Goal: Communication & Community: Answer question/provide support

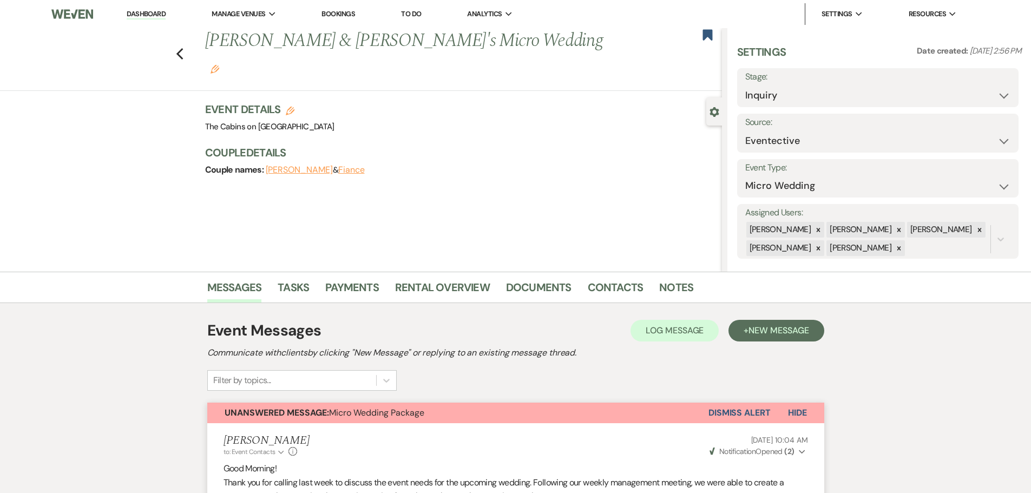
select select "15"
select select "16"
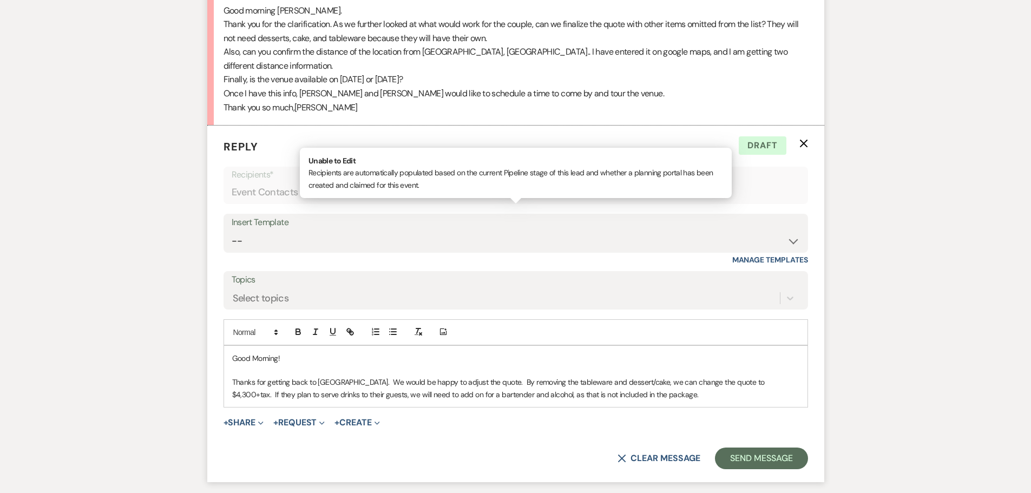
scroll to position [1209, 0]
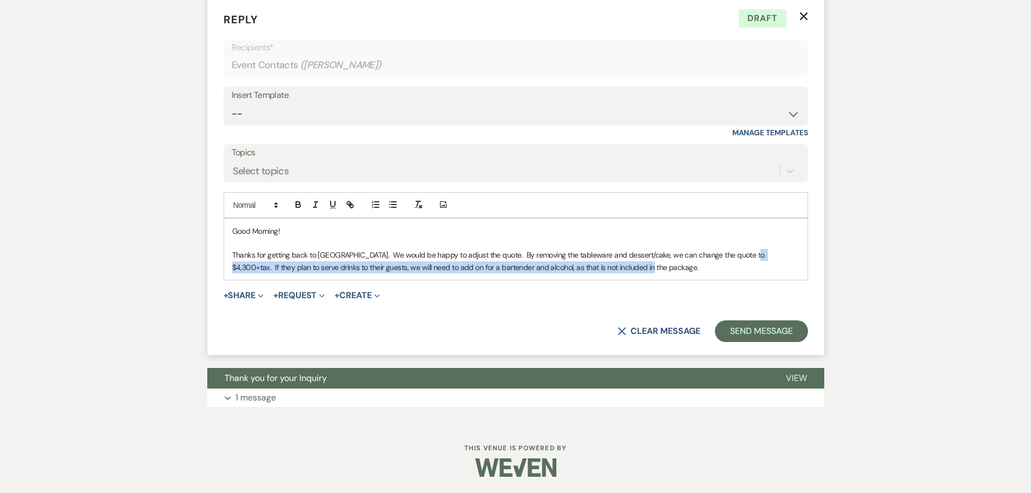
drag, startPoint x: 741, startPoint y: 241, endPoint x: 748, endPoint y: 258, distance: 18.2
click at [748, 258] on p "Thanks for getting back to [GEOGRAPHIC_DATA]. We would be happy to adjust the q…" at bounding box center [515, 261] width 567 height 24
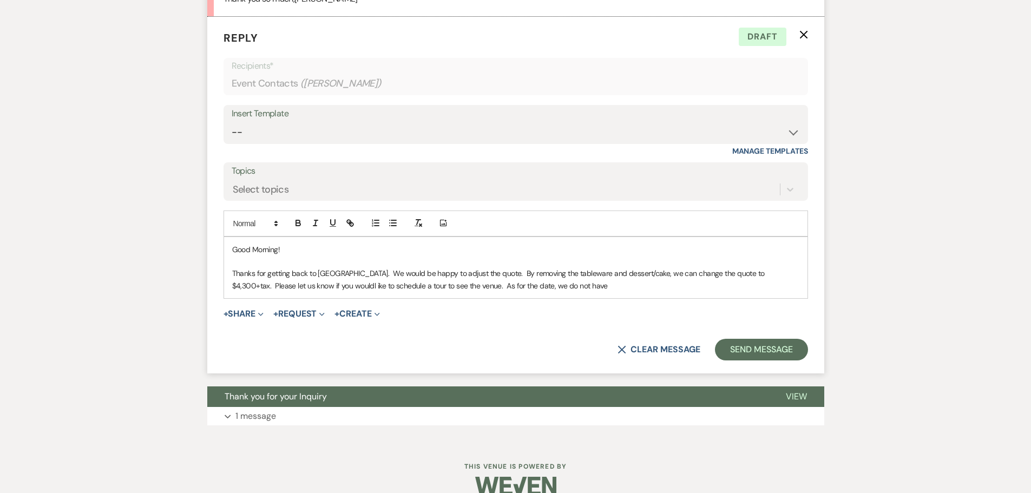
scroll to position [1101, 0]
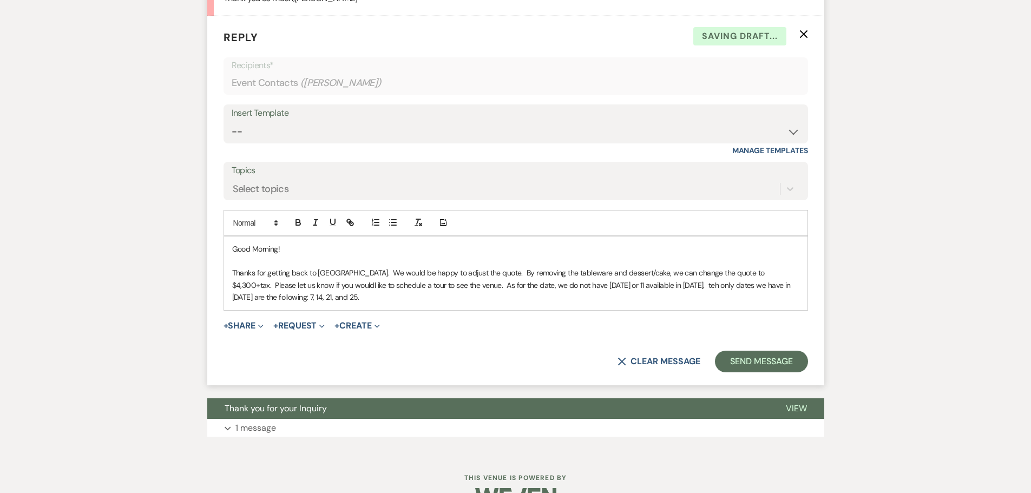
click at [289, 303] on p "Thanks for getting back to [GEOGRAPHIC_DATA]. We would be happy to adjust the q…" at bounding box center [515, 285] width 567 height 36
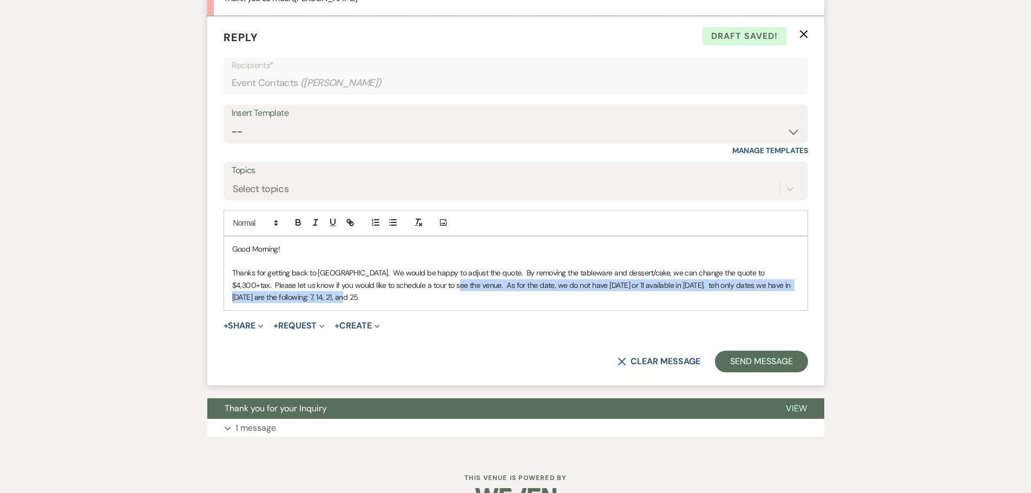
drag, startPoint x: 421, startPoint y: 361, endPoint x: 427, endPoint y: 376, distance: 16.0
click at [427, 303] on p "Thanks for getting back to [GEOGRAPHIC_DATA]. We would be happy to adjust the q…" at bounding box center [515, 285] width 567 height 36
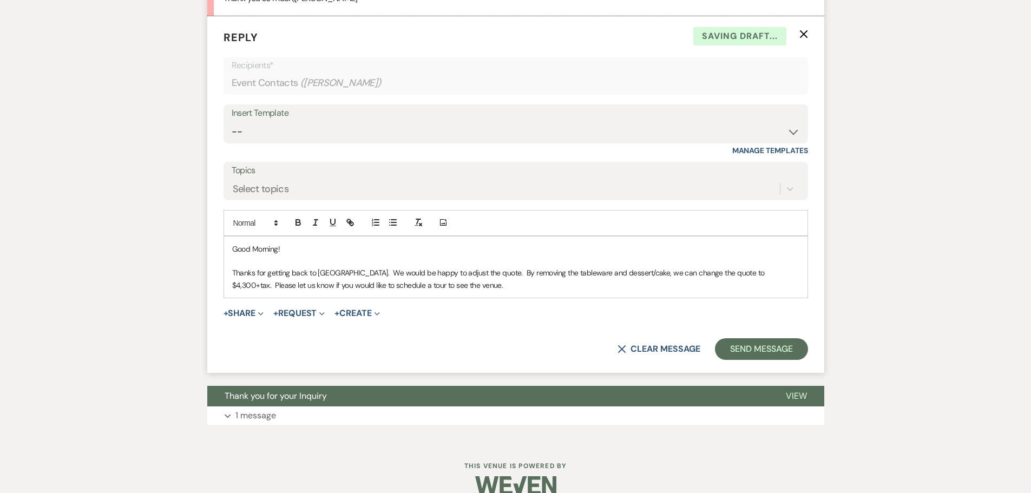
click at [740, 291] on p "Thanks for getting back to [GEOGRAPHIC_DATA]. We would be happy to adjust the q…" at bounding box center [515, 279] width 567 height 24
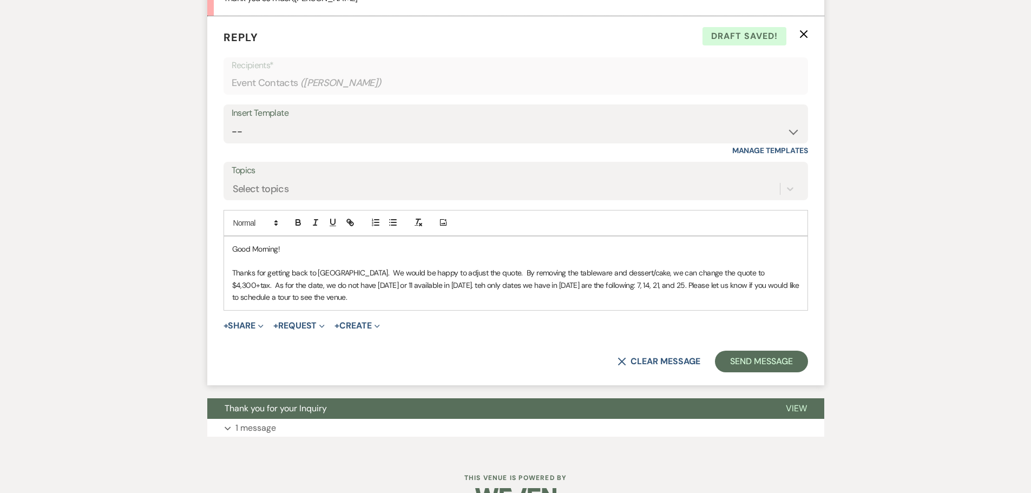
click at [397, 303] on p "Thanks for getting back to [GEOGRAPHIC_DATA]. We would be happy to adjust the q…" at bounding box center [515, 285] width 567 height 36
click at [390, 303] on p "Thanks for getting back to [GEOGRAPHIC_DATA]. We would be happy to adjust the q…" at bounding box center [515, 285] width 567 height 36
click at [524, 303] on p "Thanks for getting back to [GEOGRAPHIC_DATA]. We would be happy to adjust the q…" at bounding box center [515, 285] width 567 height 36
click at [376, 303] on p "Thanks for getting back to [GEOGRAPHIC_DATA]. We would be happy to adjust the q…" at bounding box center [515, 285] width 567 height 36
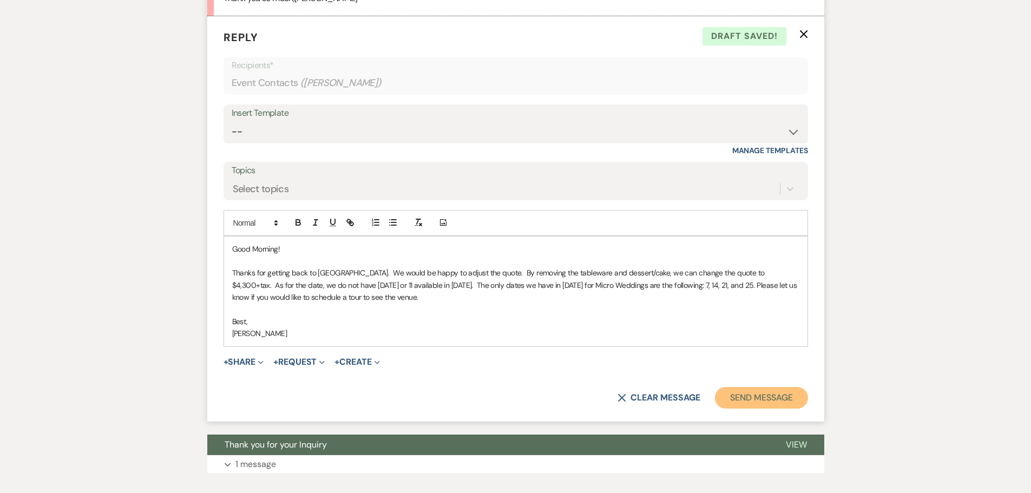
click at [727, 409] on button "Send Message" at bounding box center [761, 398] width 93 height 22
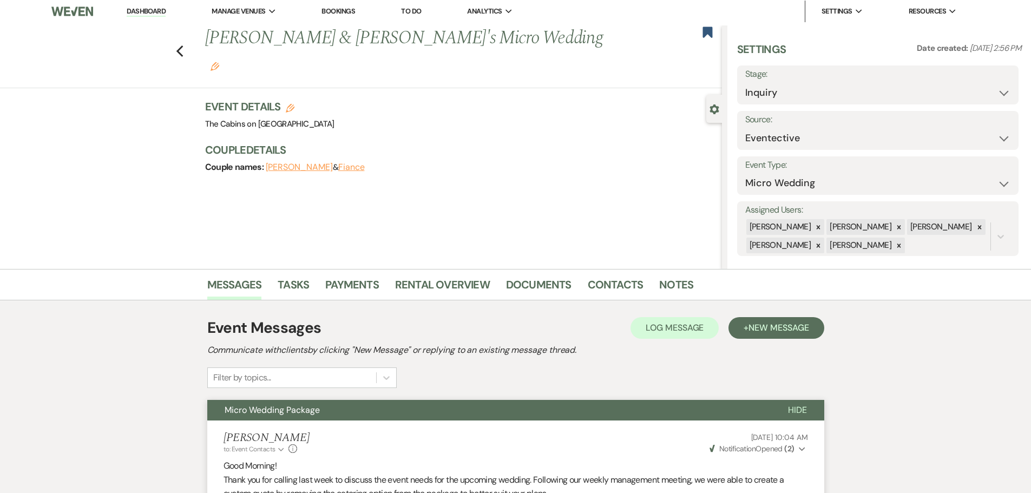
scroll to position [0, 0]
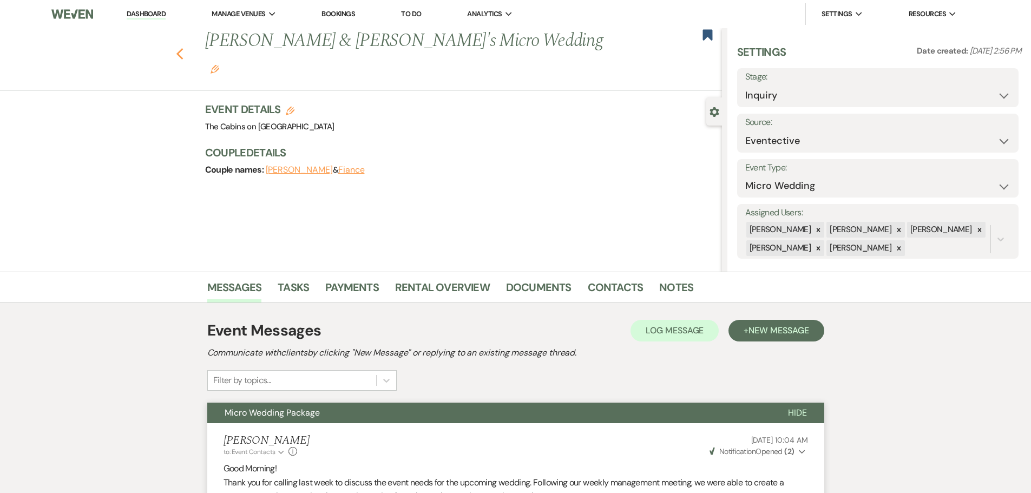
click at [182, 48] on icon "Previous" at bounding box center [180, 54] width 8 height 13
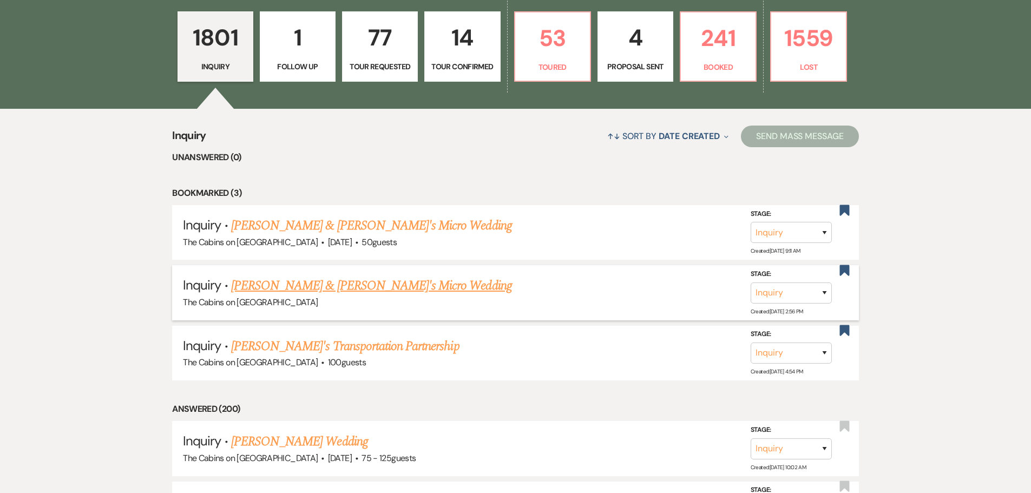
scroll to position [325, 0]
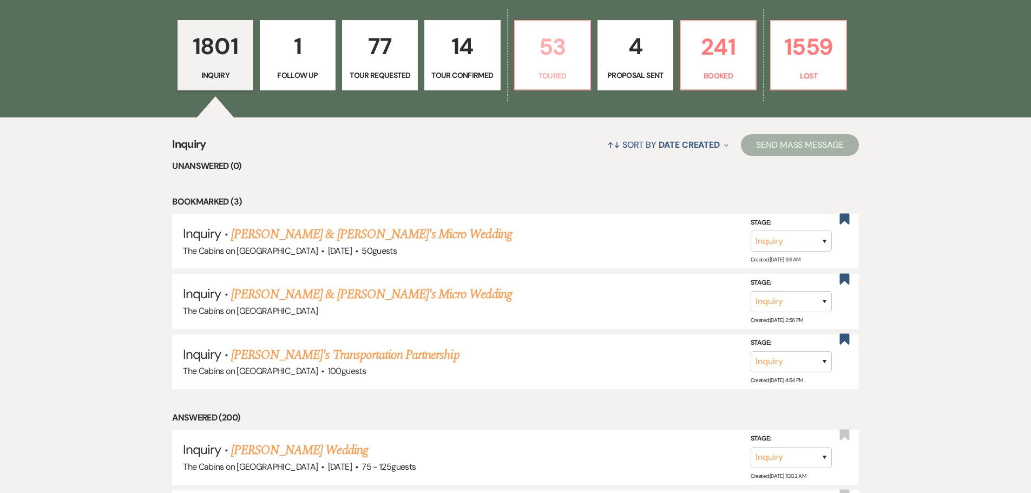
click at [558, 65] on p "53" at bounding box center [553, 47] width 62 height 36
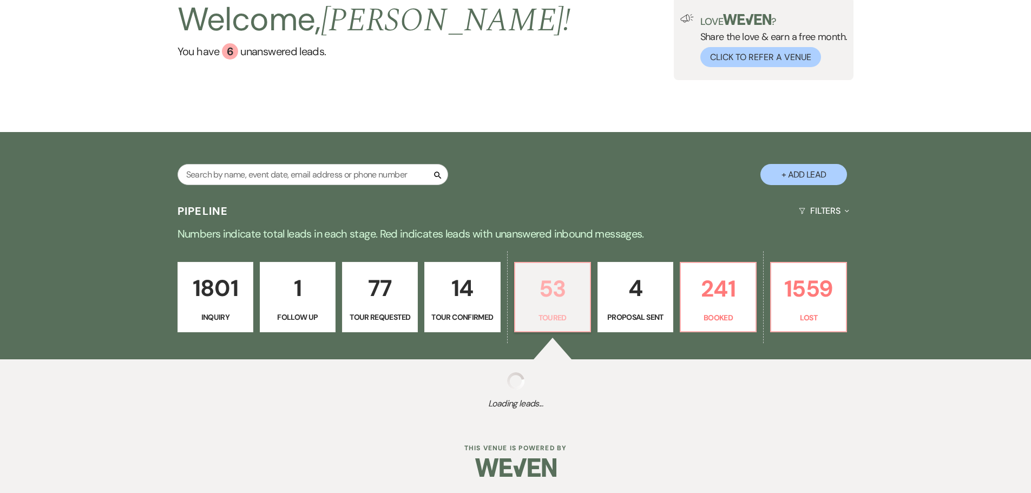
select select "5"
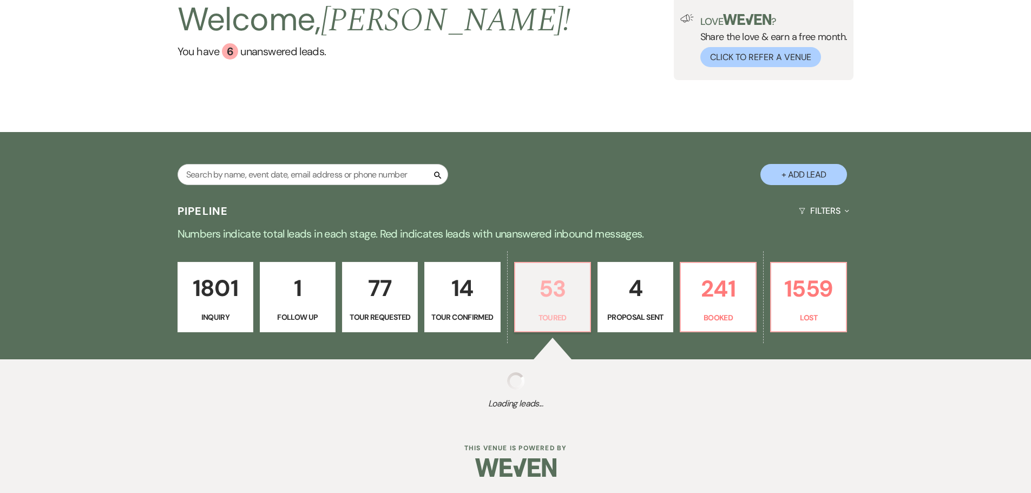
select select "5"
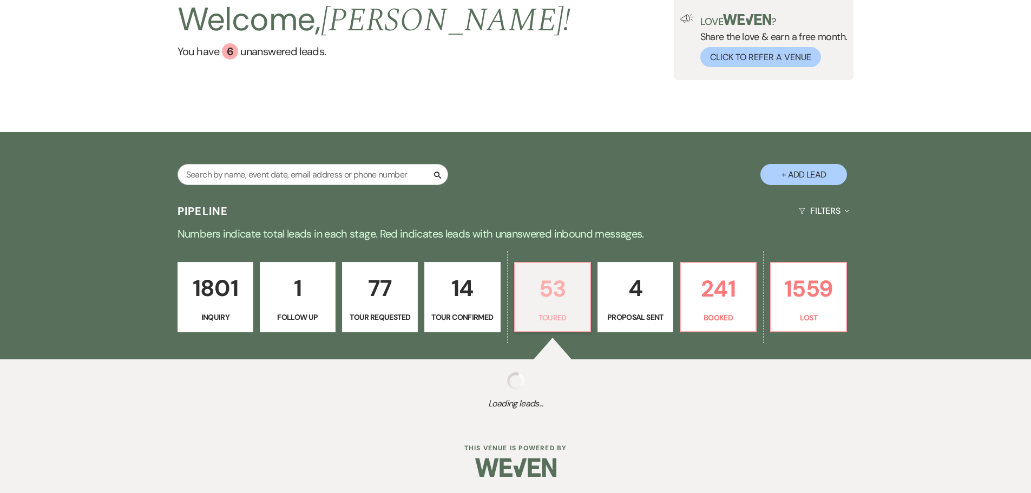
select select "5"
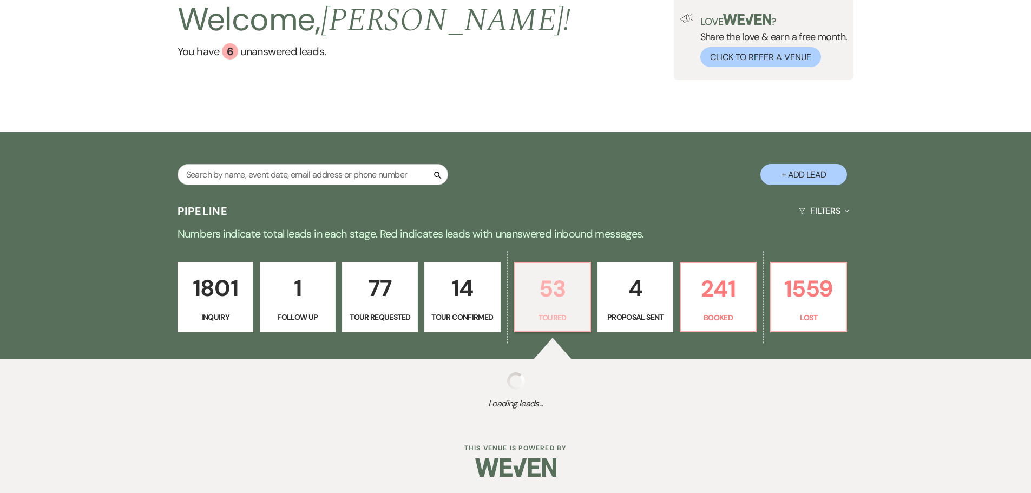
select select "5"
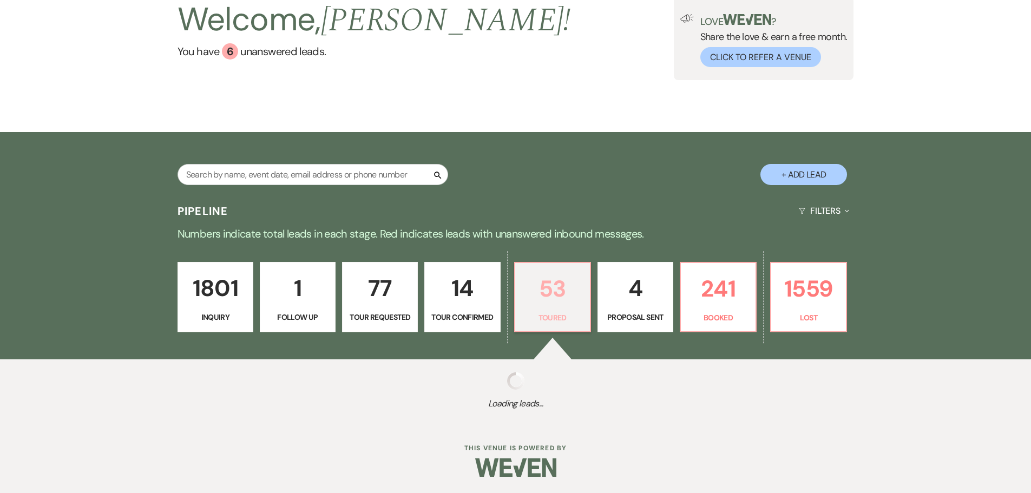
select select "5"
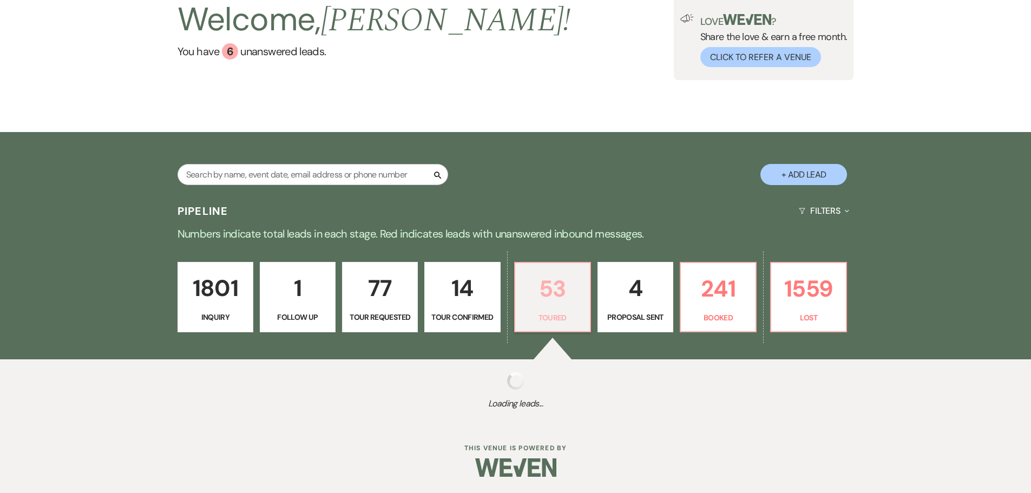
select select "5"
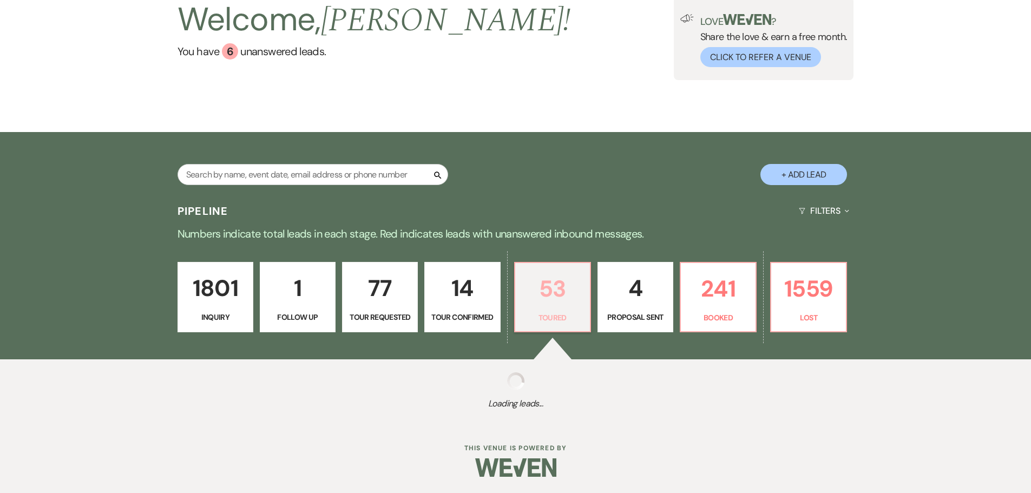
select select "5"
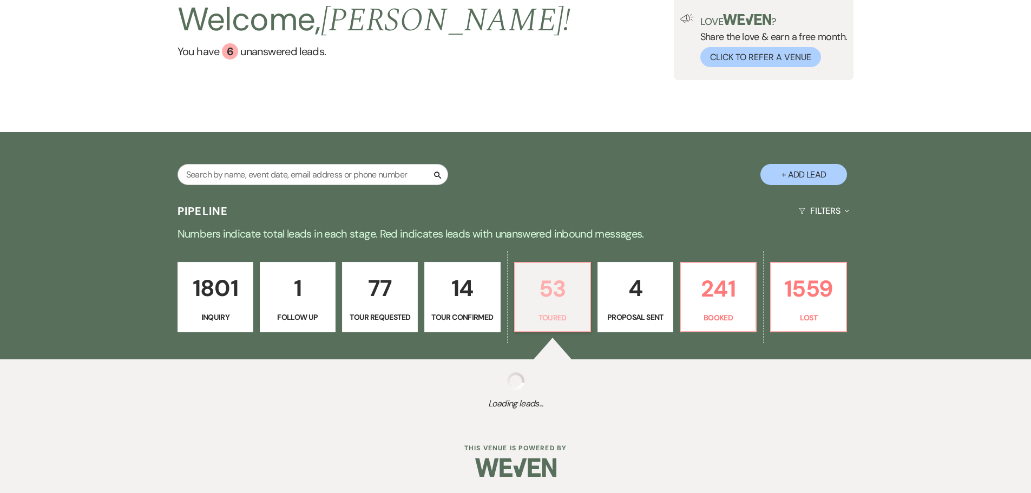
select select "5"
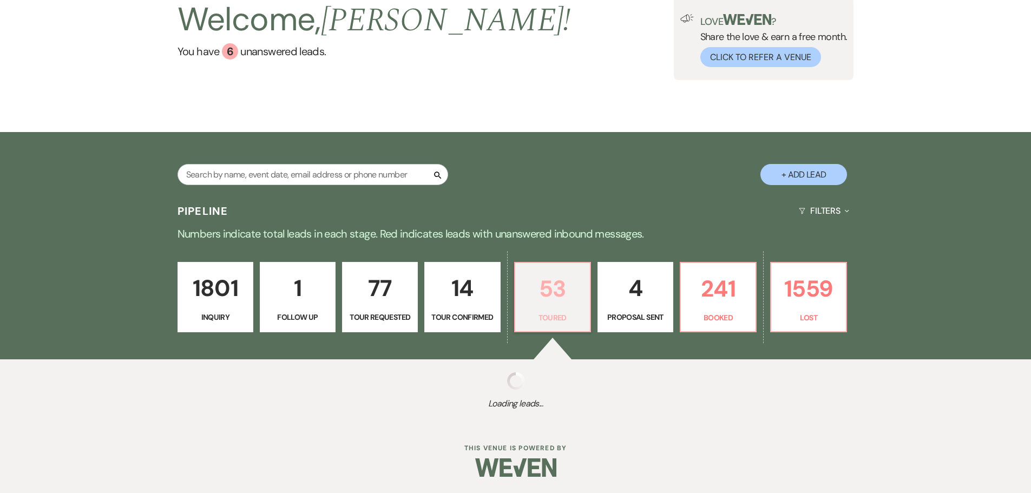
select select "5"
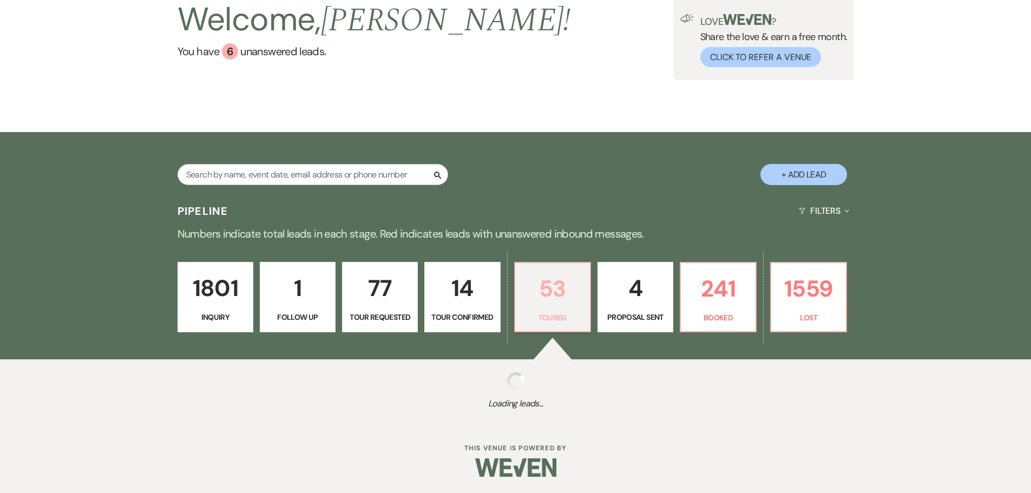
select select "5"
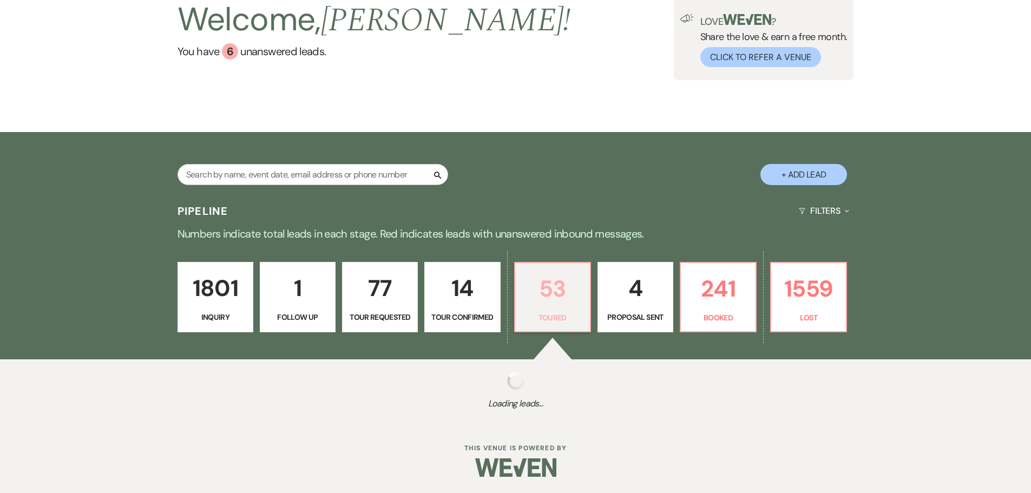
select select "5"
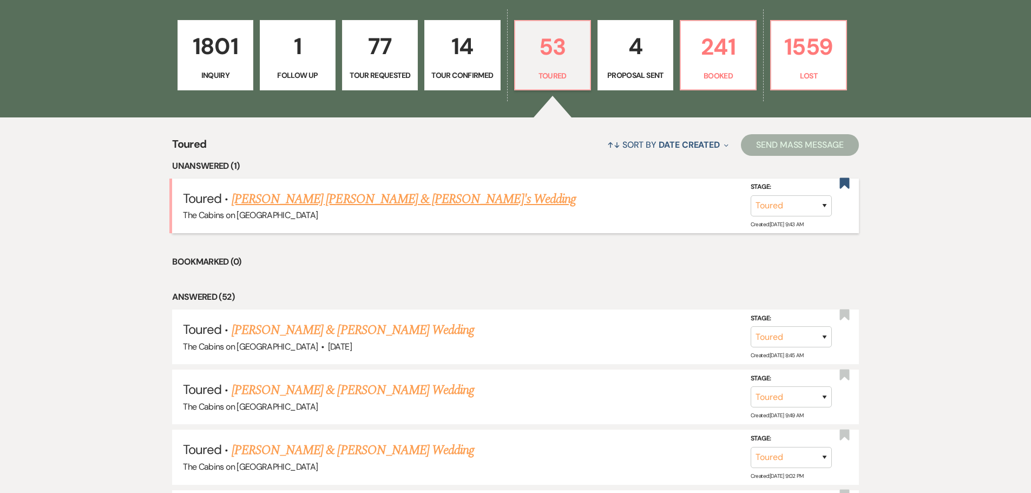
click at [318, 209] on link "[PERSON_NAME] [PERSON_NAME] & [PERSON_NAME]'s Wedding" at bounding box center [404, 198] width 344 height 19
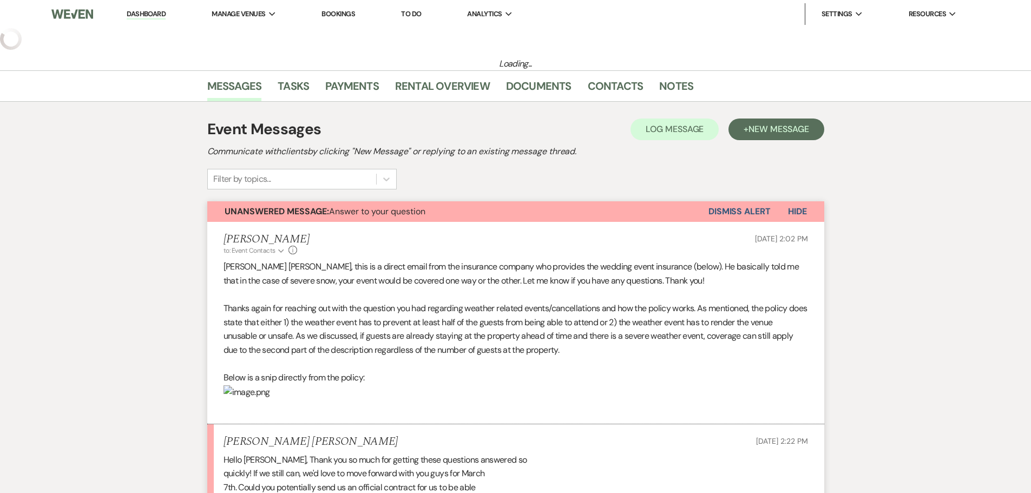
select select "5"
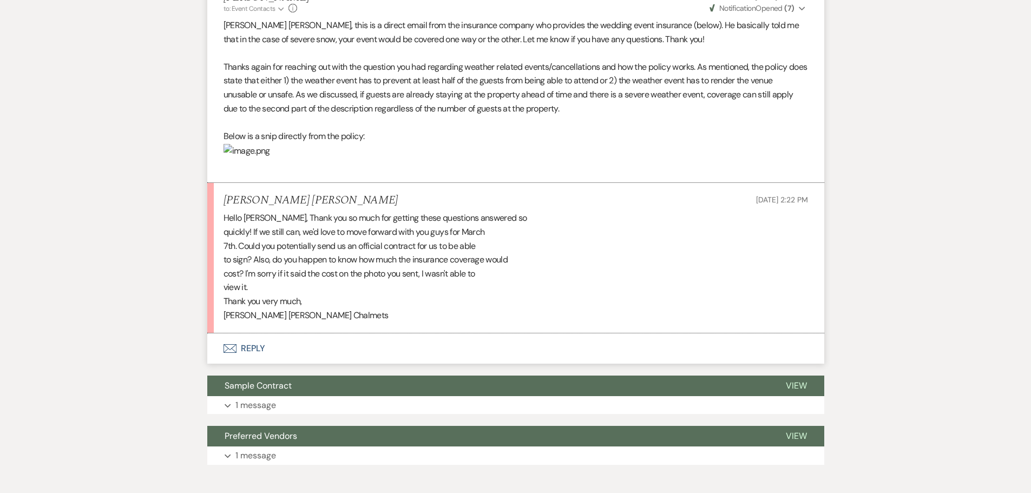
scroll to position [541, 0]
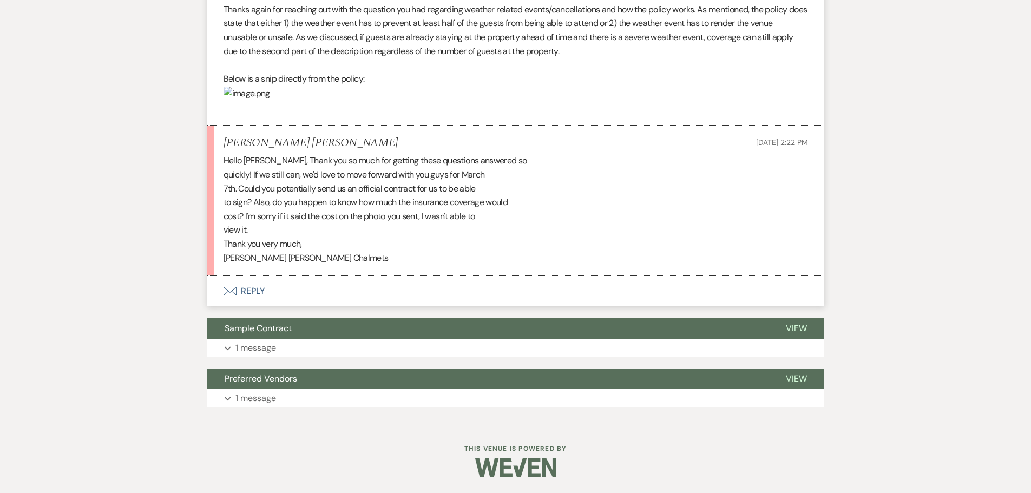
click at [257, 287] on button "Envelope Reply" at bounding box center [515, 291] width 617 height 30
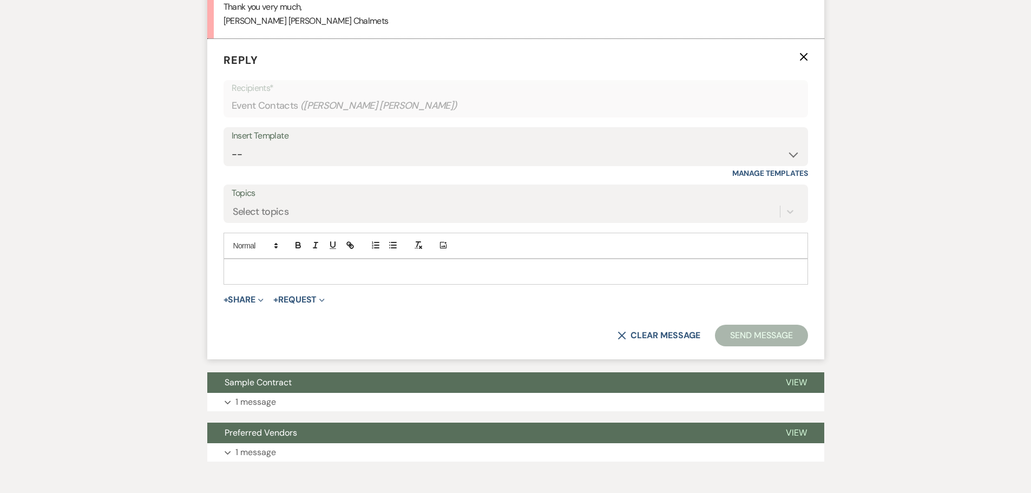
scroll to position [744, 0]
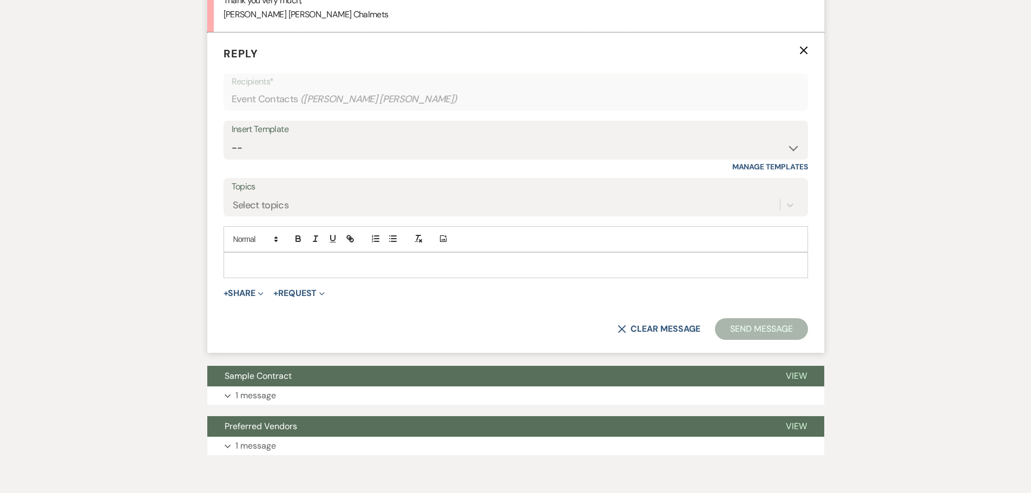
click at [249, 252] on div "Add Photo" at bounding box center [515, 239] width 584 height 26
click at [248, 278] on div at bounding box center [515, 265] width 583 height 25
click at [264, 159] on select "-- Initial Inquiry Response Tour Request Response Follow Up Copy of Initial Inq…" at bounding box center [516, 147] width 568 height 21
select select "653"
click at [232, 159] on select "-- Initial Inquiry Response Tour Request Response Follow Up Copy of Initial Inq…" at bounding box center [516, 147] width 568 height 21
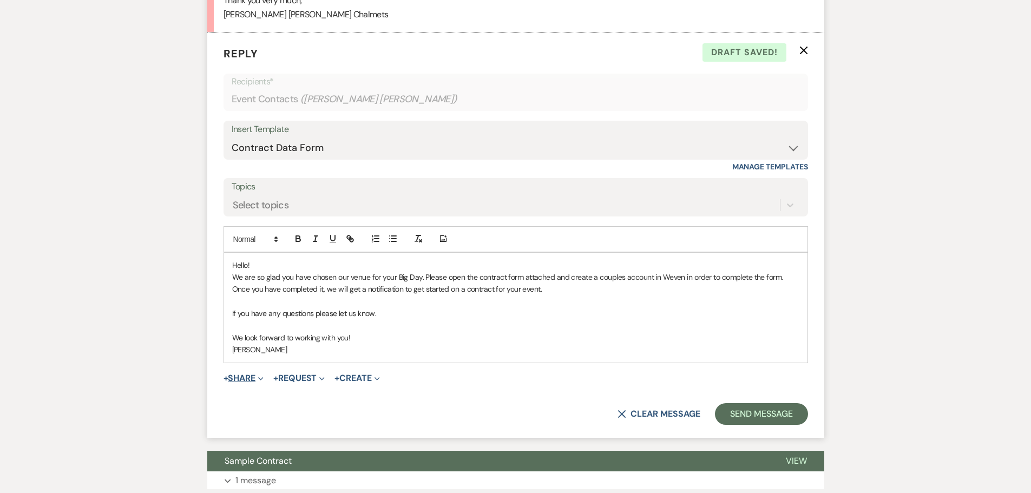
click at [249, 383] on button "+ Share Expand" at bounding box center [243, 378] width 41 height 9
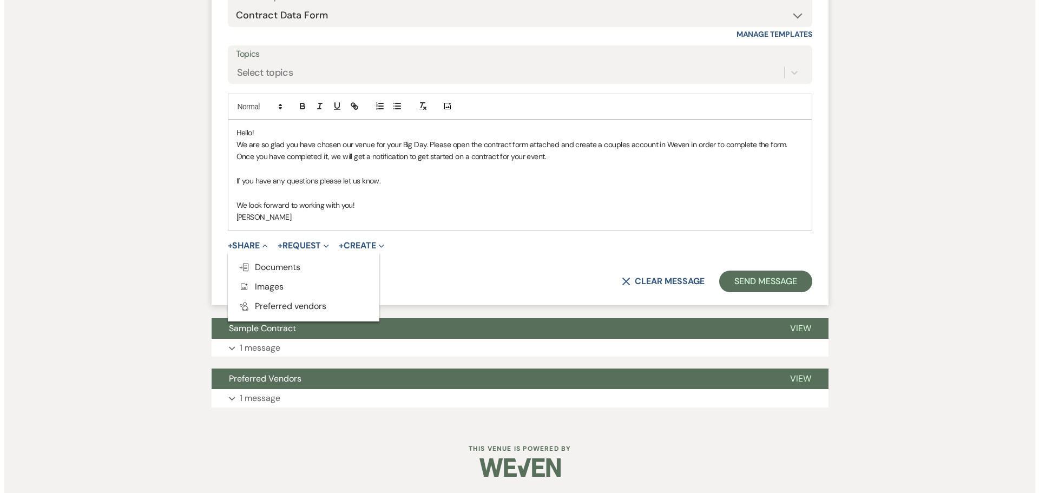
scroll to position [961, 0]
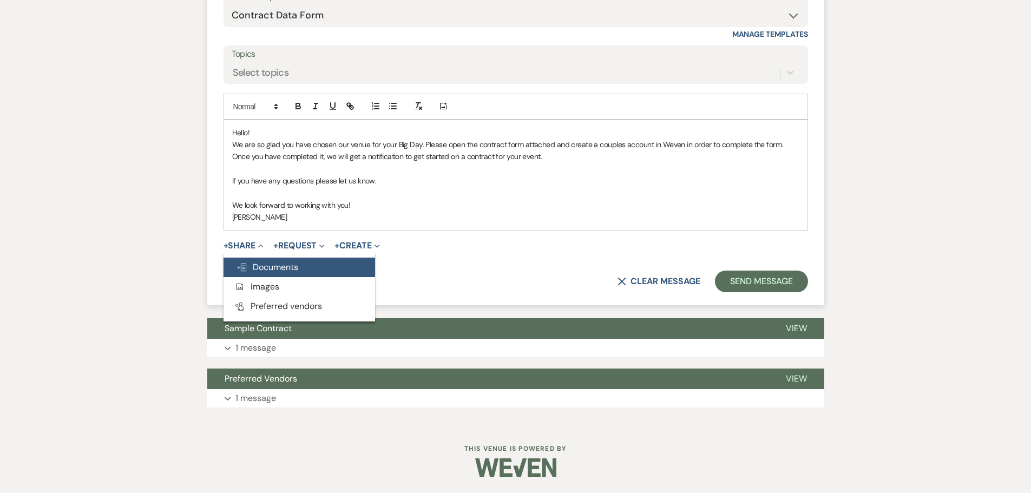
click at [269, 261] on span "Doc Upload Documents" at bounding box center [267, 266] width 62 height 11
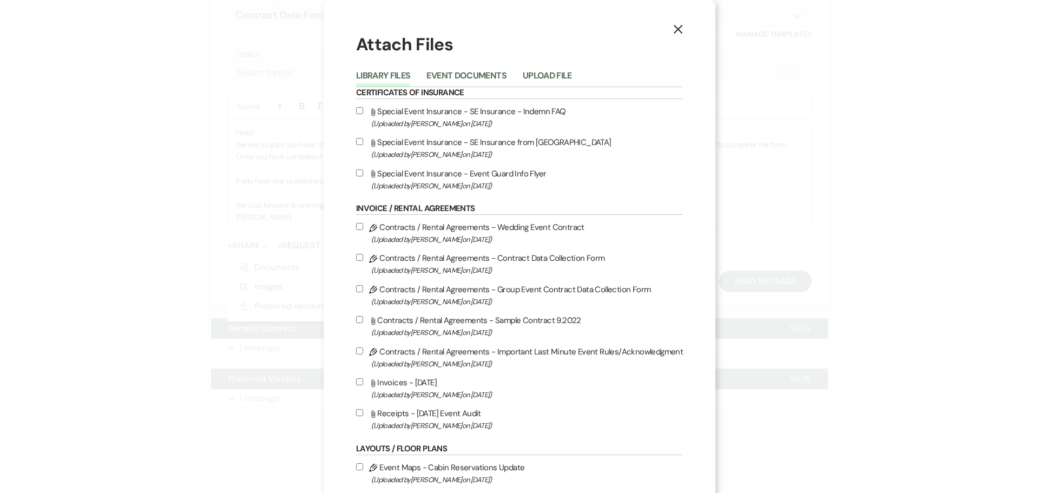
click at [359, 261] on input "Pencil Contracts / Rental Agreements - Contract Data Collection Form (Uploaded …" at bounding box center [359, 257] width 7 height 7
checkbox input "true"
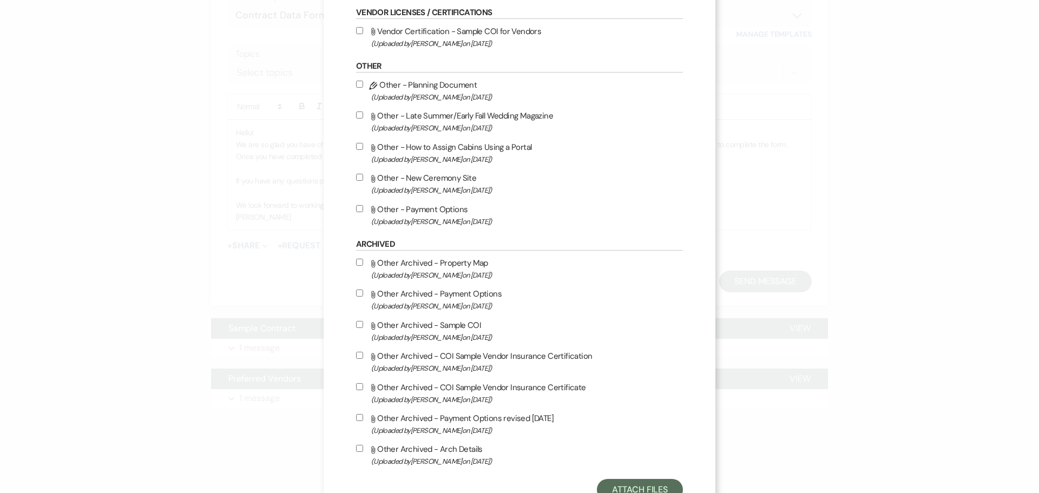
scroll to position [774, 0]
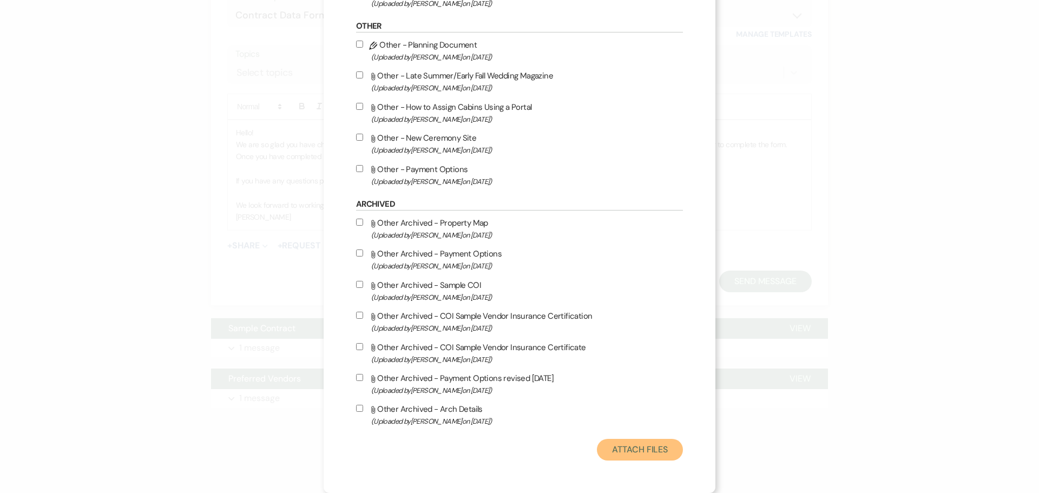
click at [611, 444] on button "Attach Files" at bounding box center [640, 450] width 86 height 22
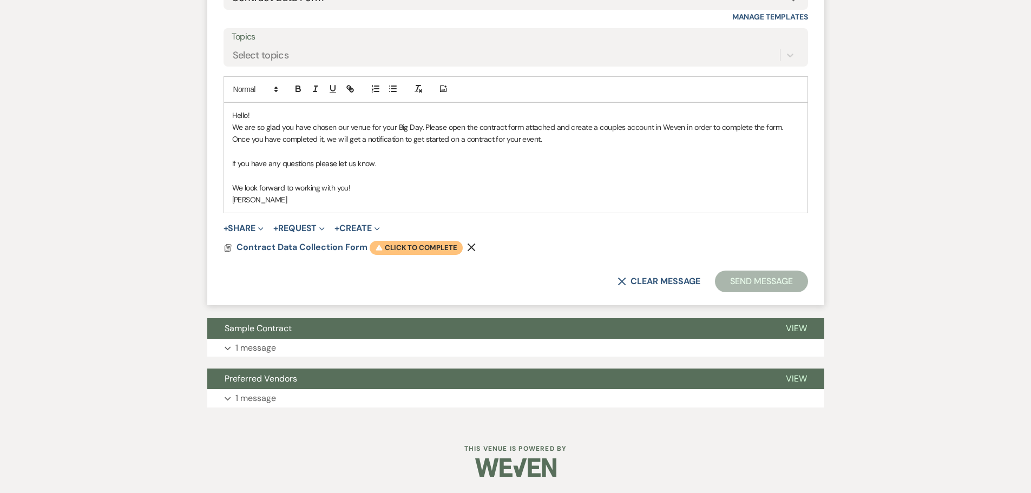
click at [458, 255] on span "Warning Click to complete" at bounding box center [416, 248] width 93 height 14
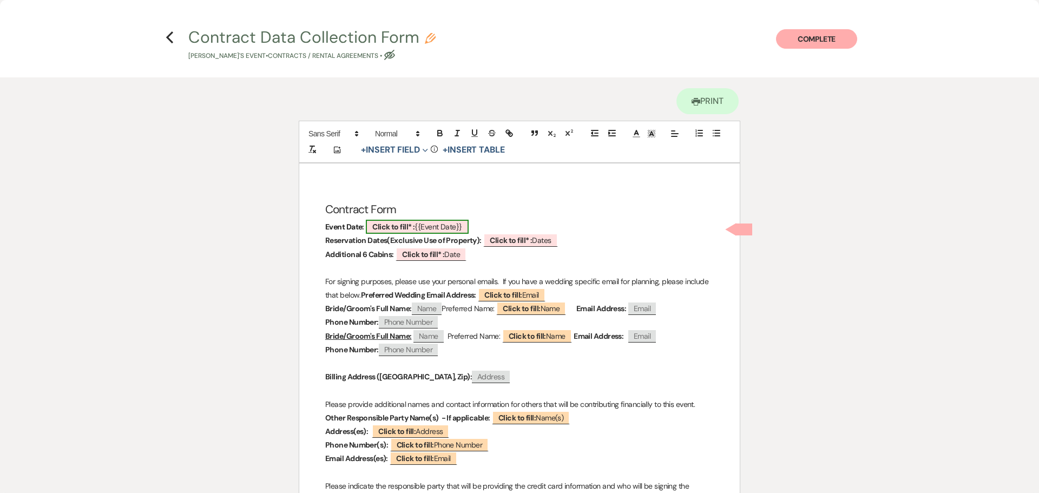
click at [413, 232] on b "Click to fill* :" at bounding box center [393, 227] width 42 height 10
select select "smartCustomField"
select select "owner"
select select "{{eventDate}}"
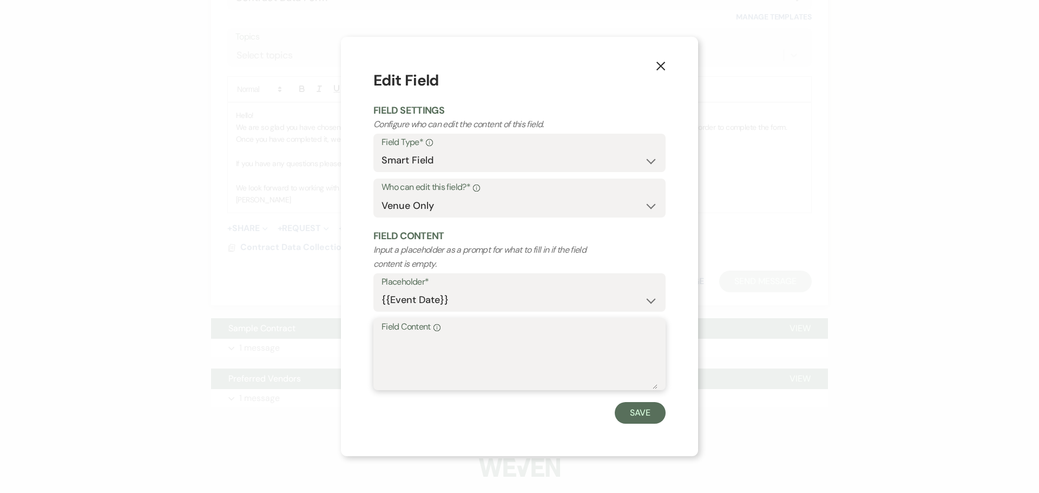
click at [383, 357] on textarea "Field Content Info" at bounding box center [520, 362] width 276 height 54
type textarea "[DATE]"
click at [655, 424] on button "Save" at bounding box center [640, 413] width 51 height 22
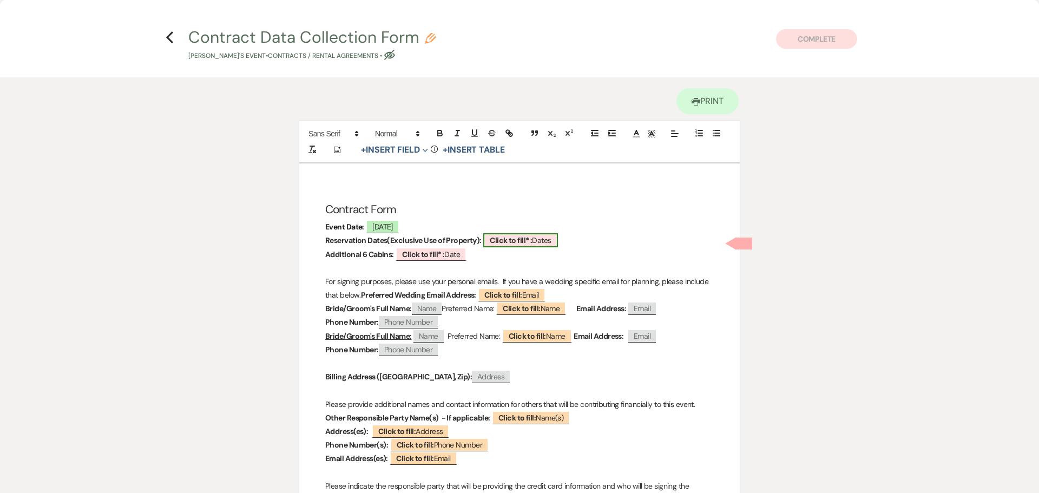
click at [523, 245] on b "Click to fill* :" at bounding box center [511, 240] width 42 height 10
select select "owner"
select select "custom_placeholder"
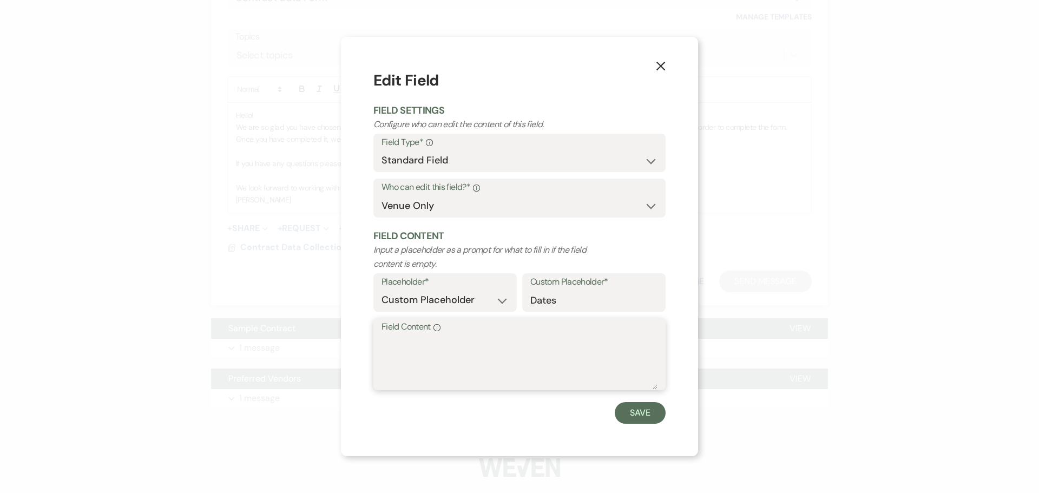
click at [389, 360] on textarea "Field Content Info" at bounding box center [520, 362] width 276 height 54
type textarea "[DATE]-[DATE]"
click at [663, 424] on button "Save" at bounding box center [640, 413] width 51 height 22
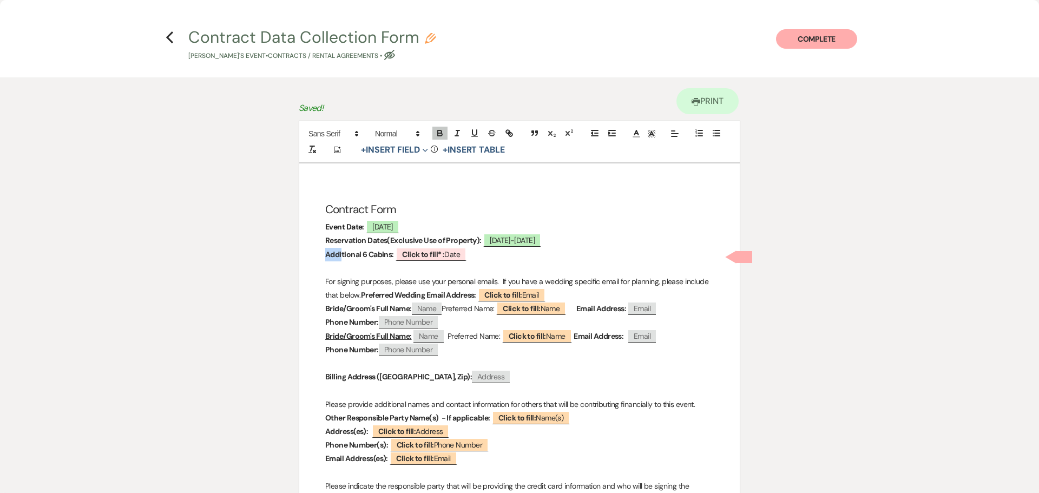
drag, startPoint x: 498, startPoint y: 282, endPoint x: 320, endPoint y: 273, distance: 178.8
drag, startPoint x: 318, startPoint y: 271, endPoint x: 462, endPoint y: 282, distance: 144.3
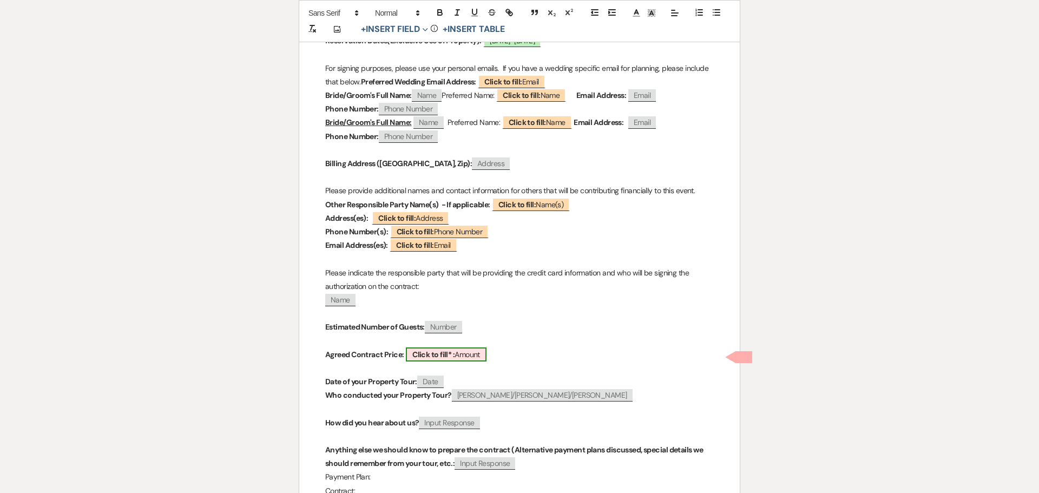
scroll to position [216, 0]
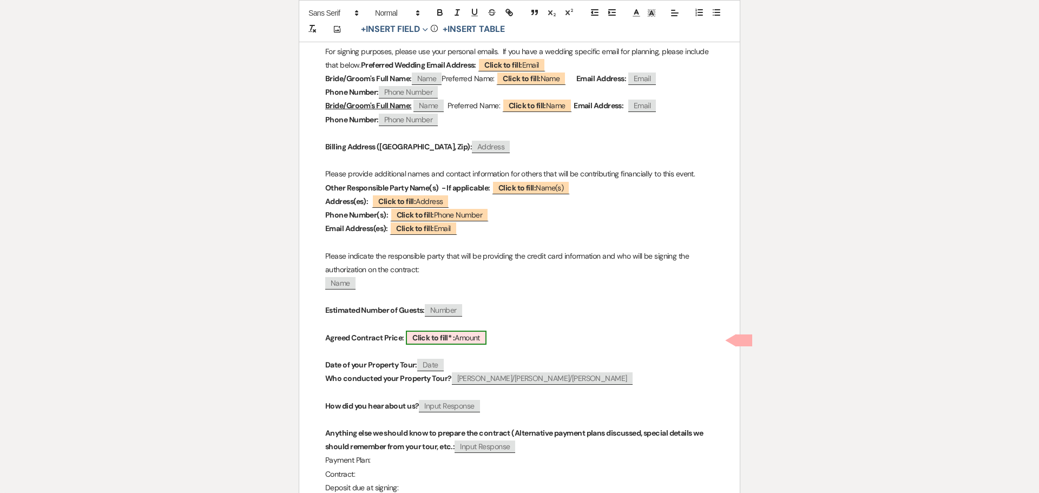
click at [448, 343] on b "Click to fill* :" at bounding box center [433, 338] width 42 height 10
select select "owner"
select select "Amount"
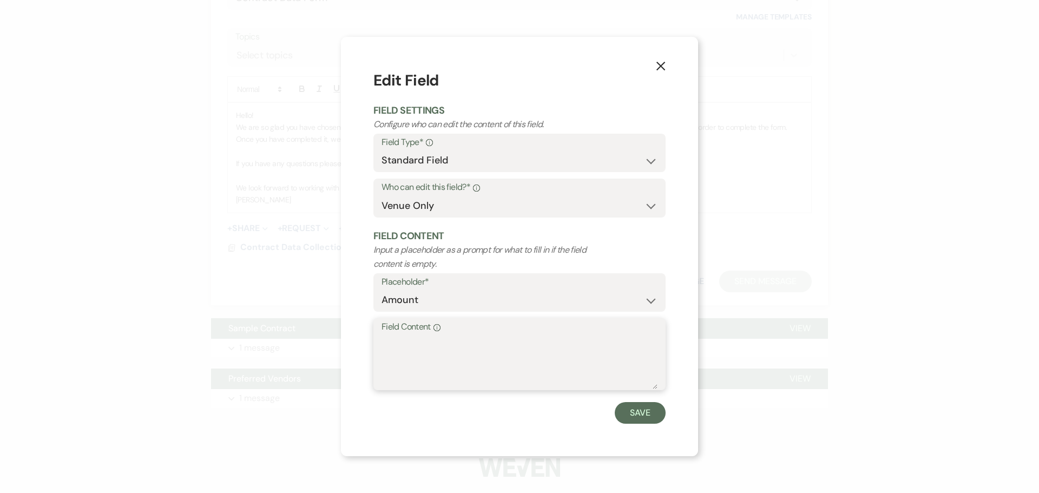
click at [399, 360] on textarea "Field Content Info" at bounding box center [520, 362] width 276 height 54
click at [537, 364] on textarea "$" at bounding box center [520, 362] width 276 height 54
type textarea "$17,056"
click at [666, 424] on button "Save" at bounding box center [640, 413] width 51 height 22
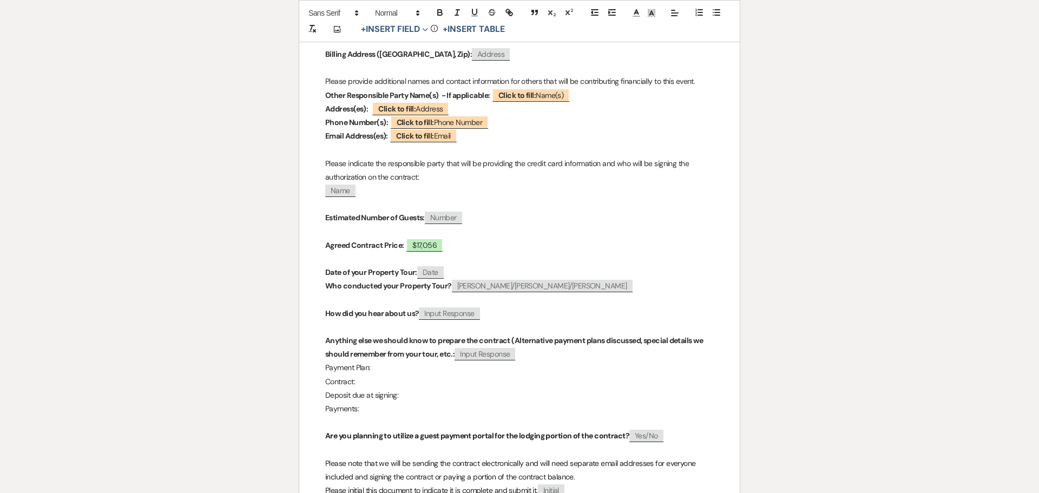
scroll to position [379, 0]
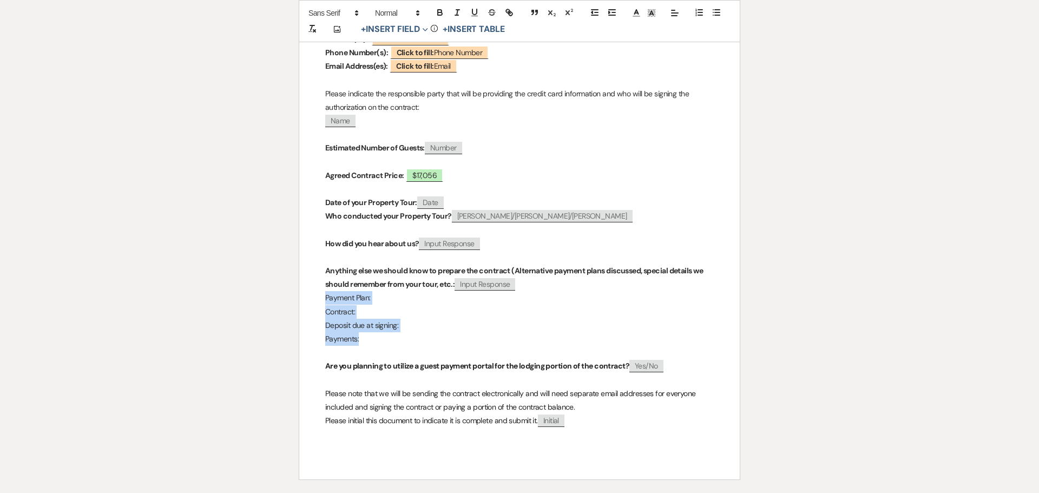
drag, startPoint x: 370, startPoint y: 361, endPoint x: 327, endPoint y: 310, distance: 66.9
click at [327, 310] on div "Contract Form Event Date: [DATE] Reservation Dates(Exclusive Use of Property): …" at bounding box center [519, 132] width 440 height 695
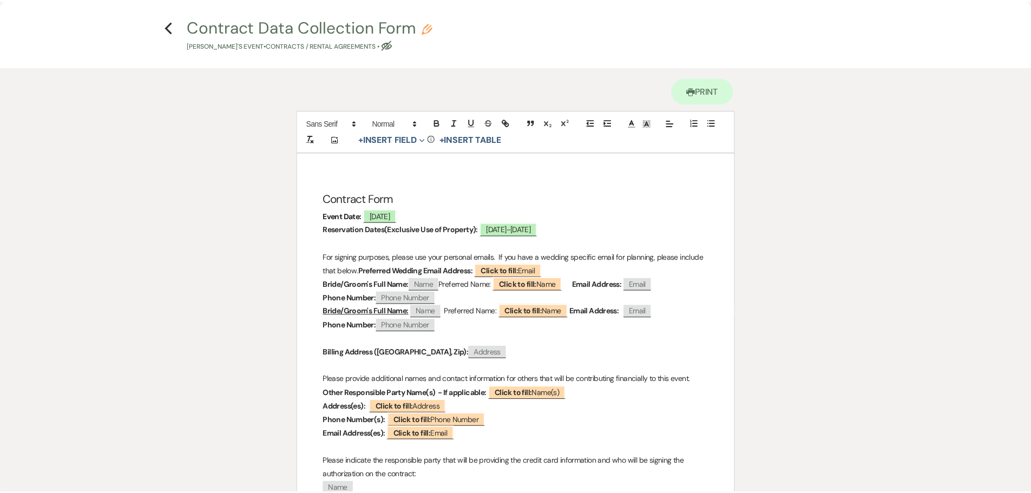
scroll to position [0, 0]
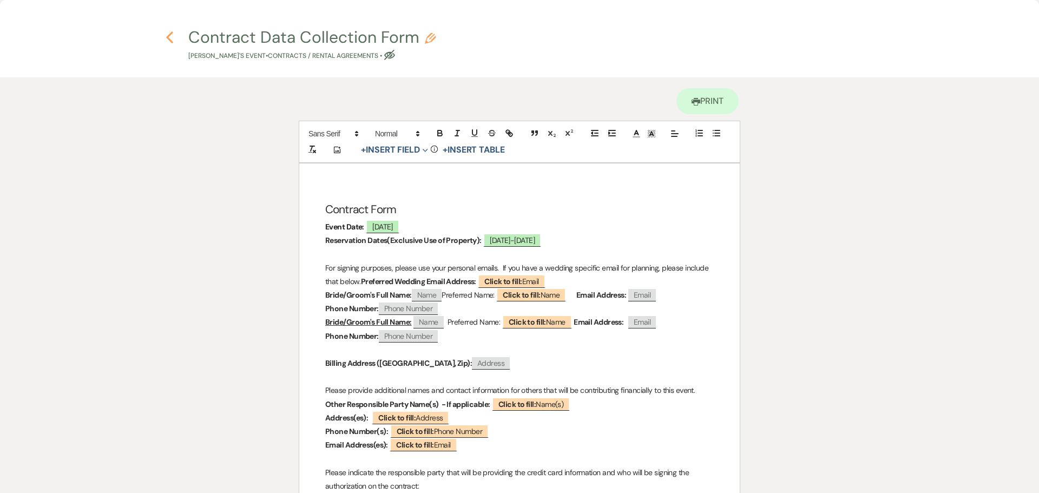
click at [168, 36] on use "button" at bounding box center [169, 37] width 7 height 12
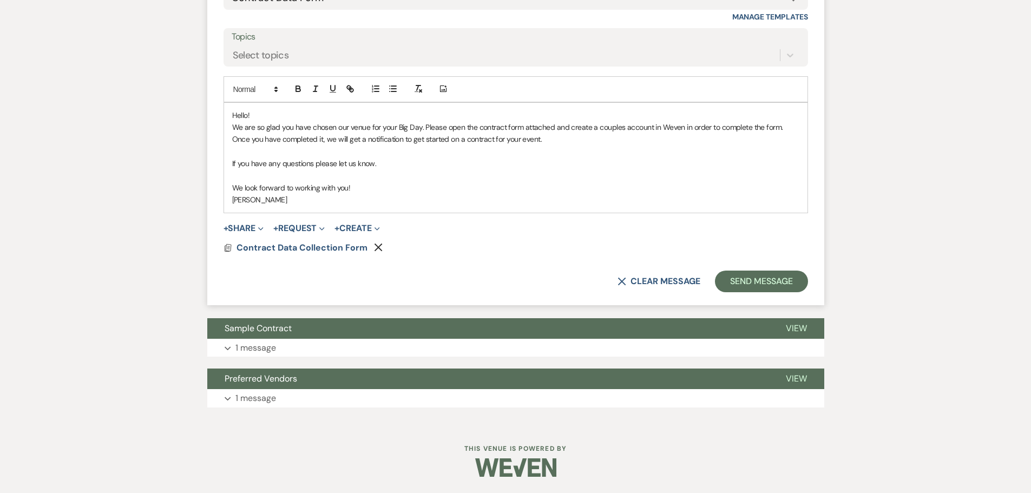
scroll to position [999, 0]
click at [264, 341] on p "1 message" at bounding box center [255, 348] width 41 height 14
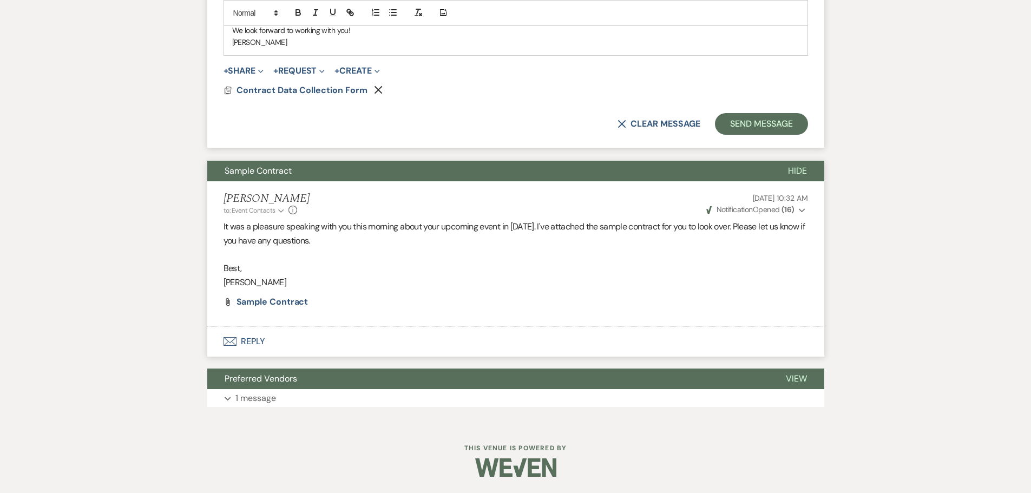
scroll to position [1167, 0]
click at [272, 391] on p "1 message" at bounding box center [255, 398] width 41 height 14
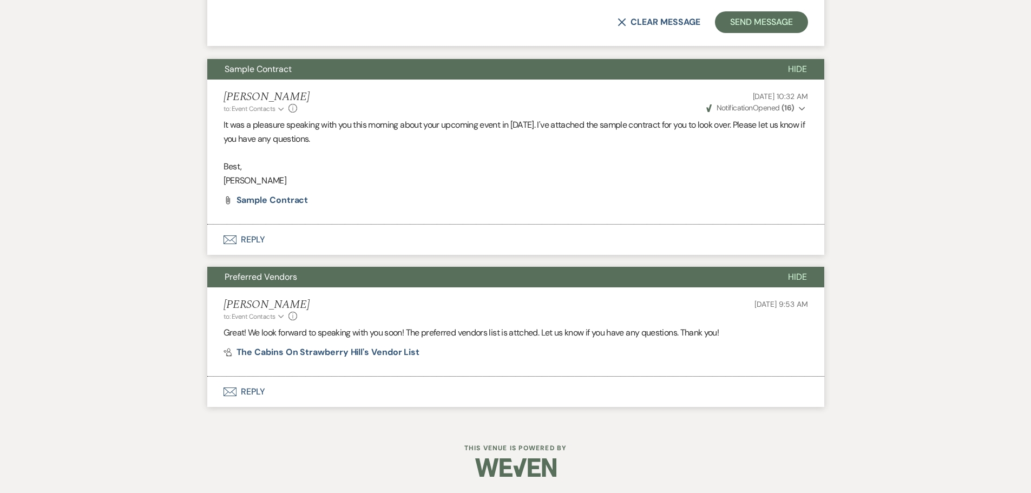
scroll to position [1279, 0]
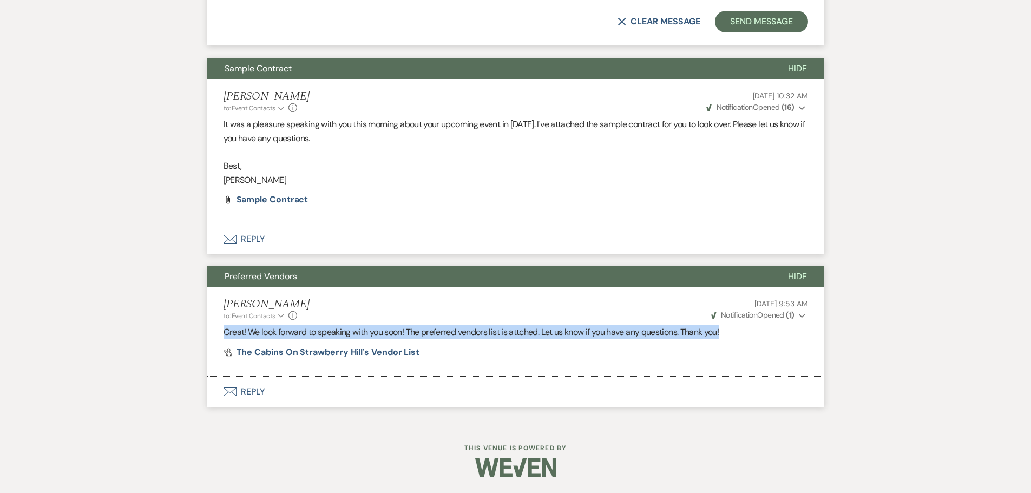
drag, startPoint x: 225, startPoint y: 325, endPoint x: 739, endPoint y: 319, distance: 514.7
click at [739, 325] on p "Great! We look forward to speaking with you soon! The preferred vendors list is…" at bounding box center [515, 332] width 584 height 14
click at [716, 326] on p "Great! We look forward to speaking with you soon! The preferred vendors list is…" at bounding box center [515, 332] width 584 height 14
drag, startPoint x: 223, startPoint y: 326, endPoint x: 707, endPoint y: 321, distance: 483.3
click at [739, 325] on p "Great! We look forward to speaking with you soon! The preferred vendors list is…" at bounding box center [515, 332] width 584 height 14
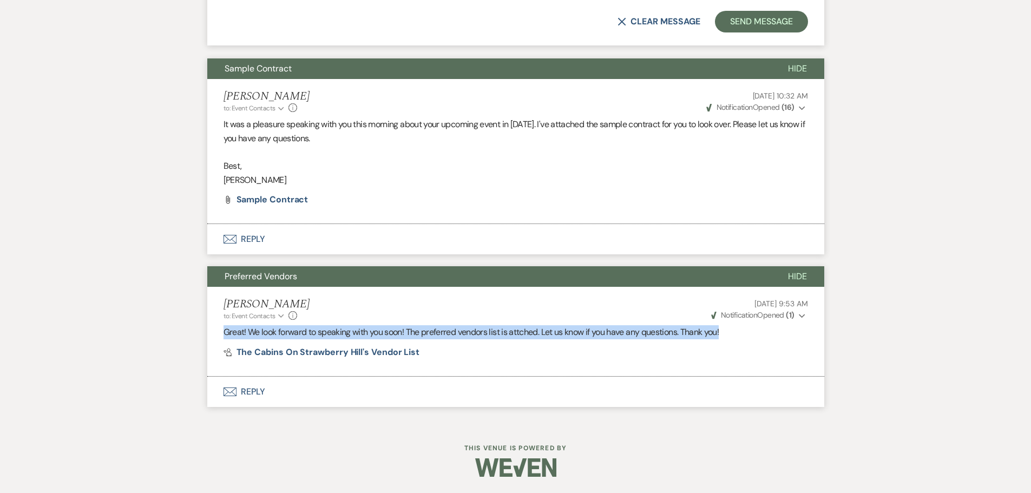
click at [659, 325] on p "Great! We look forward to speaking with you soon! The preferred vendors list is…" at bounding box center [515, 332] width 584 height 14
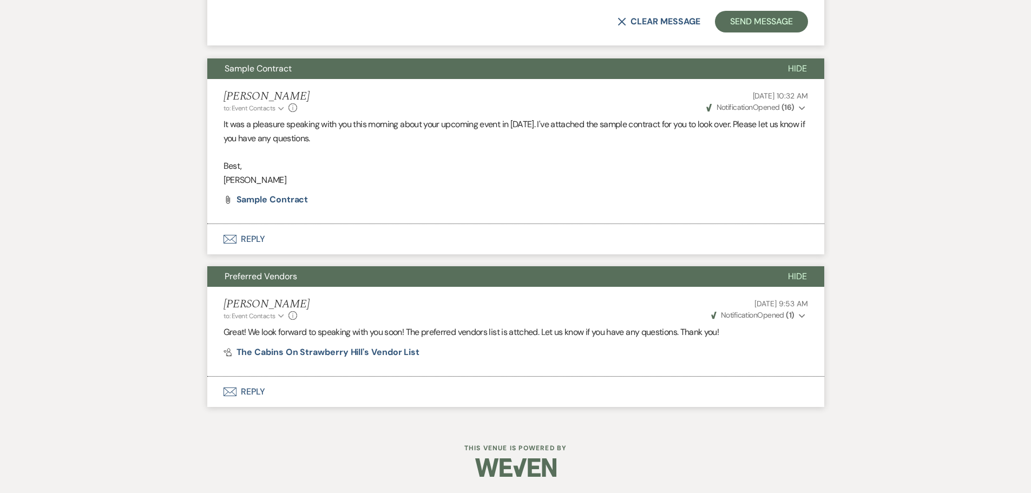
click at [734, 325] on p "Great! We look forward to speaking with you soon! The preferred vendors list is…" at bounding box center [515, 332] width 584 height 14
click at [794, 282] on span "Hide" at bounding box center [797, 276] width 19 height 11
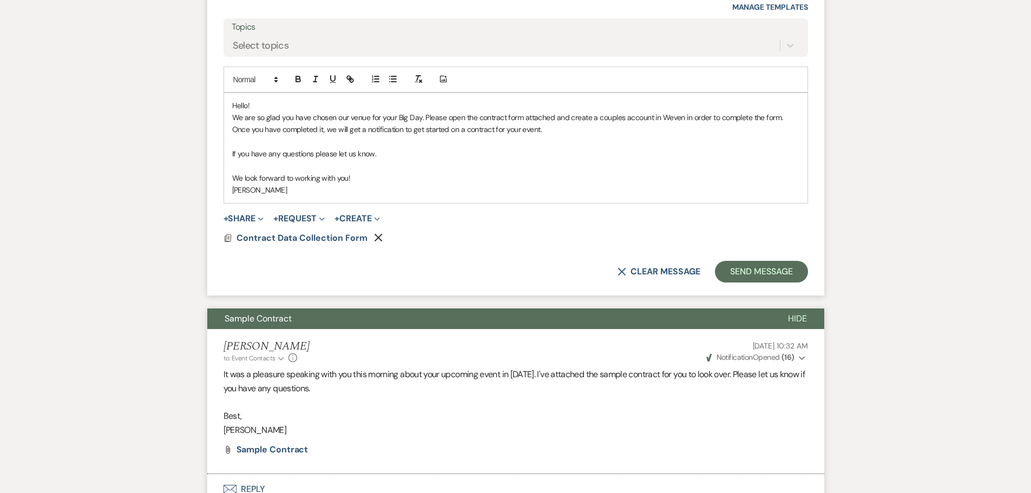
scroll to position [896, 0]
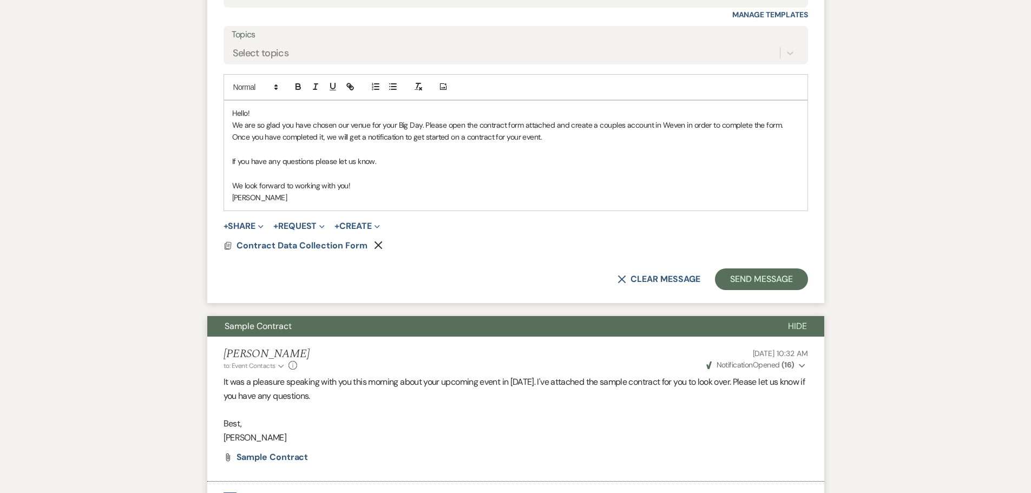
click at [795, 332] on span "Hide" at bounding box center [797, 325] width 19 height 11
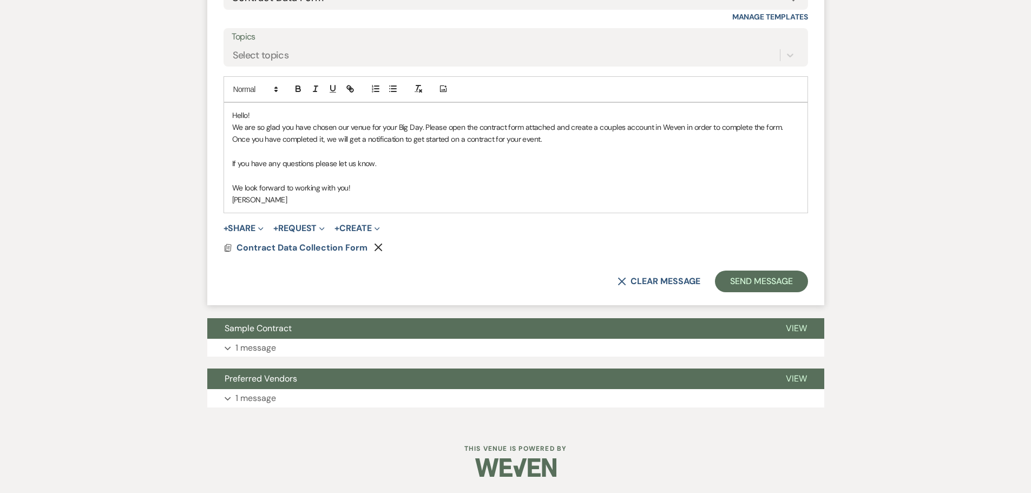
click at [528, 157] on p at bounding box center [515, 152] width 567 height 12
click at [386, 194] on p "We look forward to working with you!" at bounding box center [515, 188] width 567 height 12
click at [424, 146] on p "We are so glad you have chosen our venue for your Big Day. Please open the cont…" at bounding box center [515, 133] width 567 height 24
click at [313, 182] on p at bounding box center [515, 176] width 567 height 12
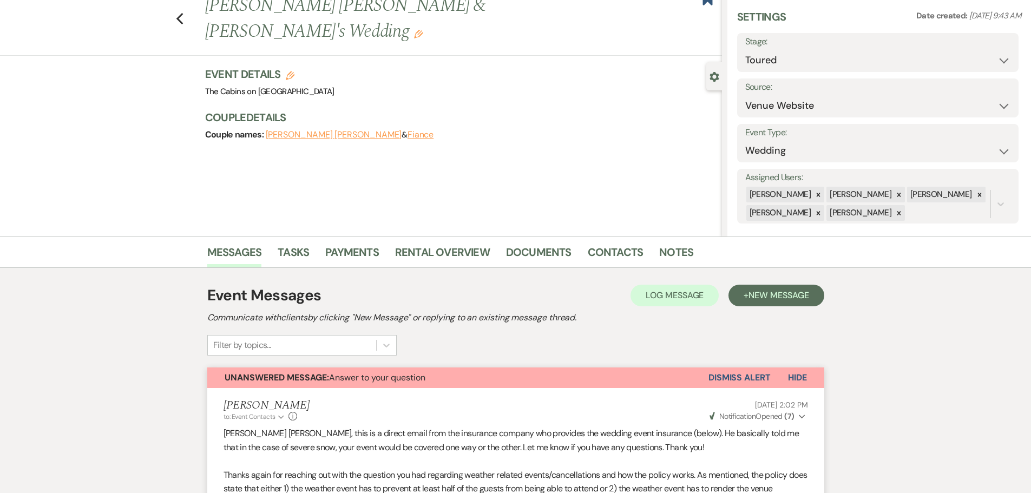
scroll to position [0, 0]
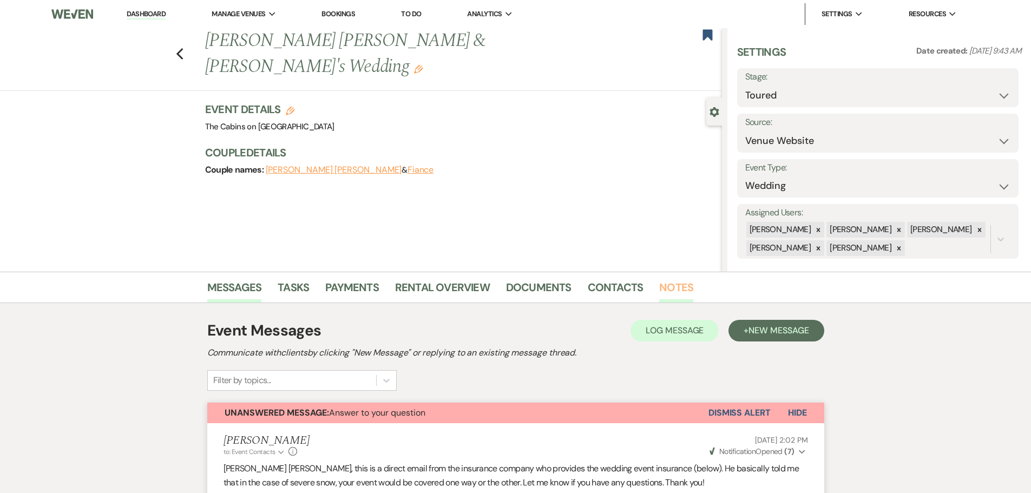
click at [665, 288] on link "Notes" at bounding box center [676, 291] width 34 height 24
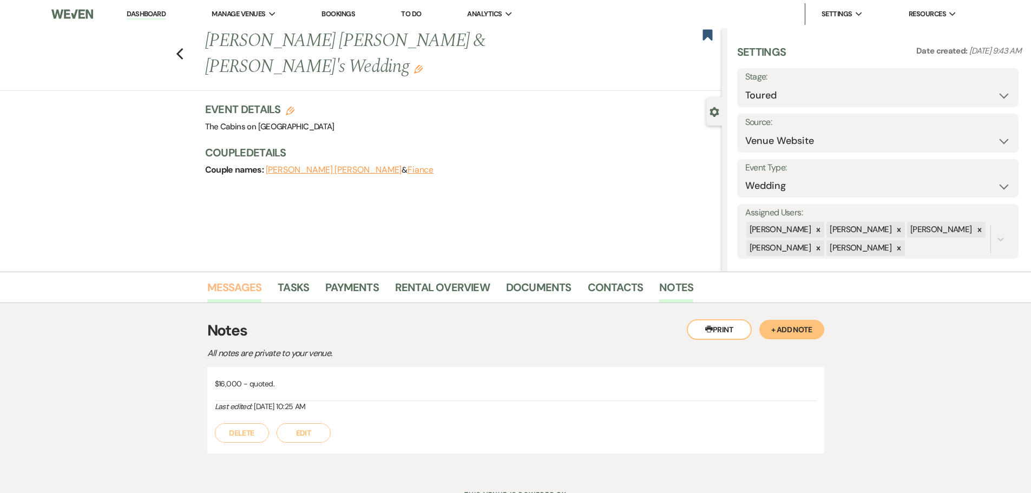
click at [228, 286] on link "Messages" at bounding box center [234, 291] width 55 height 24
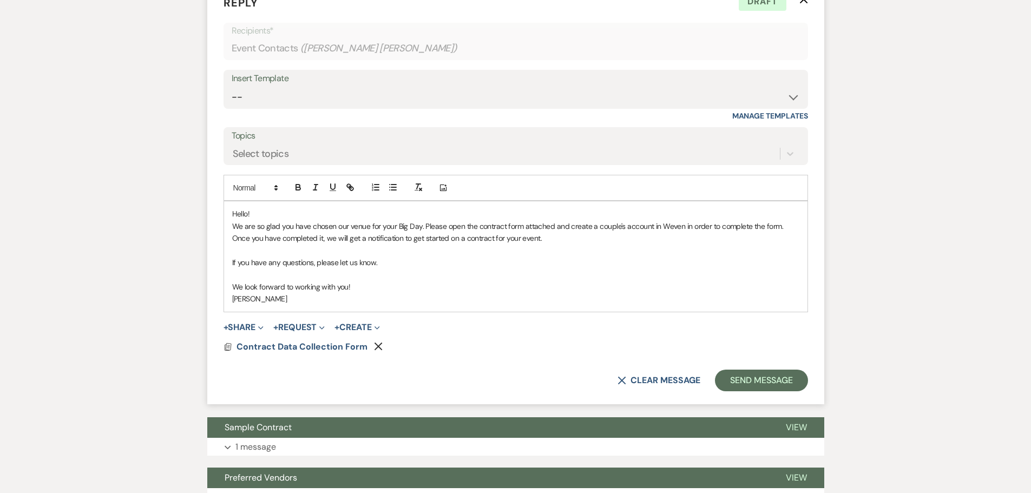
scroll to position [797, 0]
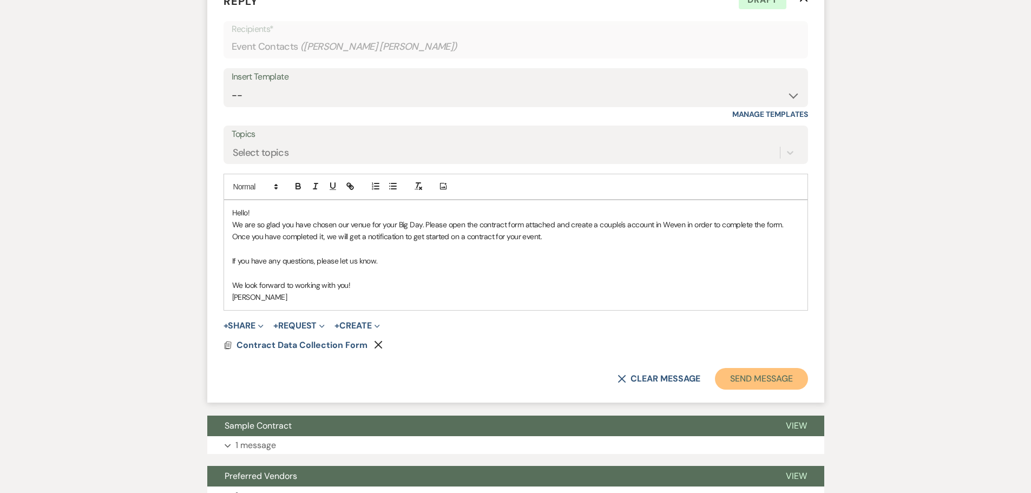
click at [753, 390] on button "Send Message" at bounding box center [761, 379] width 93 height 22
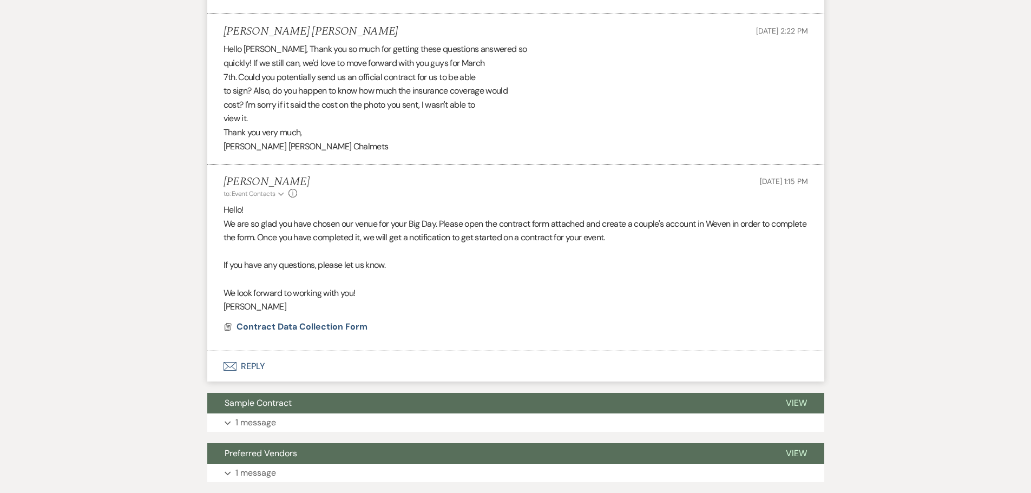
scroll to position [595, 0]
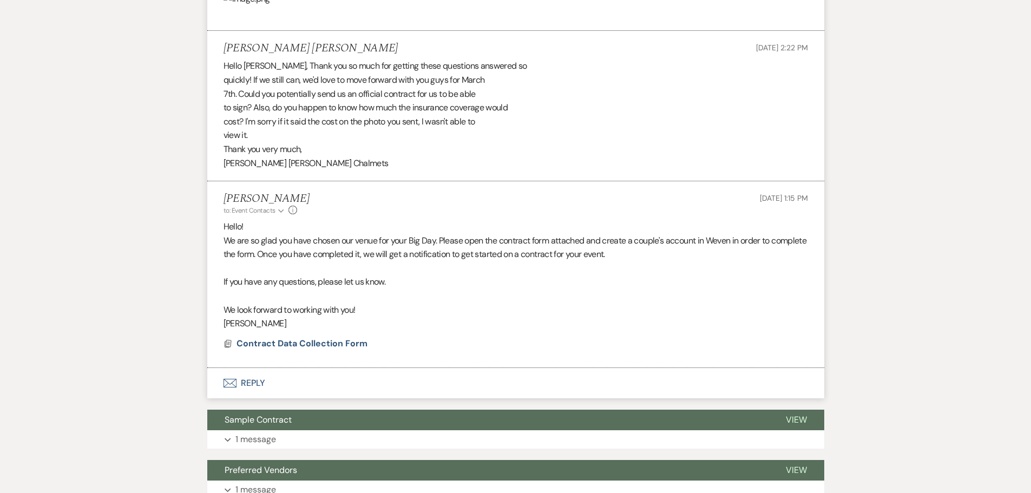
click at [257, 398] on button "Envelope Reply" at bounding box center [515, 383] width 617 height 30
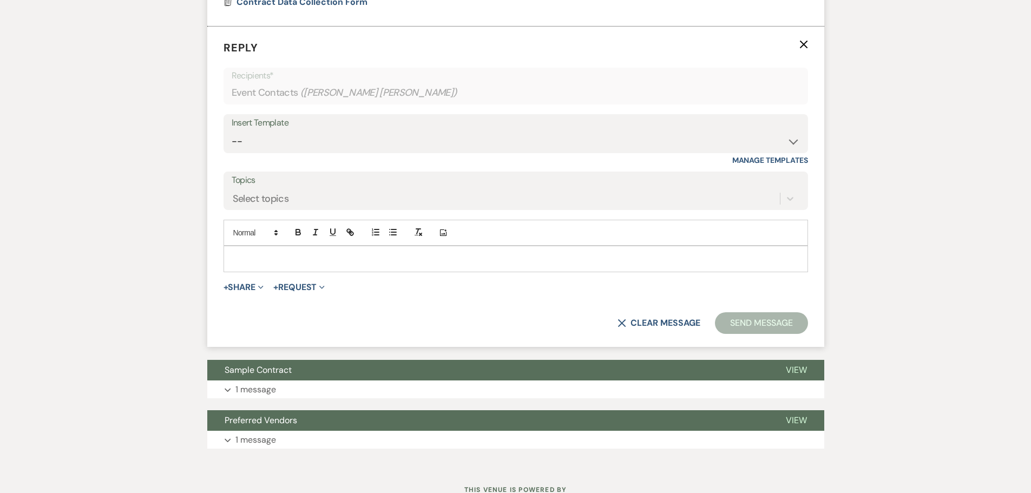
scroll to position [943, 0]
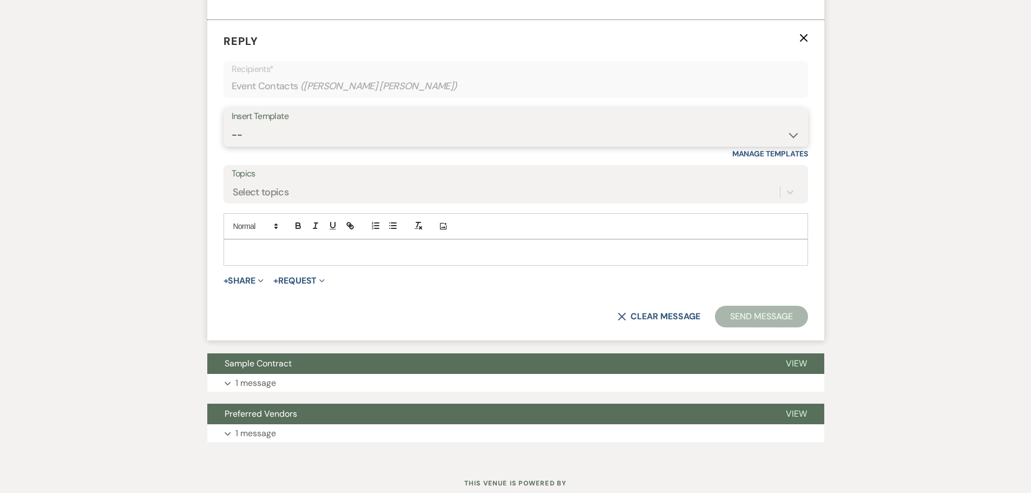
click at [248, 146] on select "-- Initial Inquiry Response Tour Request Response Follow Up Copy of Initial Inq…" at bounding box center [516, 134] width 568 height 21
select select "3383"
click at [232, 146] on select "-- Initial Inquiry Response Tour Request Response Follow Up Copy of Initial Inq…" at bounding box center [516, 134] width 568 height 21
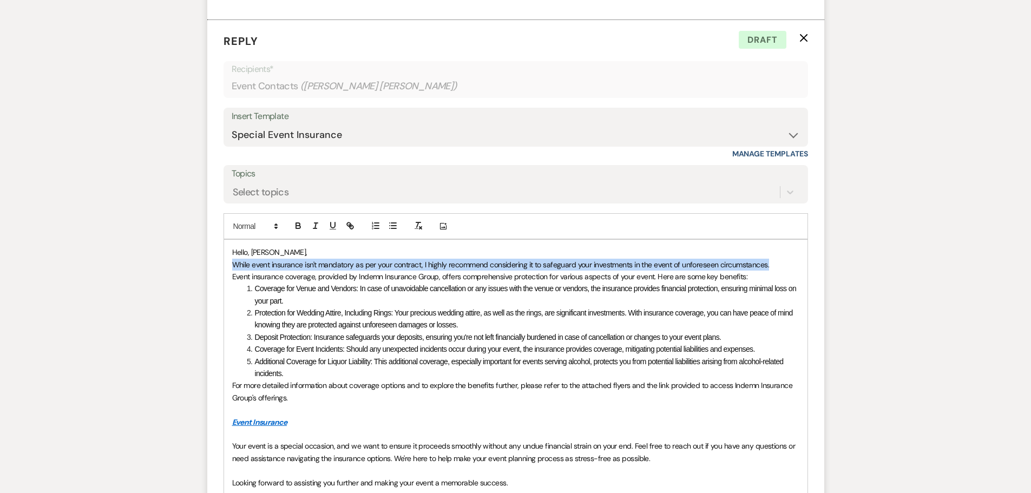
drag, startPoint x: 227, startPoint y: 344, endPoint x: 775, endPoint y: 342, distance: 547.6
click at [775, 342] on div "Hello, [PERSON_NAME], While event insurance isn't mandatory as per your contrac…" at bounding box center [515, 386] width 583 height 292
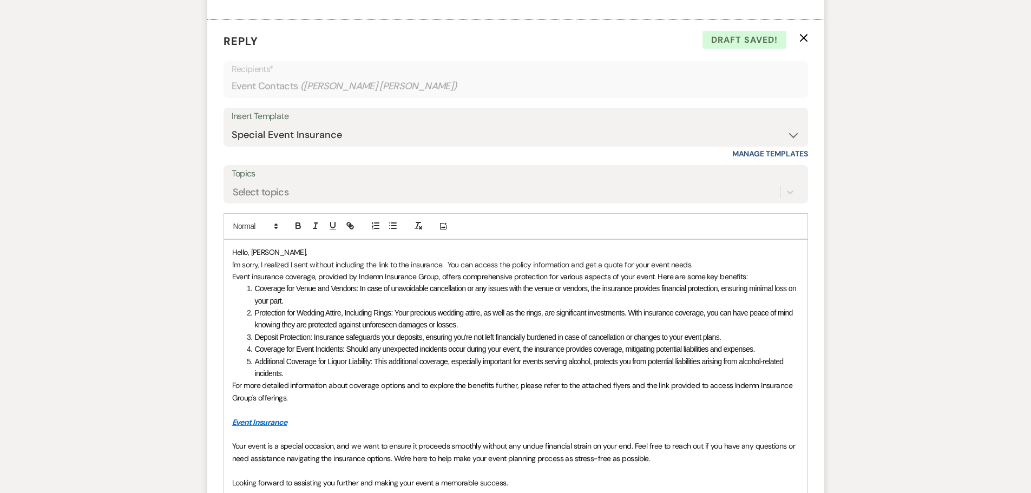
click at [437, 281] on span "Event insurance coverage, provided by Indemn Insurance Group, offers comprehens…" at bounding box center [490, 277] width 516 height 10
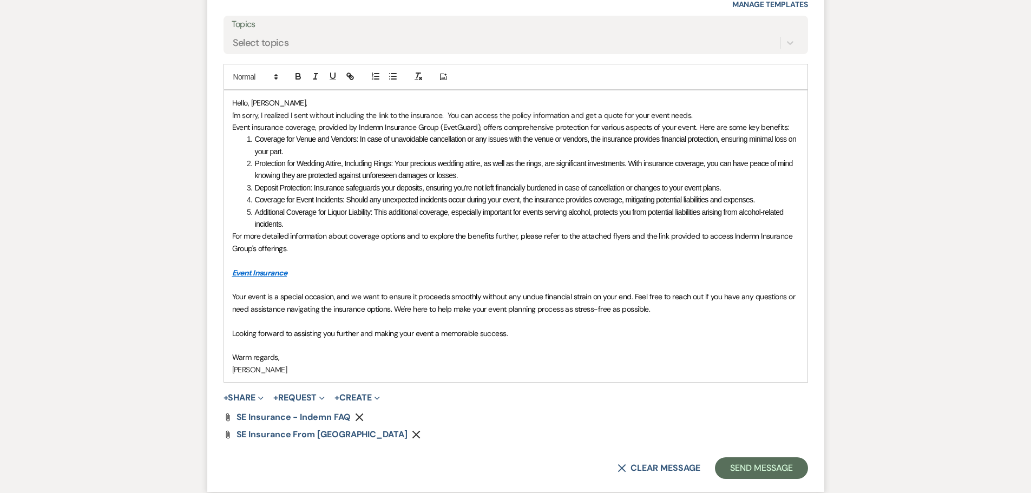
scroll to position [1106, 0]
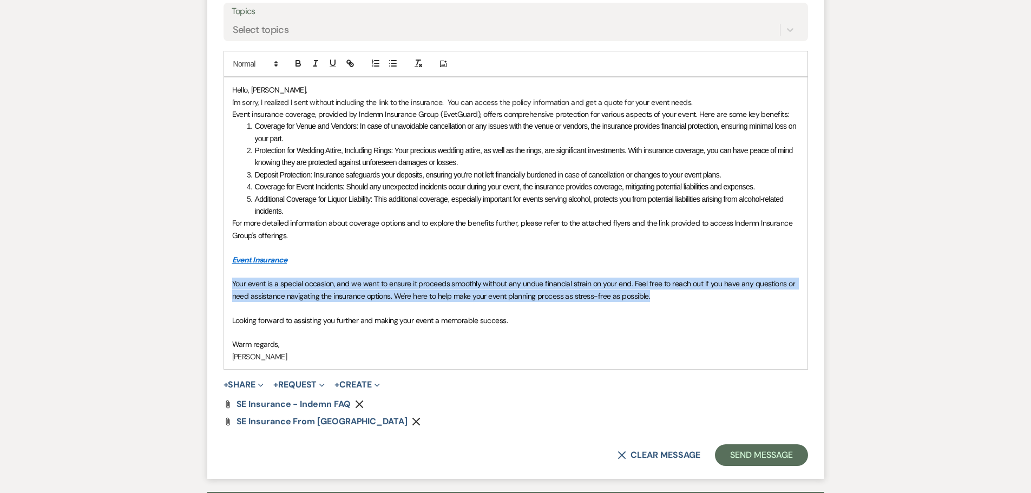
drag, startPoint x: 229, startPoint y: 347, endPoint x: 683, endPoint y: 363, distance: 454.3
click at [683, 363] on div "Hello, [PERSON_NAME], I'm sorry, I realized I sent without including the link t…" at bounding box center [515, 223] width 583 height 292
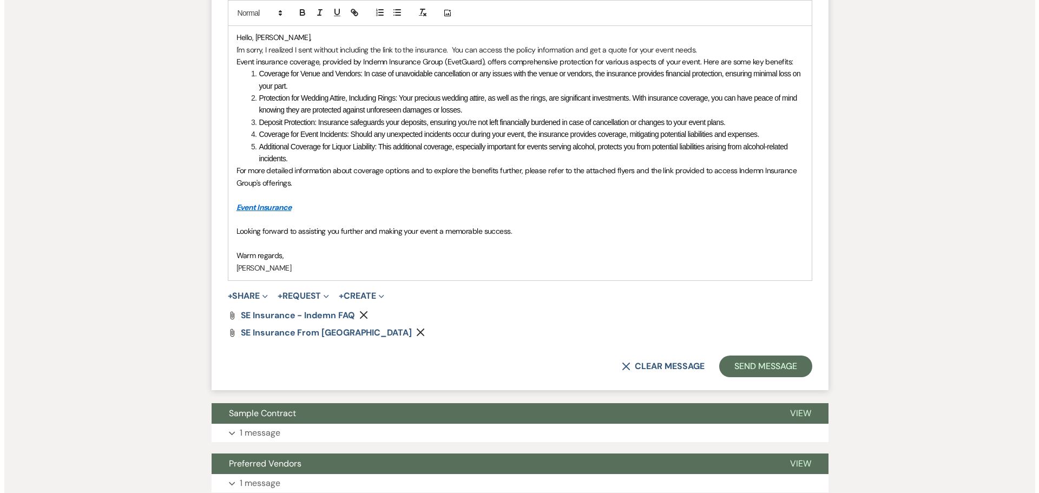
scroll to position [1214, 0]
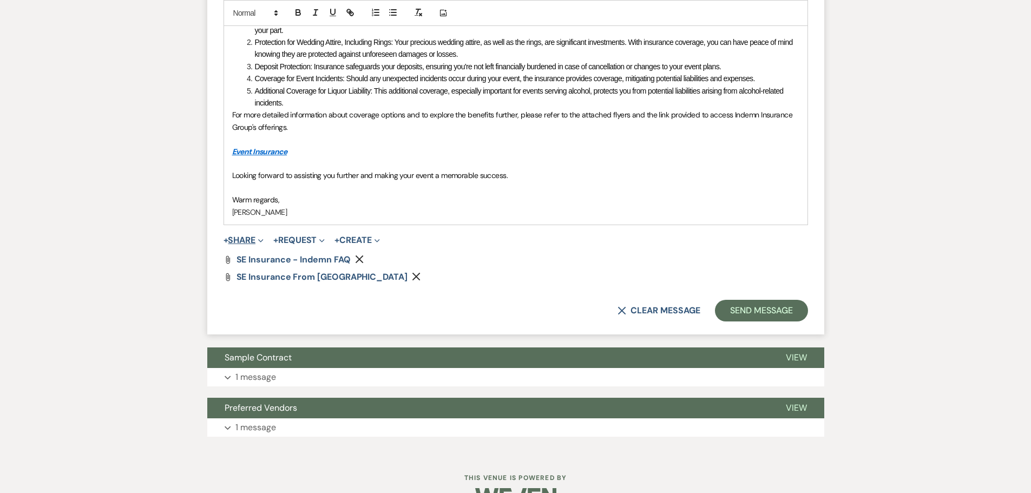
click at [263, 245] on button "+ Share Expand" at bounding box center [243, 240] width 41 height 9
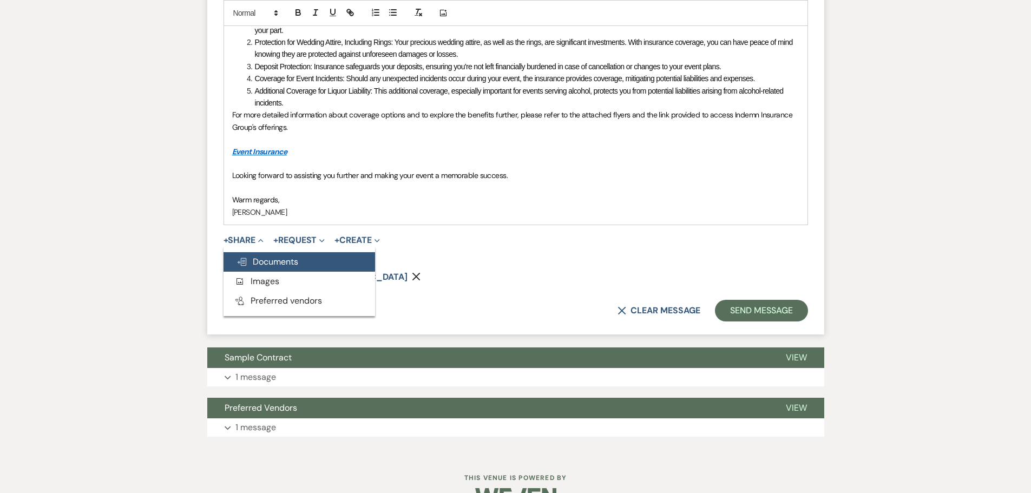
click at [262, 267] on span "Doc Upload Documents" at bounding box center [267, 261] width 62 height 11
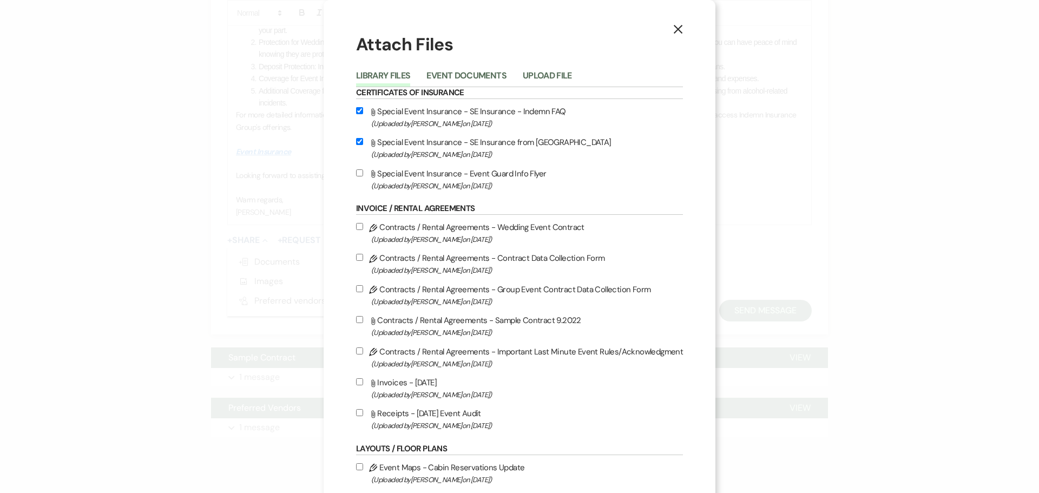
click at [359, 176] on input "Attach File Special Event Insurance - Event Guard Info Flyer (Uploaded by [PERS…" at bounding box center [359, 172] width 7 height 7
checkbox input "true"
click at [358, 145] on input "Attach File Special Event Insurance - SE Insurance from [GEOGRAPHIC_DATA] (Uplo…" at bounding box center [359, 141] width 7 height 7
checkbox input "false"
click at [356, 114] on input "Attach File Special Event Insurance - SE Insurance - Indemn FAQ (Uploaded by [P…" at bounding box center [359, 110] width 7 height 7
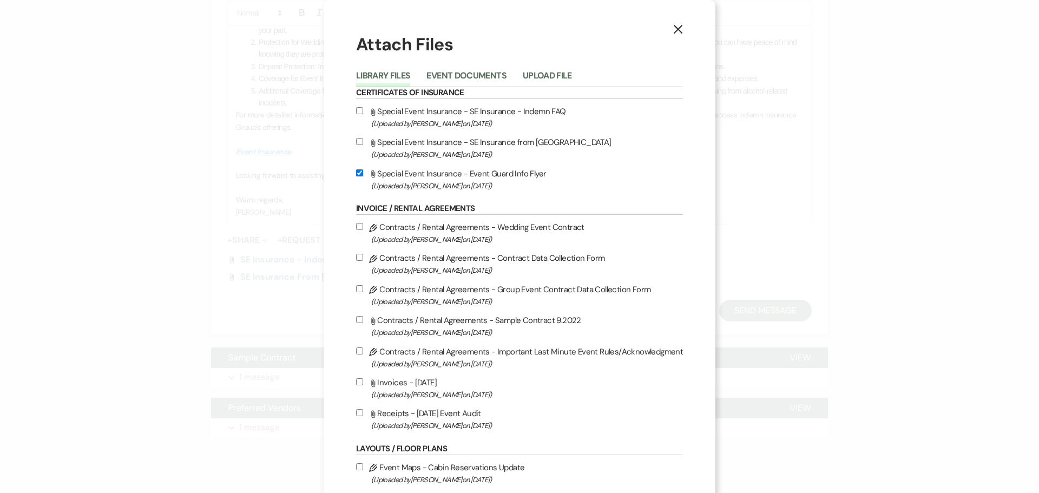
checkbox input "false"
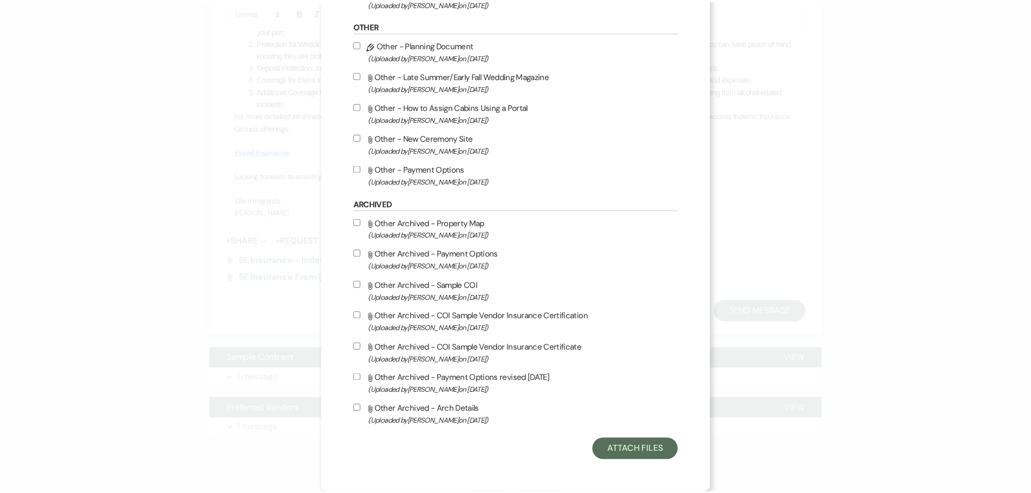
scroll to position [774, 0]
click at [603, 448] on button "Attach Files" at bounding box center [640, 450] width 86 height 22
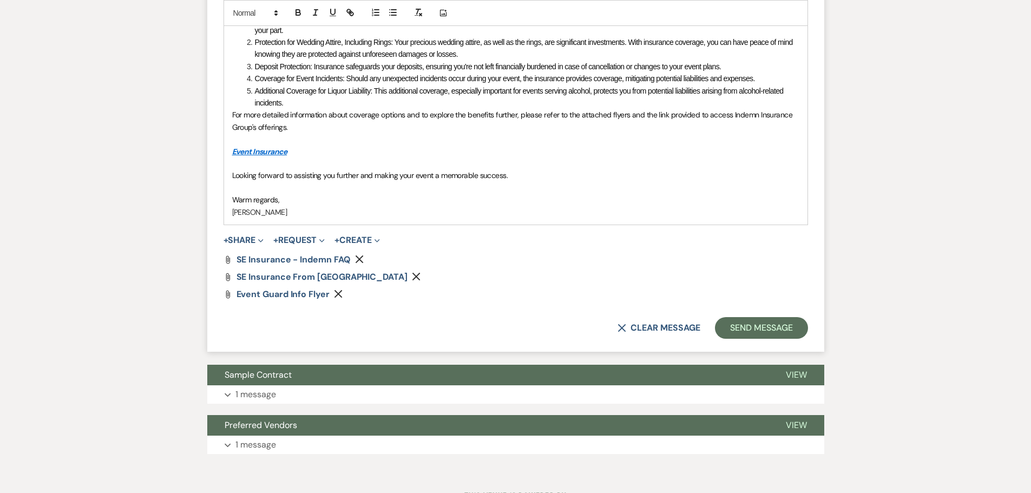
click at [412, 281] on icon "Remove" at bounding box center [416, 276] width 9 height 9
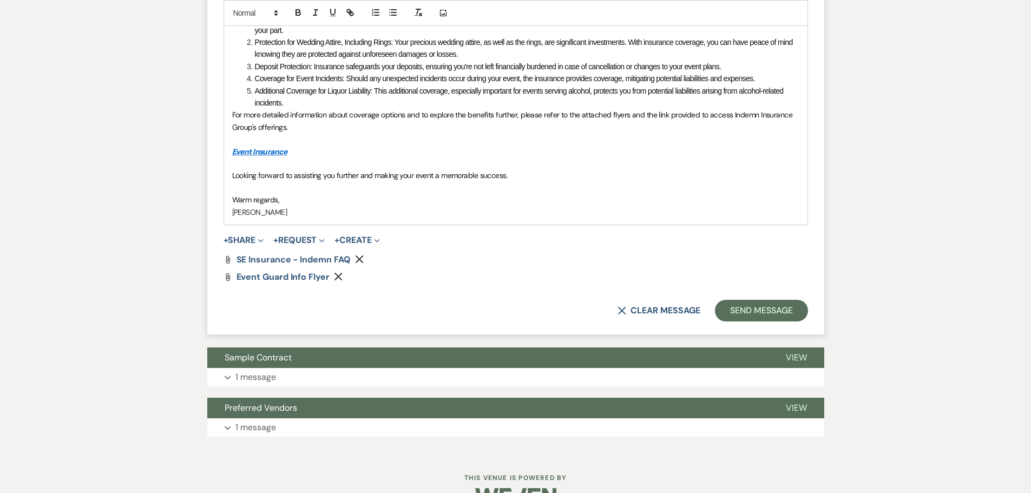
click at [364, 264] on icon "Remove" at bounding box center [359, 259] width 9 height 9
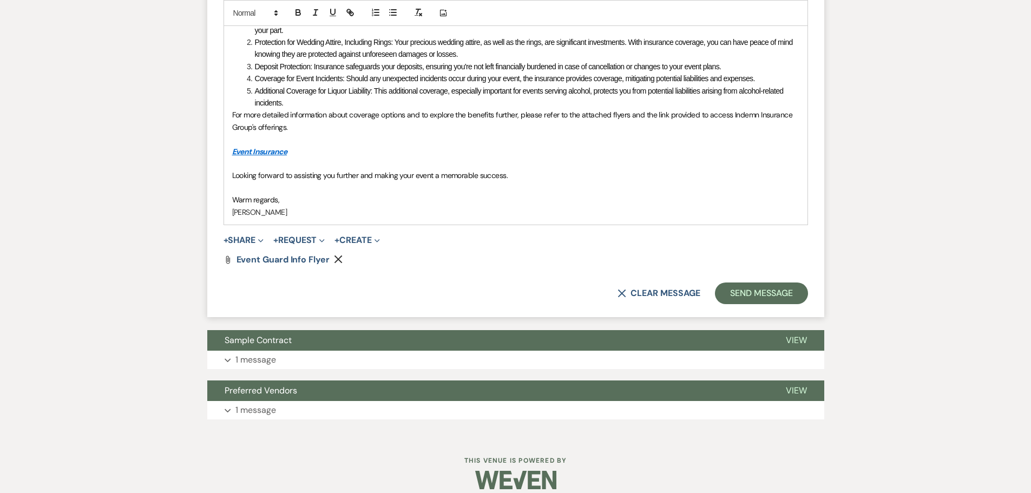
scroll to position [1160, 0]
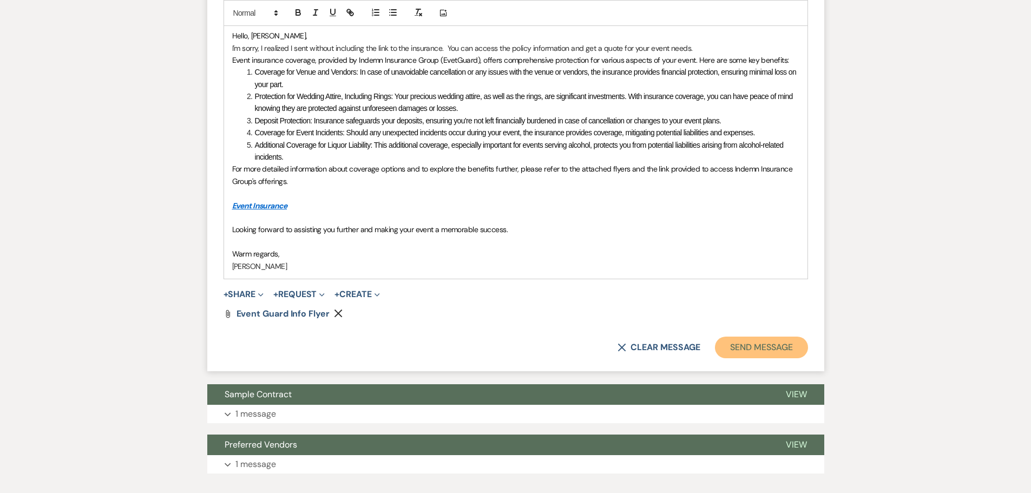
click at [752, 358] on button "Send Message" at bounding box center [761, 348] width 93 height 22
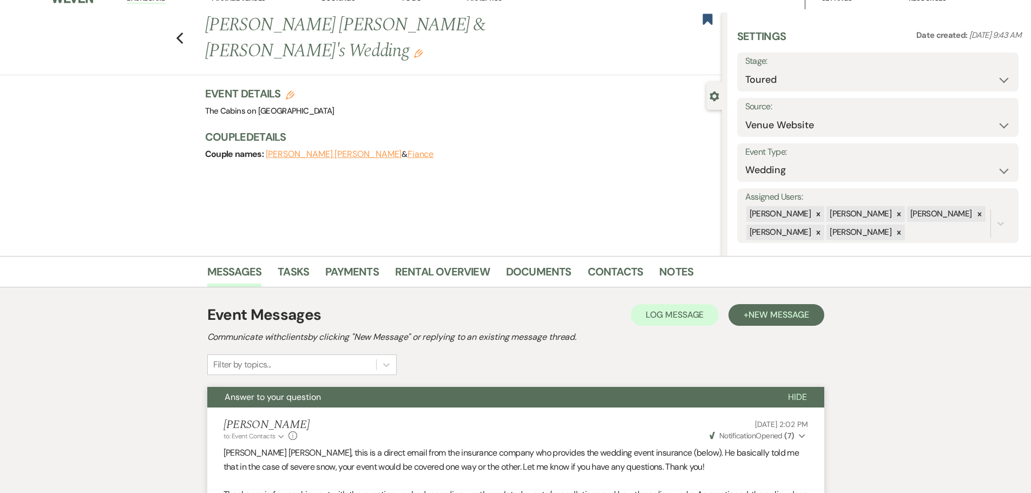
scroll to position [0, 0]
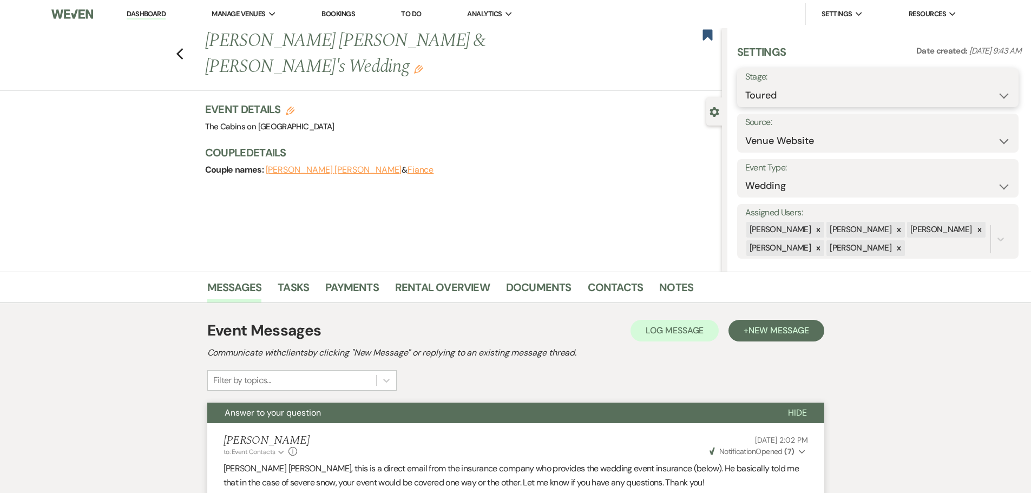
click at [785, 106] on select "Inquiry Follow Up Tour Requested Tour Confirmed Toured Proposal Sent Booked Lost" at bounding box center [877, 95] width 265 height 21
select select "6"
click at [745, 92] on select "Inquiry Follow Up Tour Requested Tour Confirmed Toured Proposal Sent Booked Lost" at bounding box center [877, 95] width 265 height 21
click at [975, 90] on button "Save" at bounding box center [987, 88] width 61 height 22
click at [159, 12] on link "Dashboard" at bounding box center [146, 14] width 39 height 10
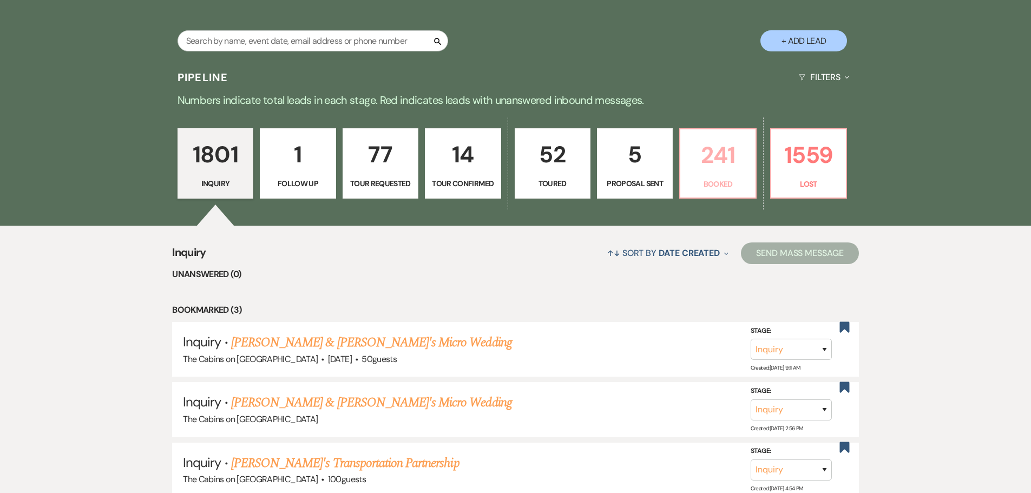
click at [710, 173] on p "241" at bounding box center [718, 155] width 62 height 36
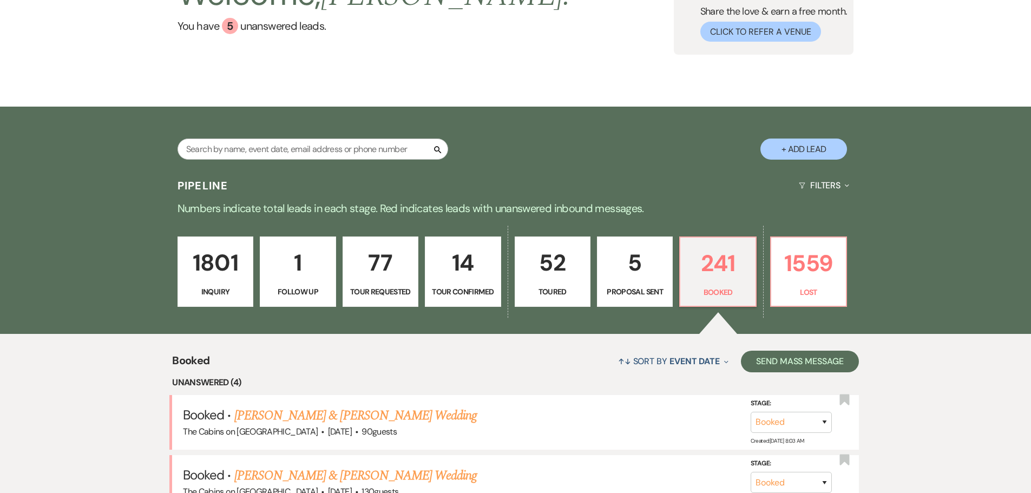
scroll to position [216, 0]
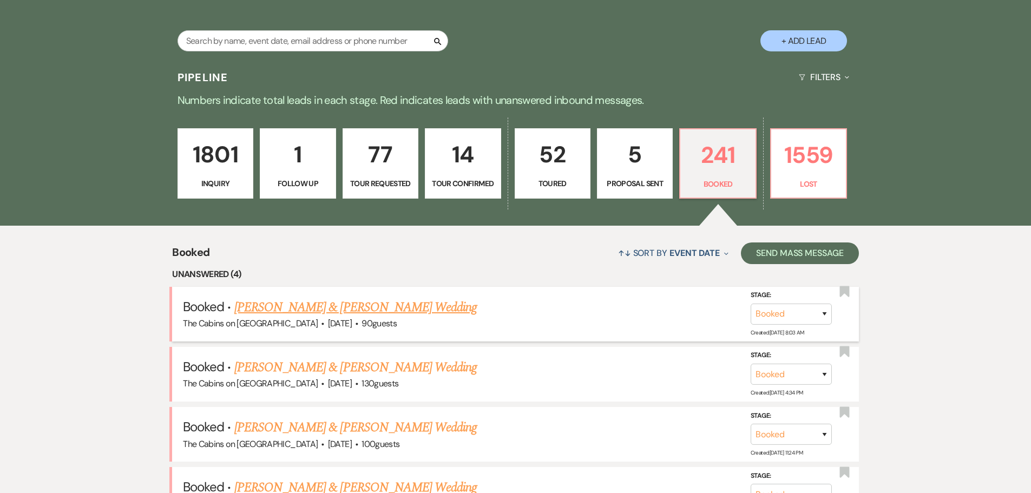
click at [307, 317] on link "[PERSON_NAME] & [PERSON_NAME] Wedding" at bounding box center [355, 307] width 242 height 19
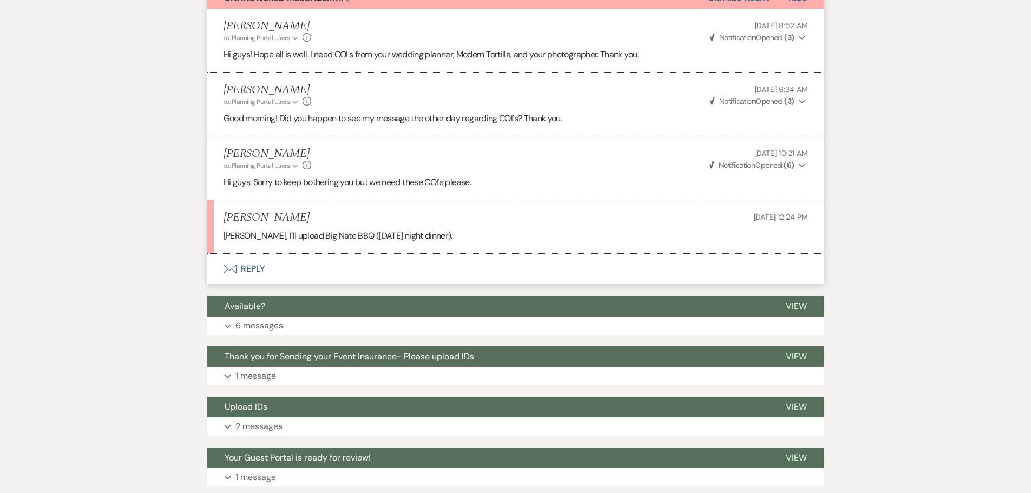
scroll to position [325, 0]
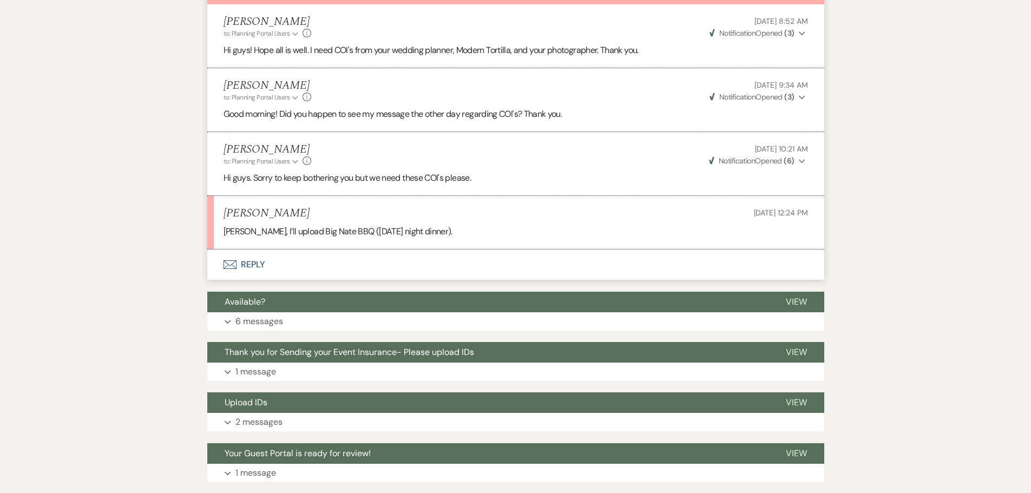
click at [262, 280] on button "Envelope Reply" at bounding box center [515, 264] width 617 height 30
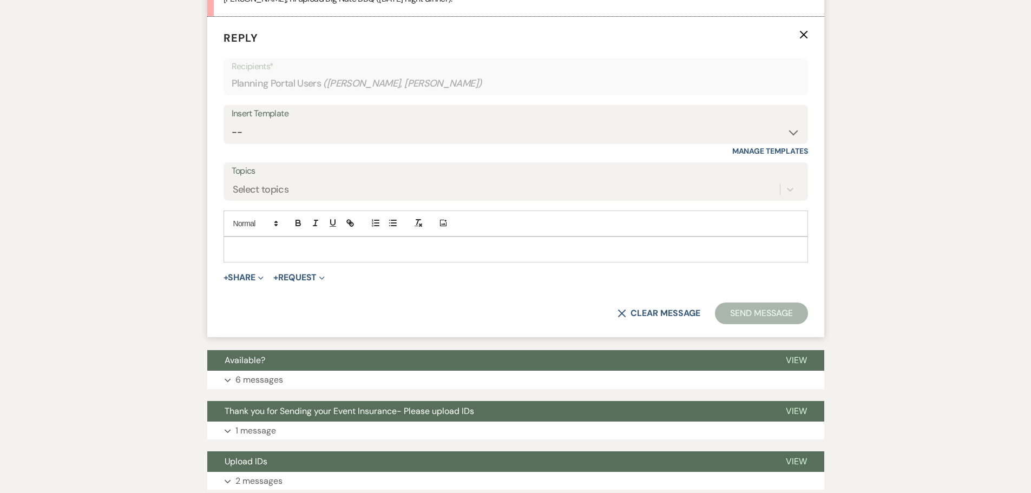
scroll to position [570, 0]
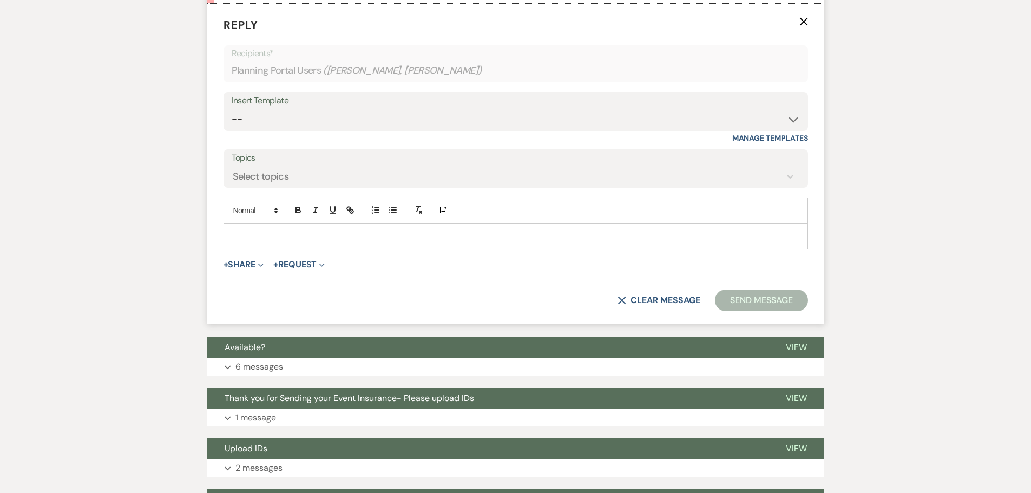
click at [251, 249] on div at bounding box center [515, 236] width 583 height 25
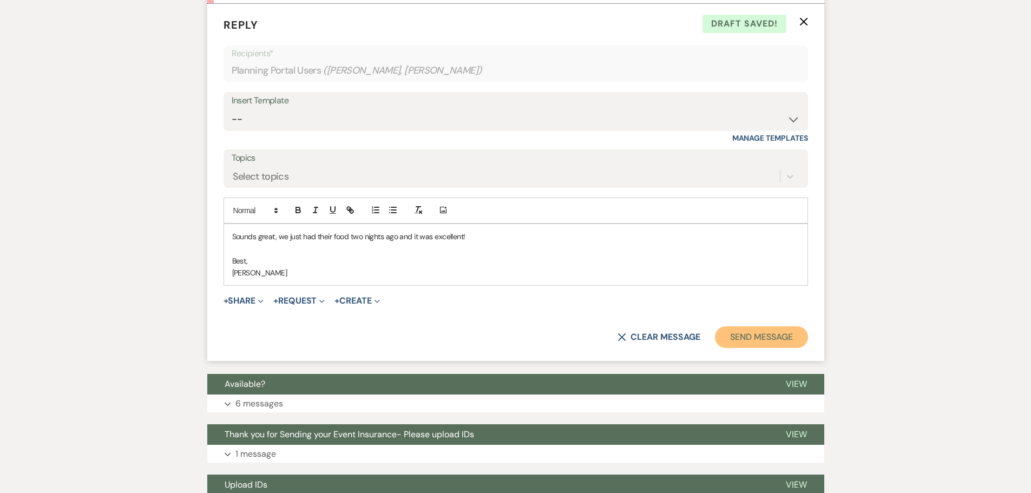
click at [740, 348] on button "Send Message" at bounding box center [761, 337] width 93 height 22
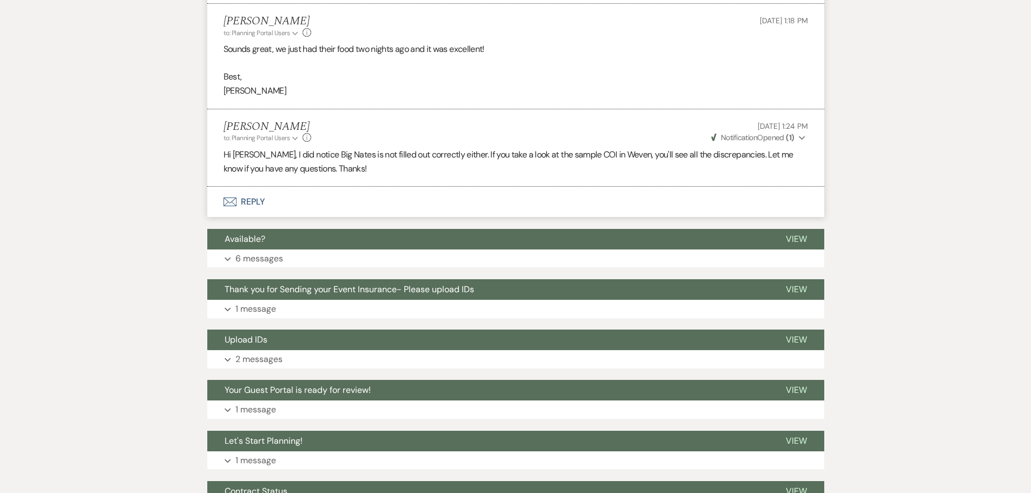
scroll to position [516, 0]
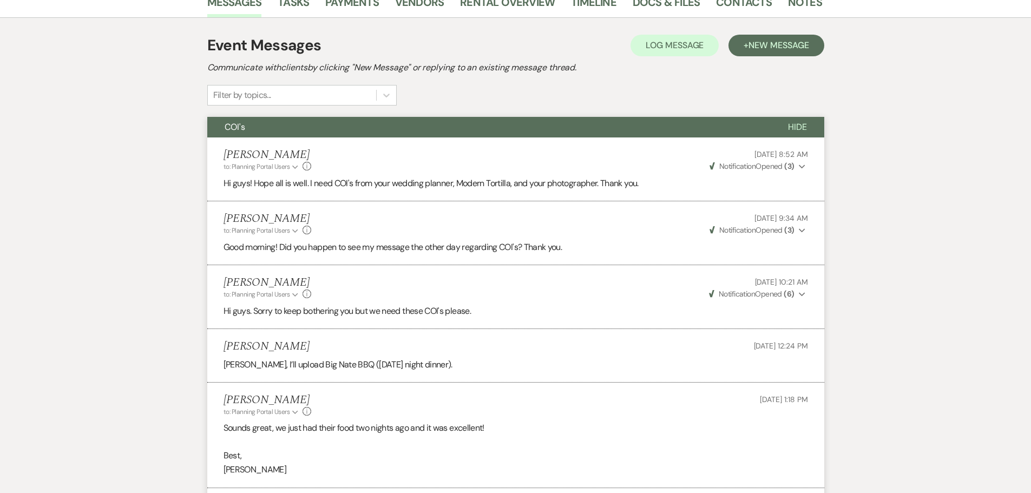
click at [788, 133] on span "Hide" at bounding box center [797, 126] width 19 height 11
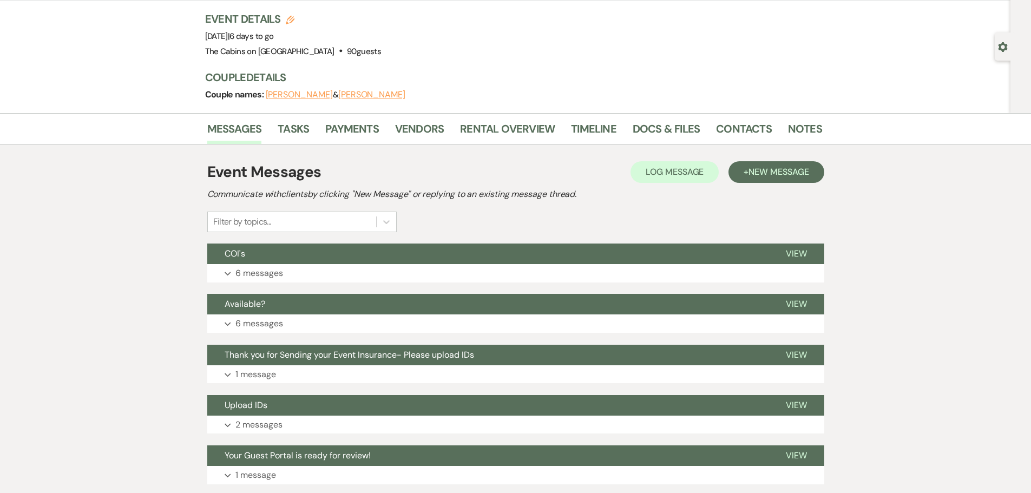
scroll to position [0, 0]
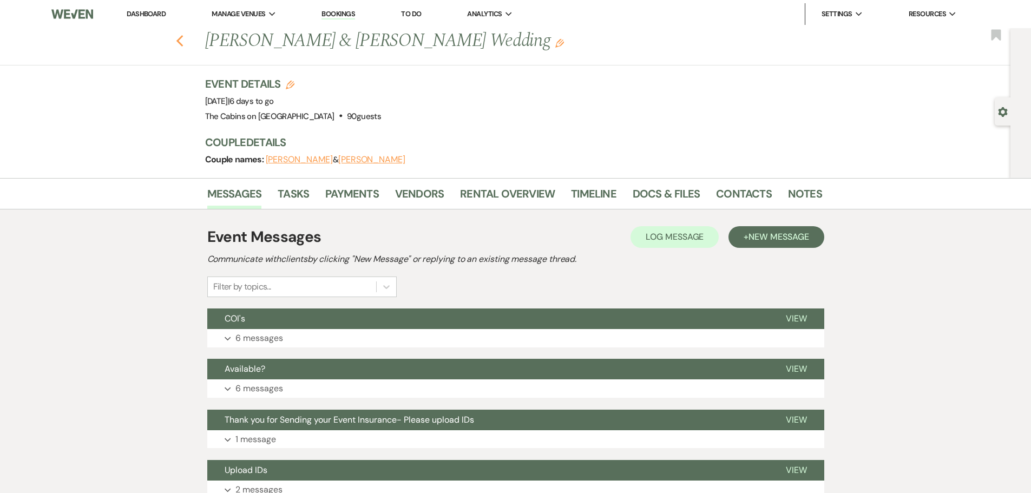
click at [183, 47] on use "button" at bounding box center [179, 41] width 7 height 12
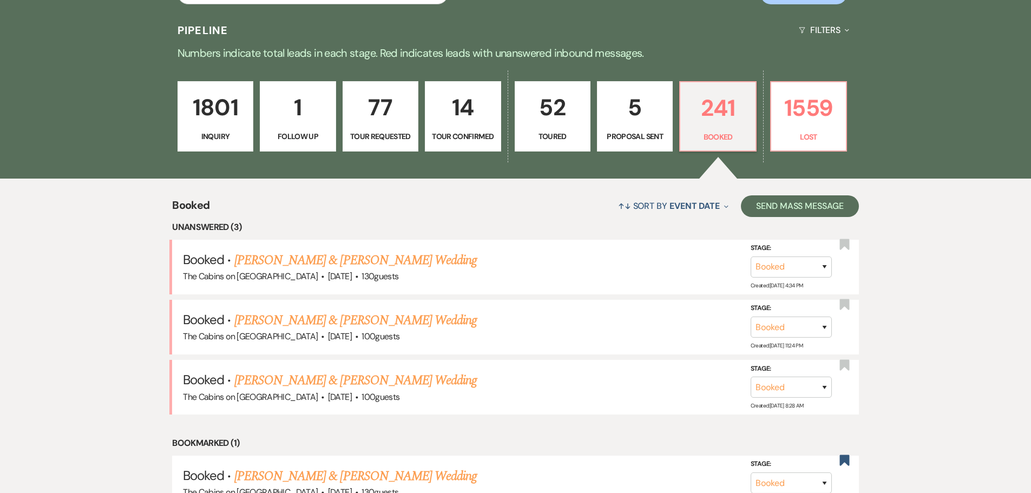
scroll to position [325, 0]
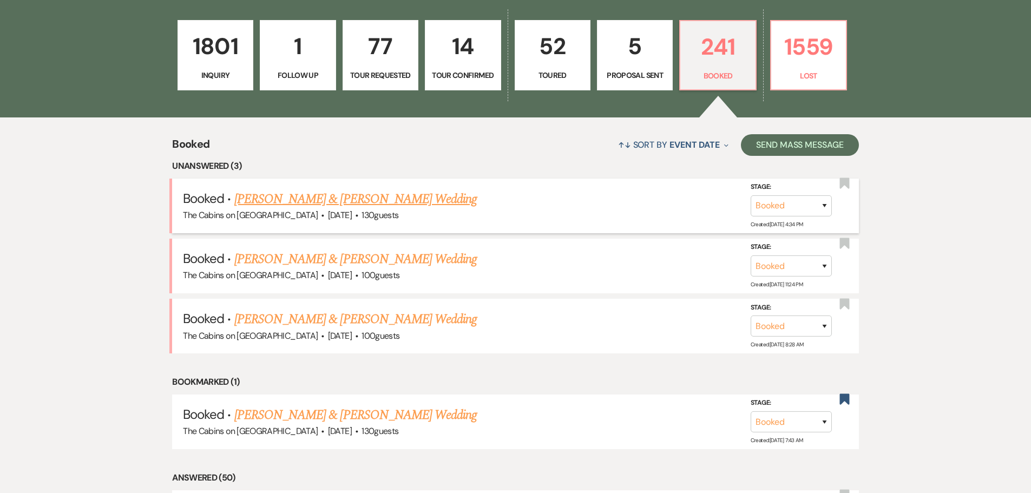
click at [326, 209] on link "[PERSON_NAME] & [PERSON_NAME] Wedding" at bounding box center [355, 198] width 242 height 19
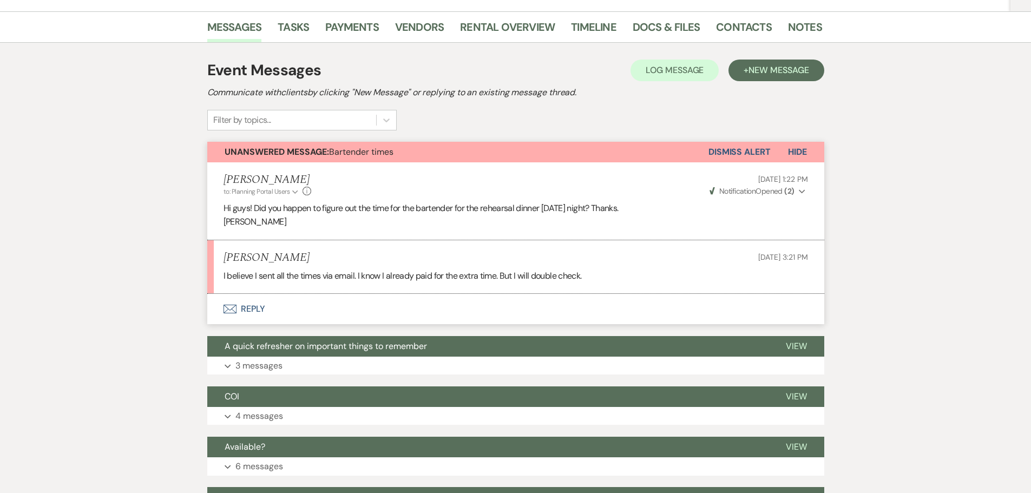
scroll to position [216, 0]
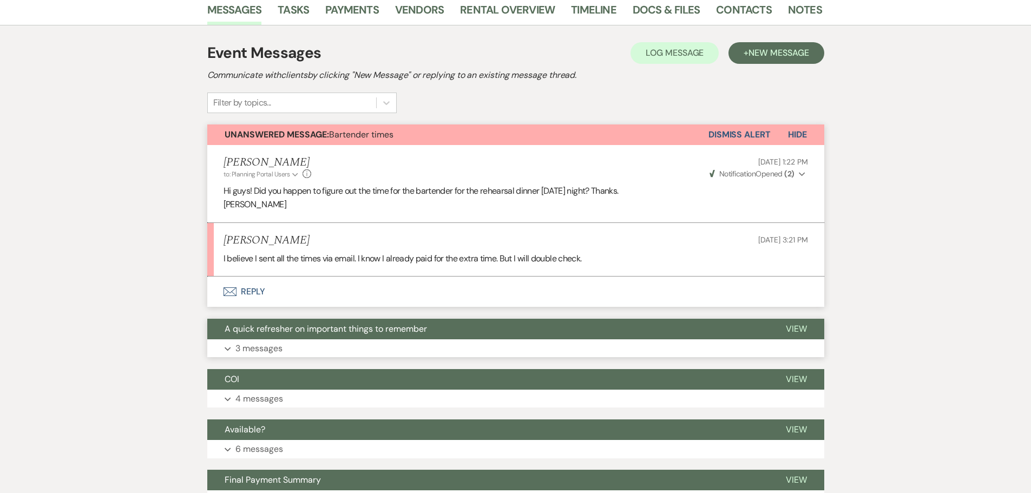
click at [229, 358] on button "Expand 3 messages" at bounding box center [515, 348] width 617 height 18
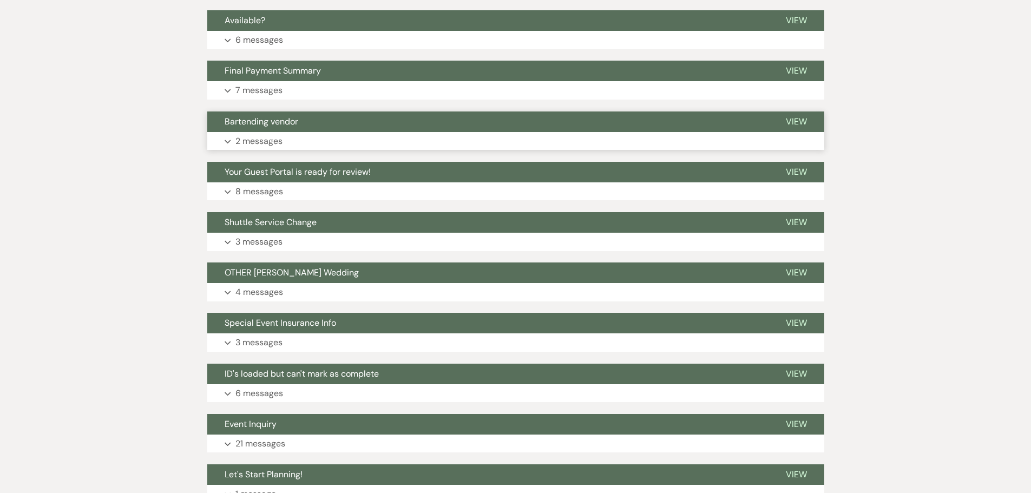
scroll to position [1515, 0]
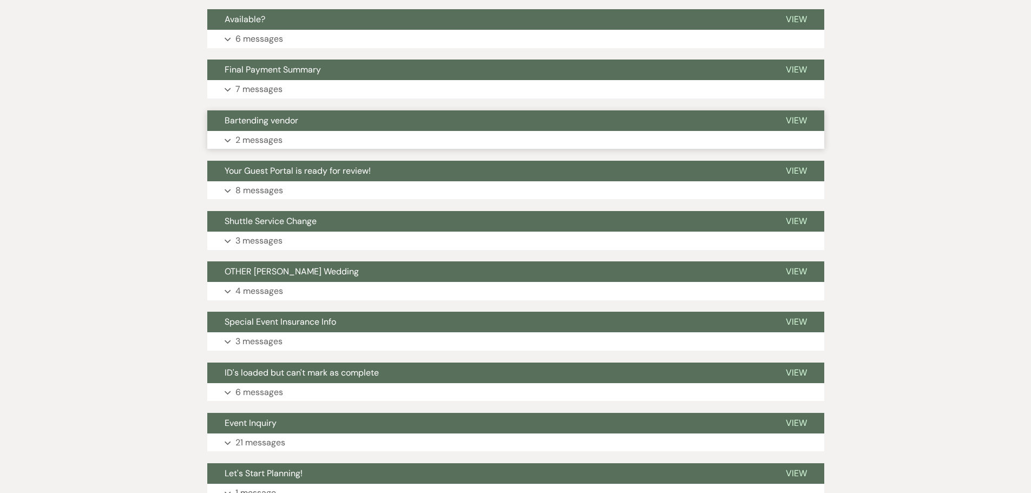
click at [231, 149] on button "Expand 2 messages" at bounding box center [515, 140] width 617 height 18
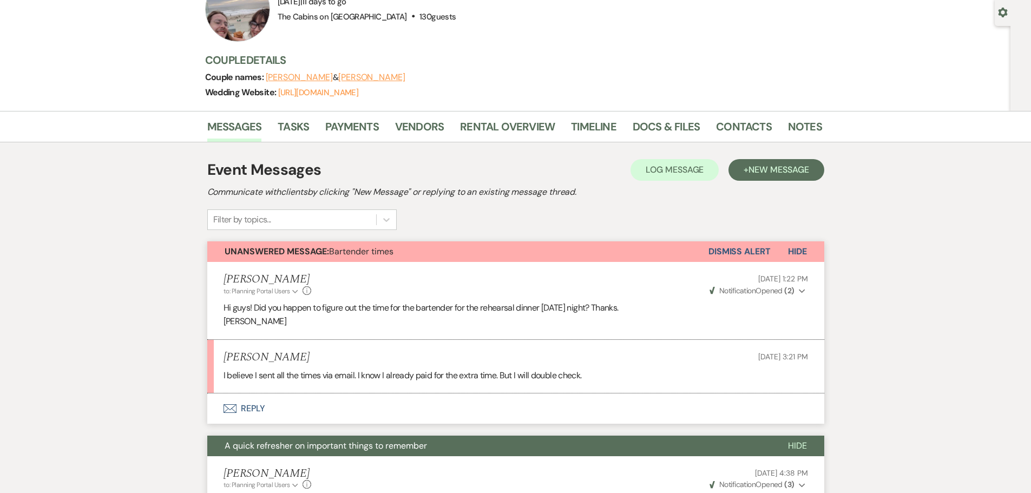
scroll to position [0, 0]
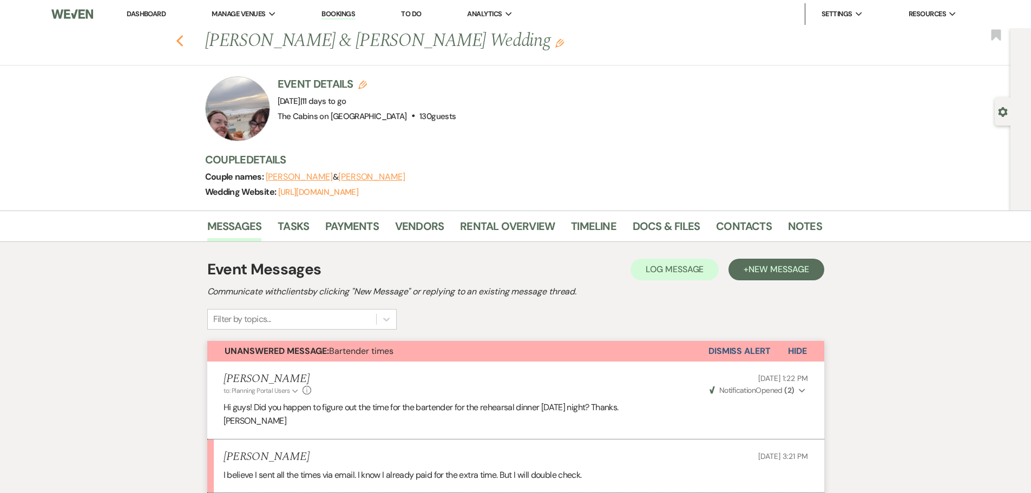
click at [183, 44] on icon "Previous" at bounding box center [180, 41] width 8 height 13
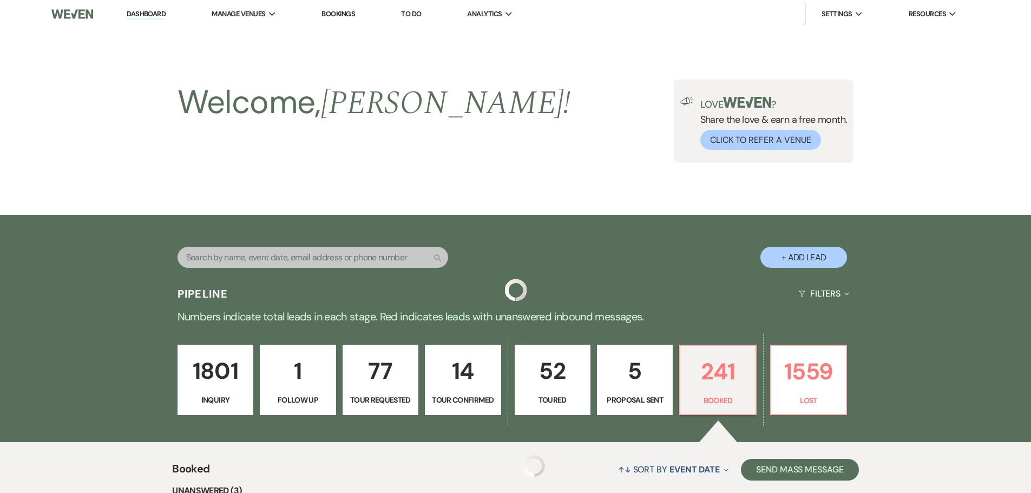
scroll to position [325, 0]
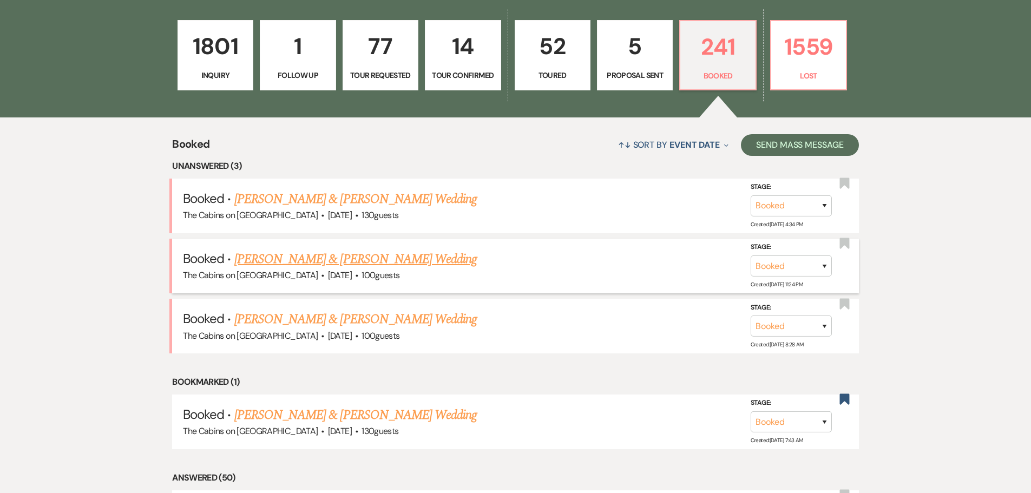
click at [305, 269] on link "[PERSON_NAME] & [PERSON_NAME] Wedding" at bounding box center [355, 258] width 242 height 19
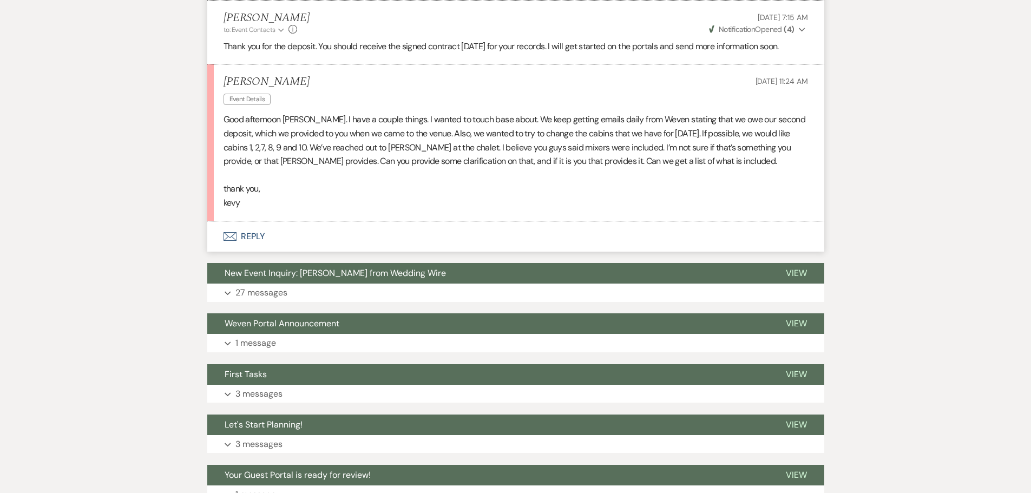
scroll to position [3789, 0]
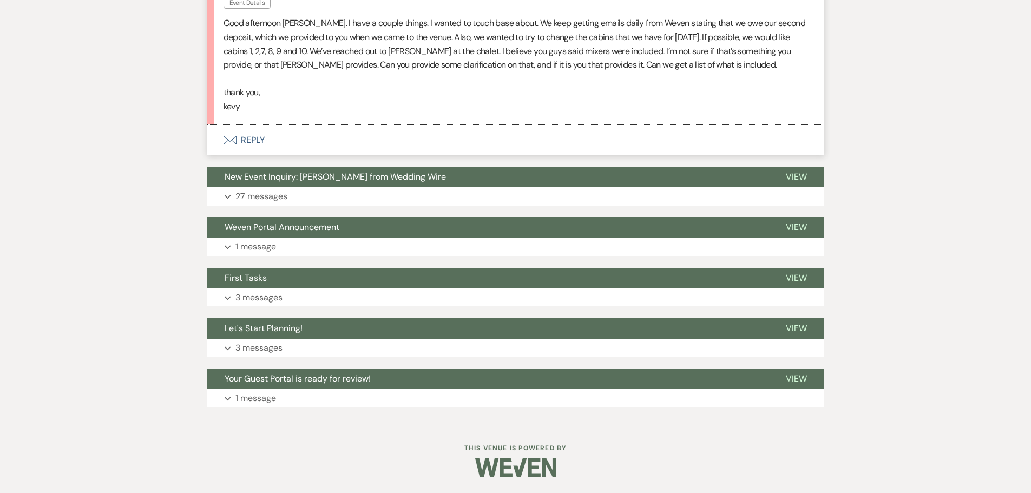
click at [264, 155] on button "Envelope Reply" at bounding box center [515, 140] width 617 height 30
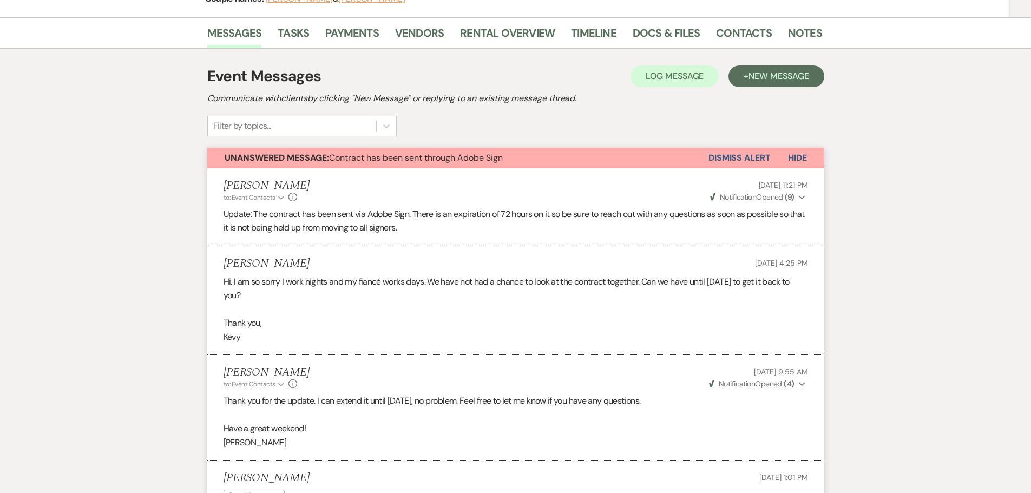
scroll to position [0, 0]
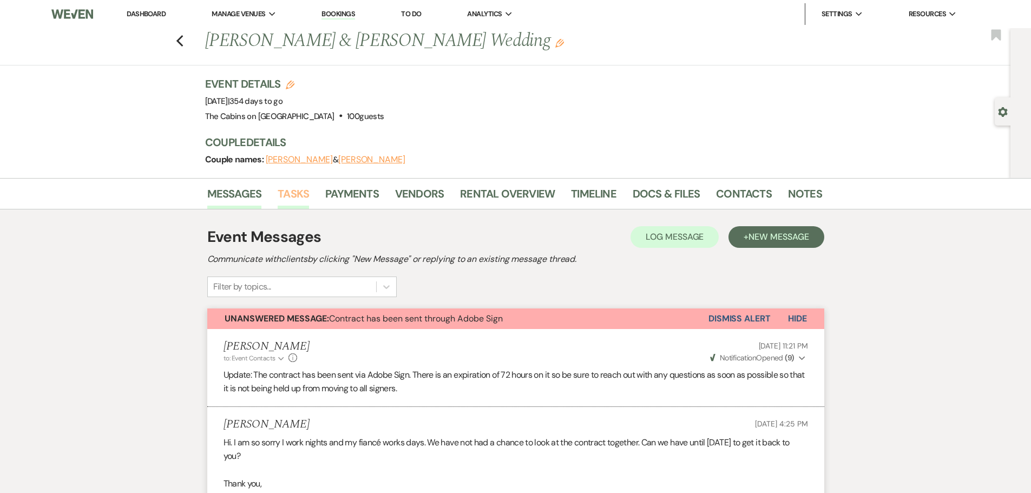
click at [301, 209] on link "Tasks" at bounding box center [293, 197] width 31 height 24
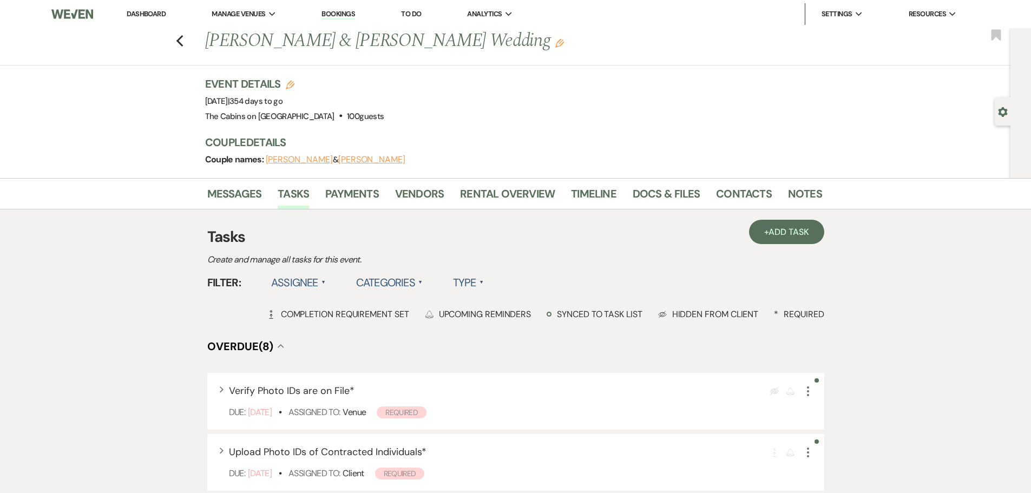
click at [484, 292] on label "Type ▲" at bounding box center [468, 282] width 31 height 19
click at [518, 317] on li "Required tasks" at bounding box center [507, 304] width 108 height 25
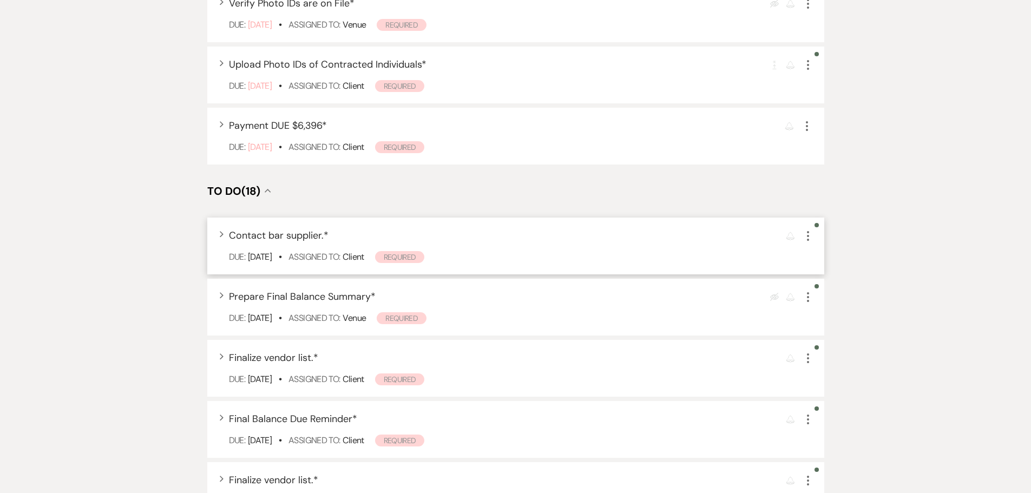
scroll to position [325, 0]
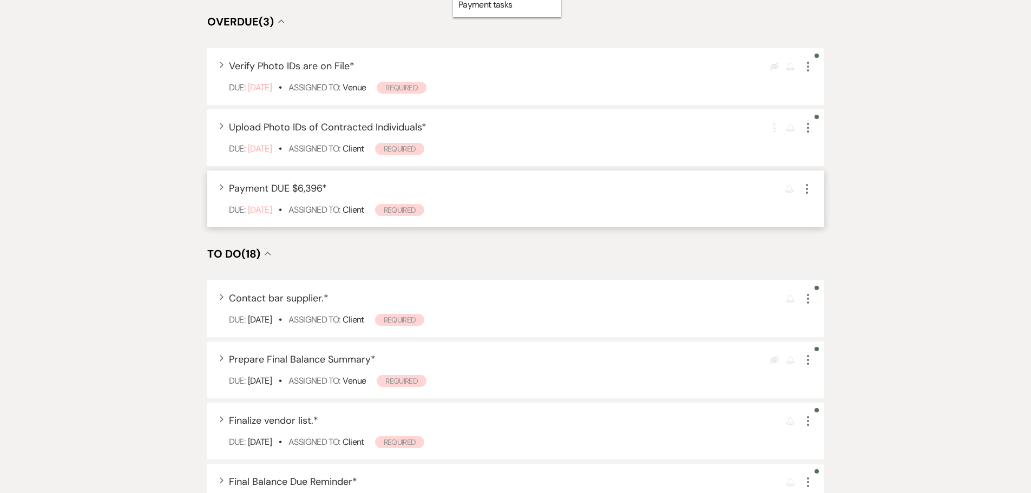
click at [804, 195] on icon "More" at bounding box center [806, 188] width 13 height 13
click at [807, 194] on use "button" at bounding box center [807, 189] width 2 height 10
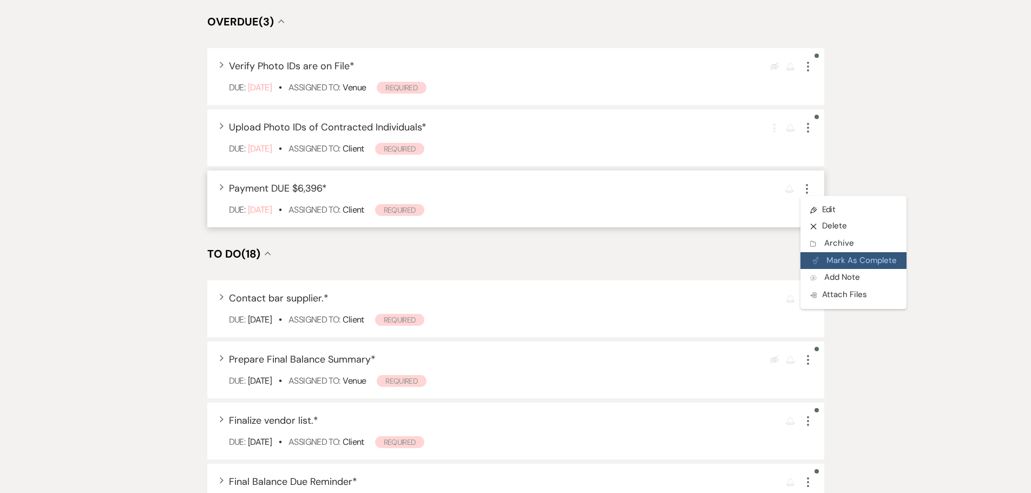
click at [825, 269] on button "Plan Portal Link Mark As Complete" at bounding box center [853, 260] width 106 height 17
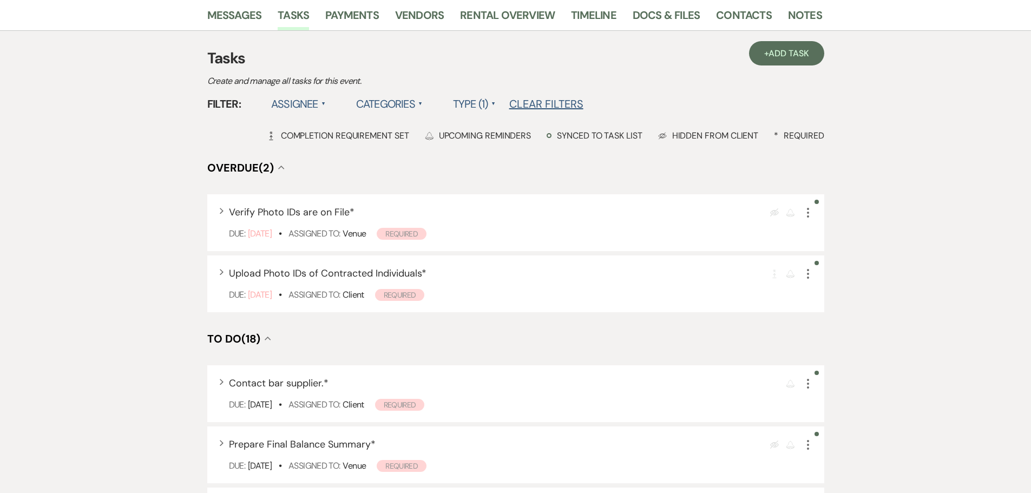
scroll to position [108, 0]
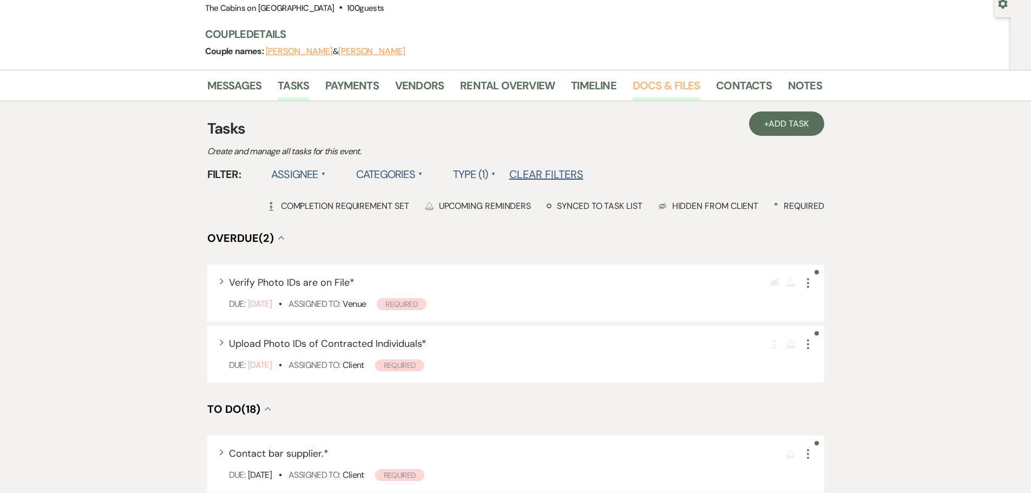
click at [653, 101] on link "Docs & Files" at bounding box center [666, 89] width 67 height 24
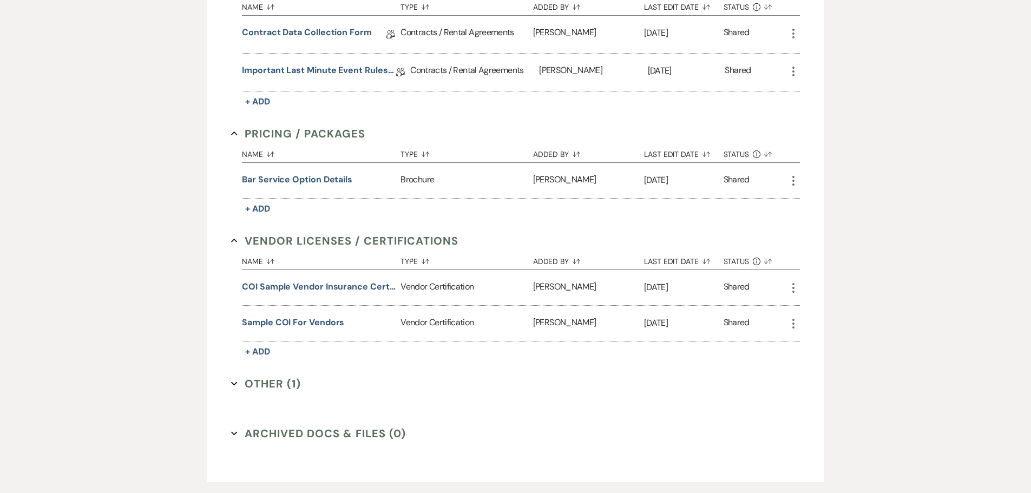
scroll to position [703, 0]
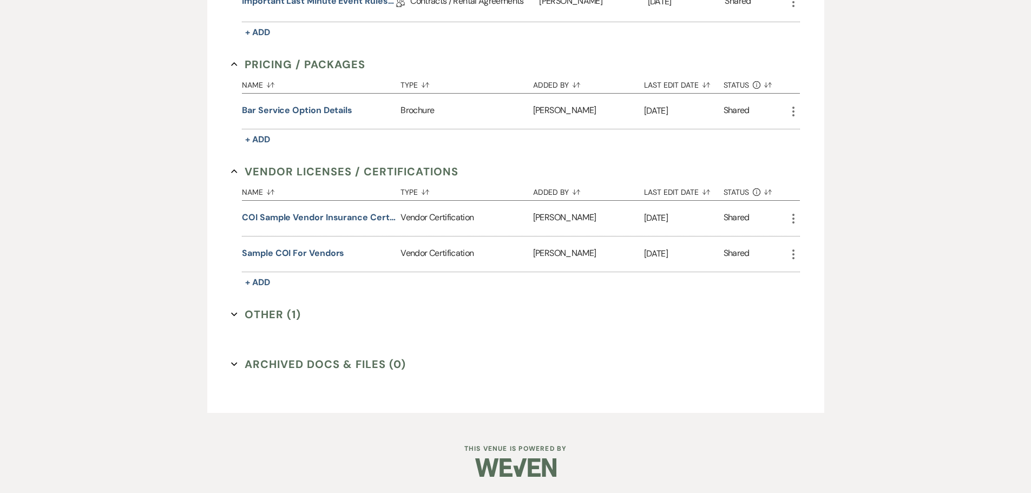
click at [263, 309] on button "Other (1) Expand" at bounding box center [266, 314] width 70 height 16
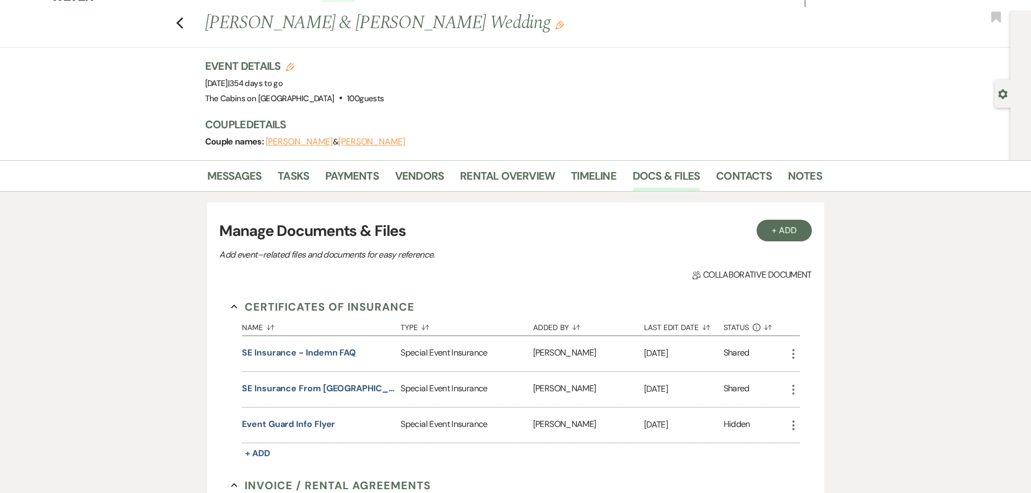
scroll to position [0, 0]
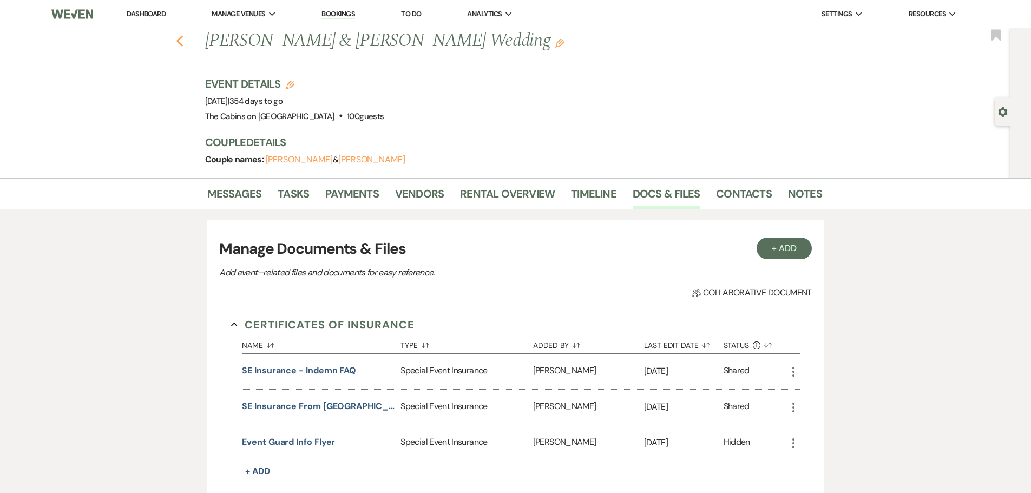
click at [184, 44] on icon "Previous" at bounding box center [180, 41] width 8 height 13
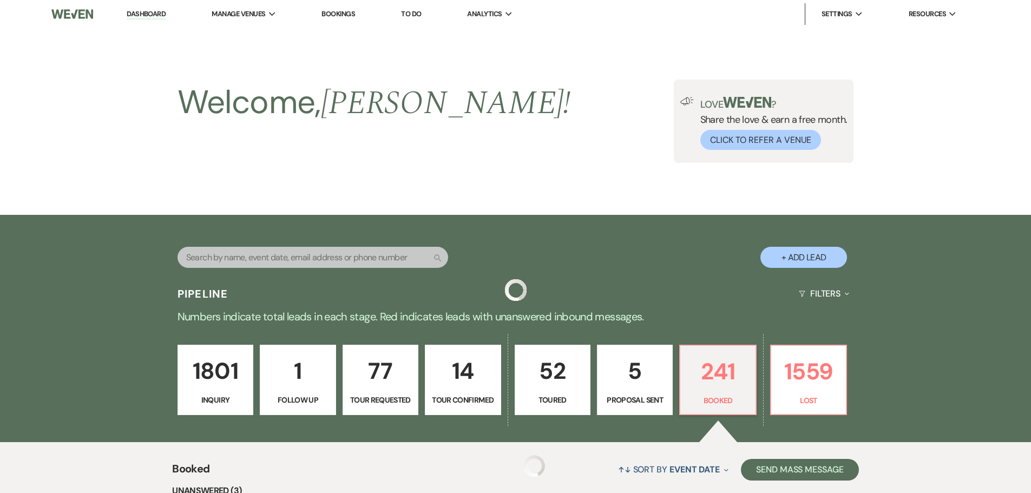
scroll to position [325, 0]
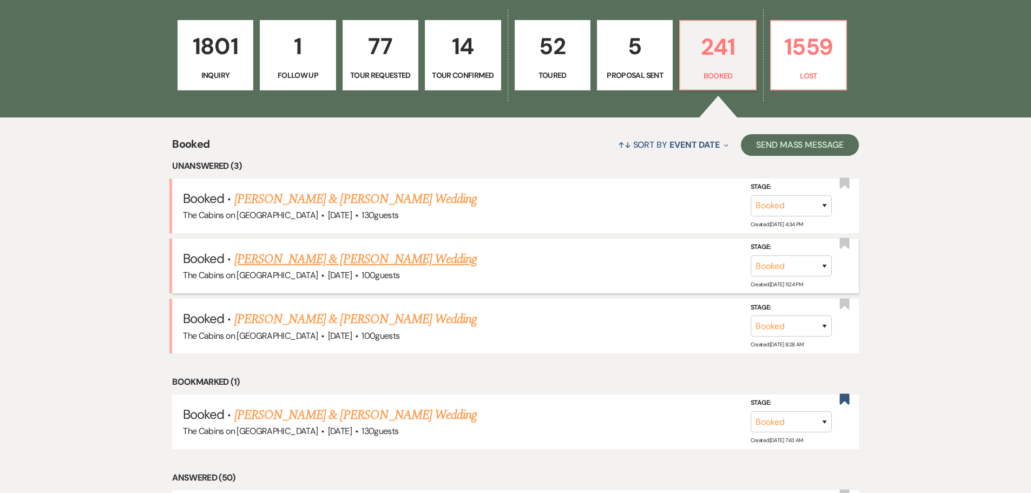
click at [341, 269] on link "[PERSON_NAME] & [PERSON_NAME] Wedding" at bounding box center [355, 258] width 242 height 19
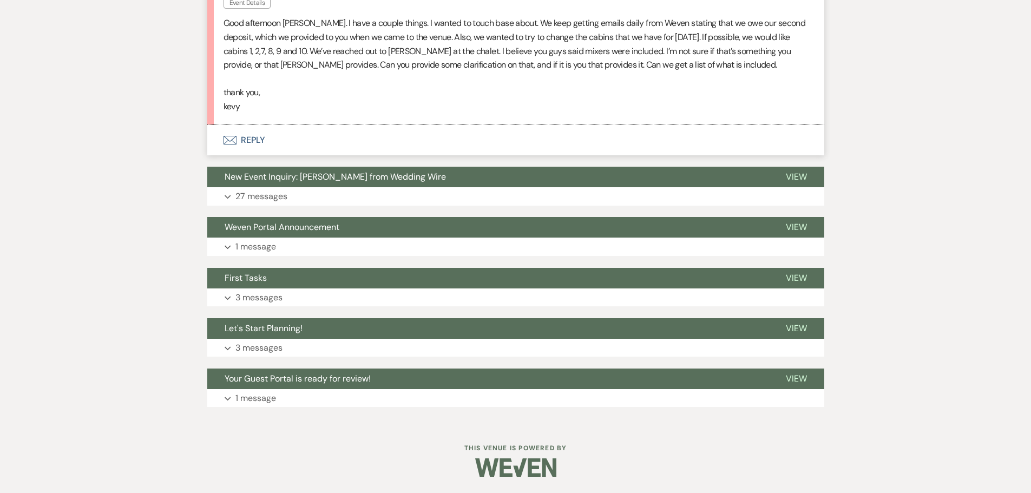
click at [254, 155] on button "Envelope Reply" at bounding box center [515, 140] width 617 height 30
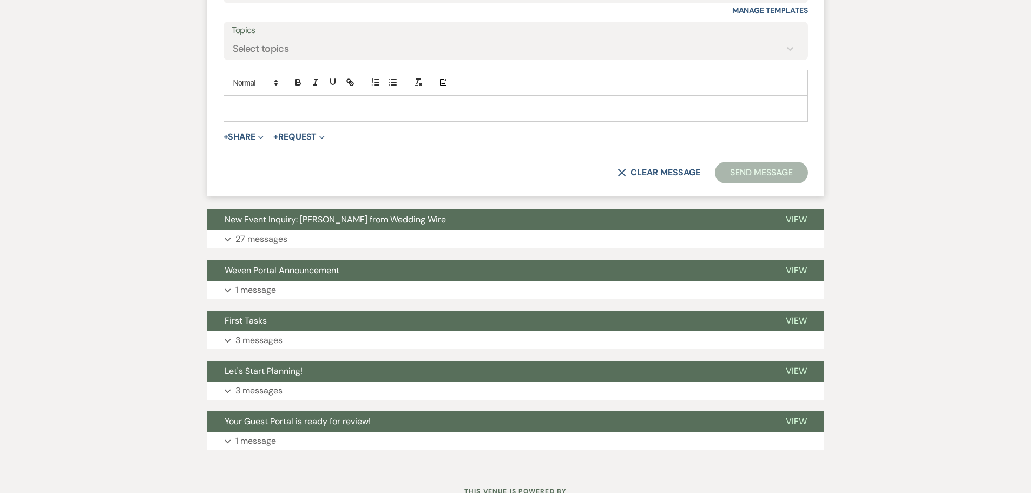
scroll to position [3949, 0]
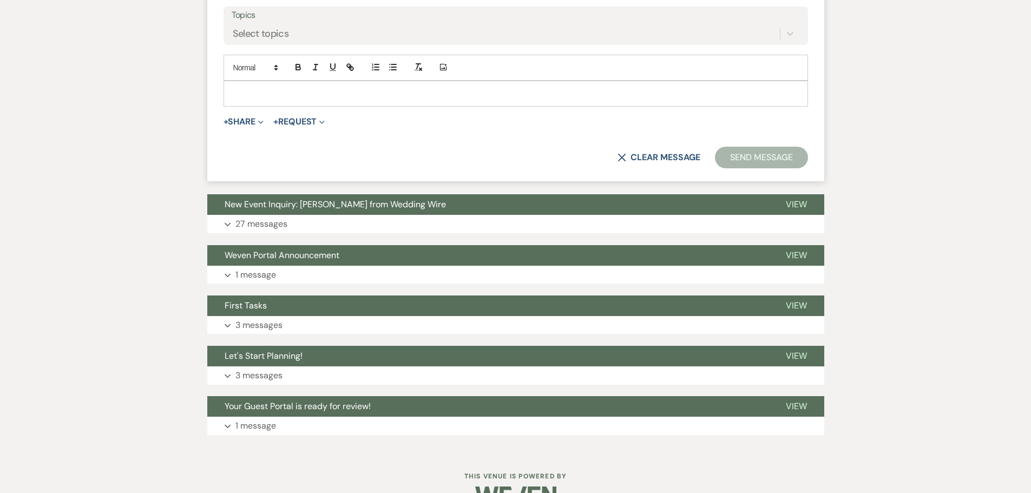
drag, startPoint x: 280, startPoint y: 324, endPoint x: 291, endPoint y: 334, distance: 15.3
click at [280, 106] on div at bounding box center [515, 93] width 583 height 25
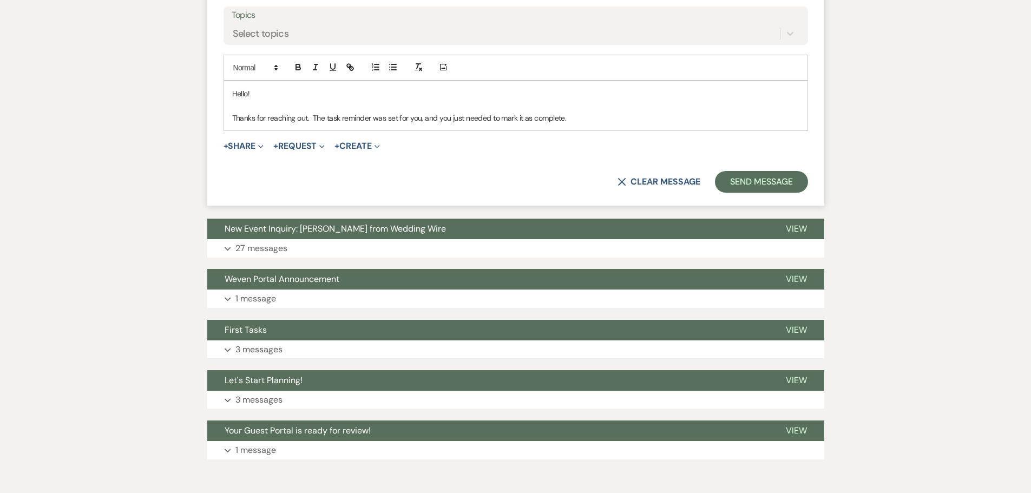
click at [315, 124] on p "Thanks for reaching out. The task reminder was set for you, and you just needed…" at bounding box center [515, 118] width 567 height 12
click at [326, 124] on p "Thanks for reaching out. The task reminder was set for you, and you just needed…" at bounding box center [515, 118] width 567 height 12
click at [603, 124] on p "Thanks for reaching out. The payment task reminder was set for you, and you jus…" at bounding box center [515, 118] width 567 height 12
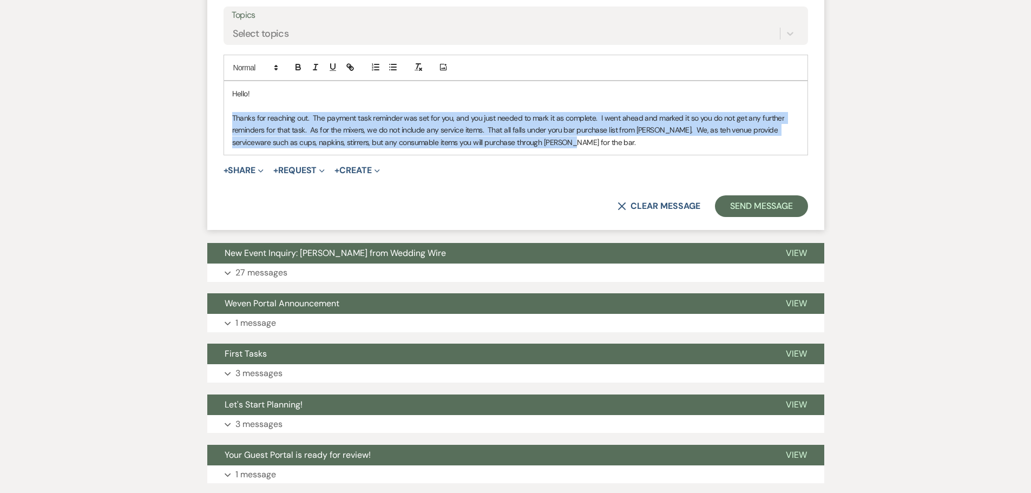
drag, startPoint x: 535, startPoint y: 377, endPoint x: 215, endPoint y: 351, distance: 320.9
click at [215, 230] on form "Reply X Draft saved! Recipients* Planning Portal Users ( [PERSON_NAME], [PERSON…" at bounding box center [515, 45] width 617 height 369
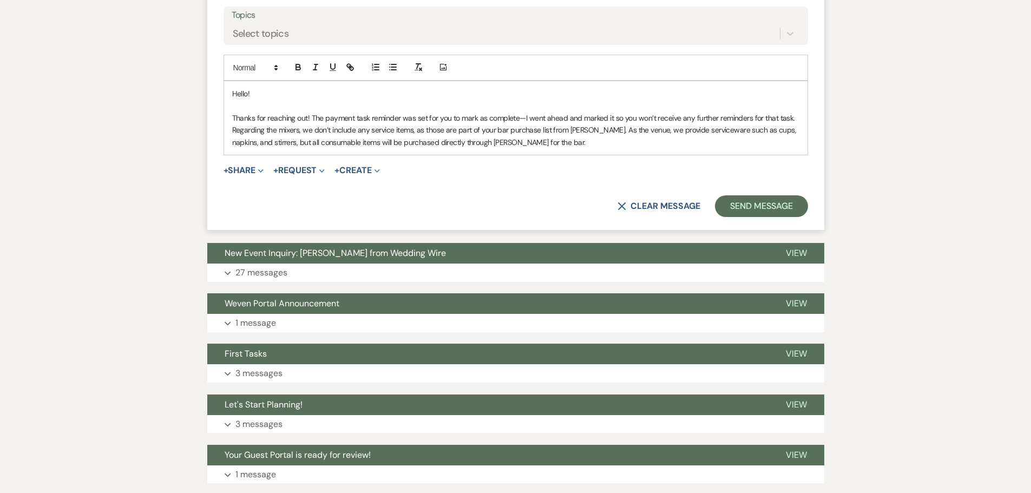
click at [524, 124] on p "Thanks for reaching out! The payment task reminder was set for you to mark as c…" at bounding box center [515, 118] width 567 height 12
click at [231, 155] on div "Hello! Thanks for reaching out! The payment task reminder was set for you to ma…" at bounding box center [515, 118] width 583 height 74
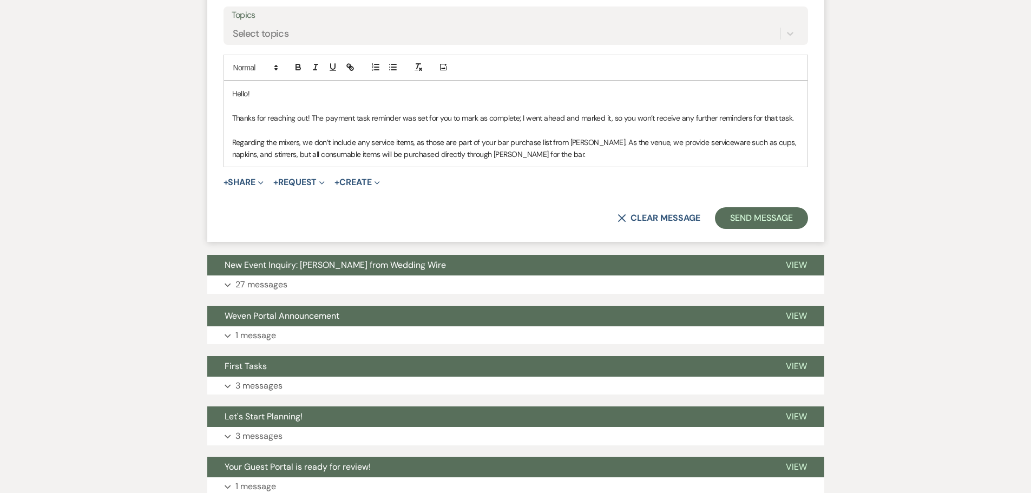
click at [370, 161] on p "Regarding the mixers, we don’t include any service items, as those are part of …" at bounding box center [515, 148] width 567 height 24
click at [625, 161] on p "Regarding the mixers, we don’t include any consumable service items, as those a…" at bounding box center [515, 148] width 567 height 24
click at [732, 161] on p "Regarding the mixers, we don’t include any consumable service items, as those a…" at bounding box center [515, 148] width 567 height 24
click at [562, 161] on p "Regarding the mixers, we don’t include any consumable service items, as those a…" at bounding box center [515, 148] width 567 height 24
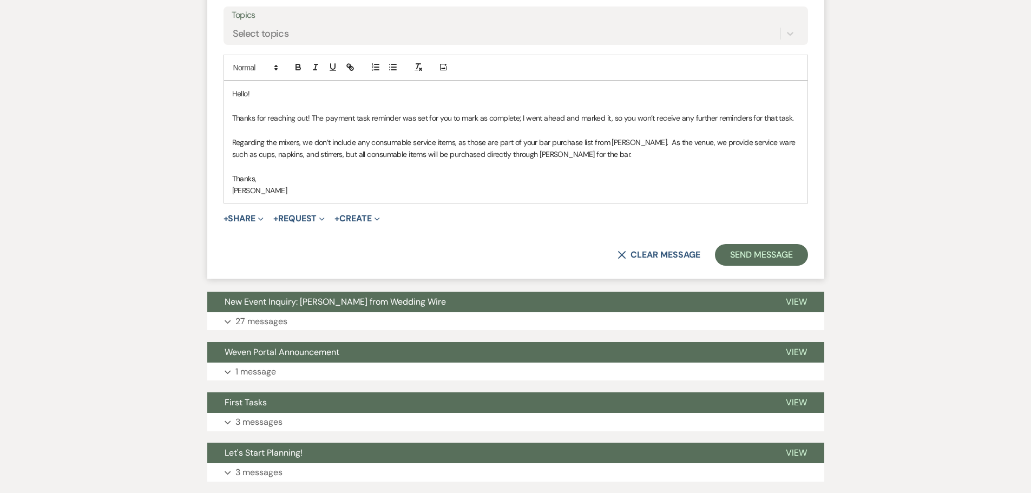
scroll to position [4003, 0]
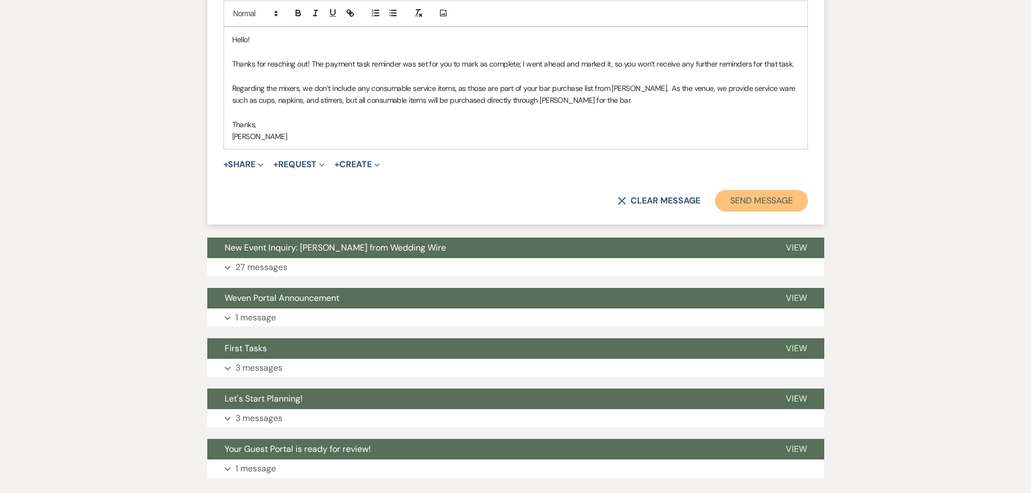
click at [758, 212] on button "Send Message" at bounding box center [761, 201] width 93 height 22
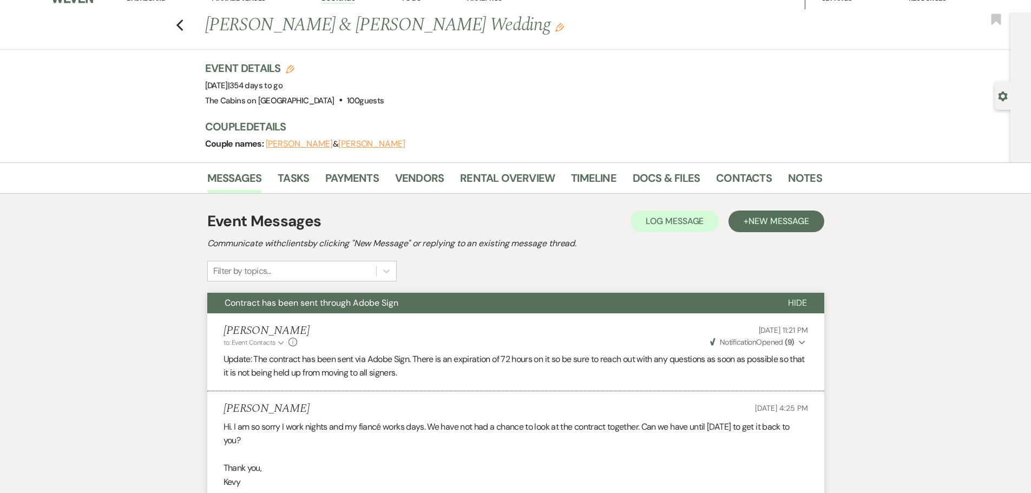
scroll to position [0, 0]
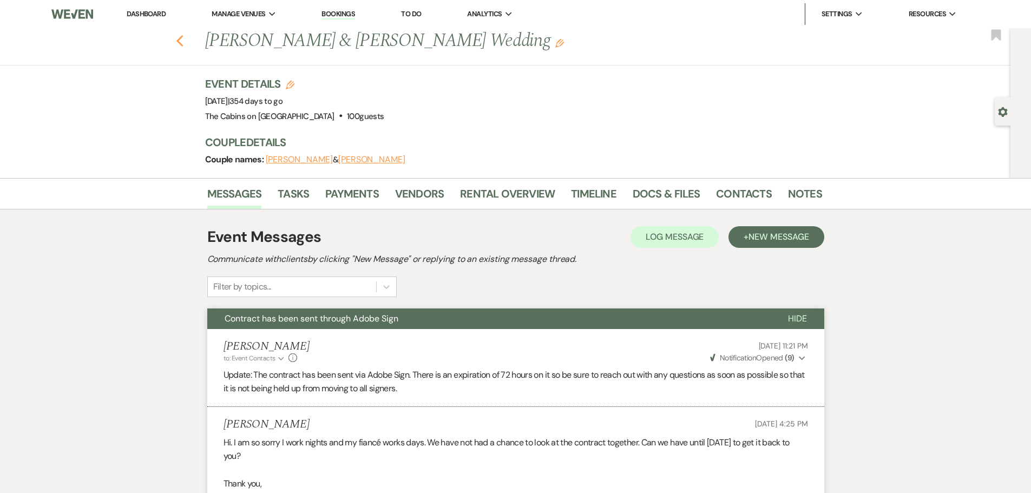
click at [182, 45] on use "button" at bounding box center [179, 41] width 7 height 12
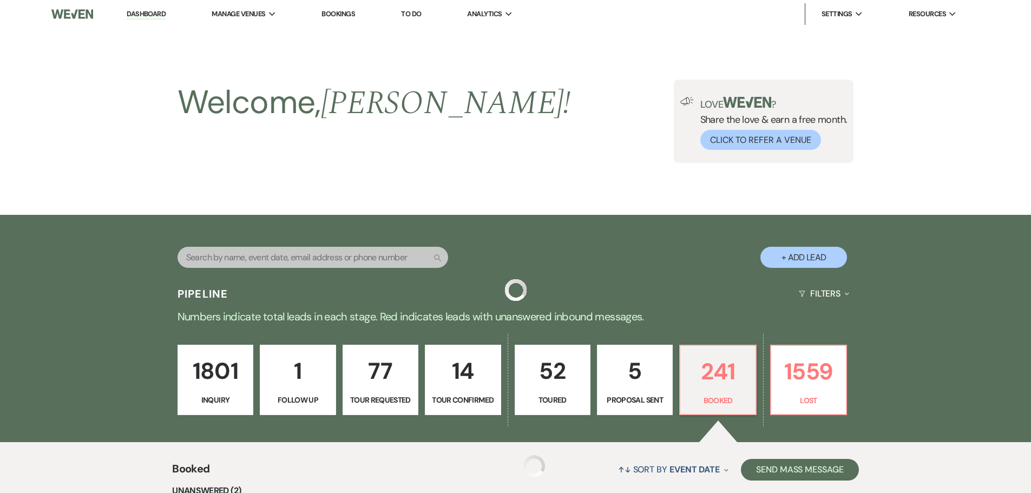
scroll to position [325, 0]
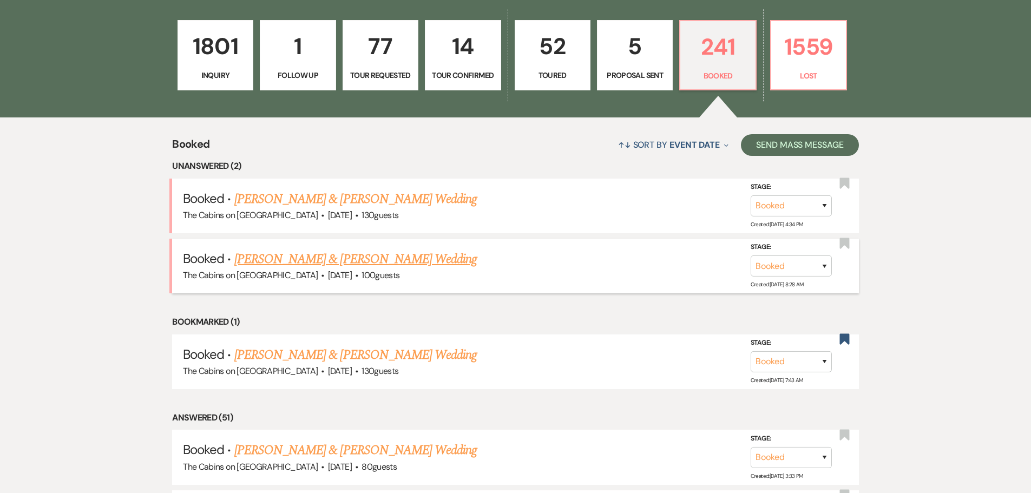
click at [350, 269] on link "[PERSON_NAME] & [PERSON_NAME] Wedding" at bounding box center [355, 258] width 242 height 19
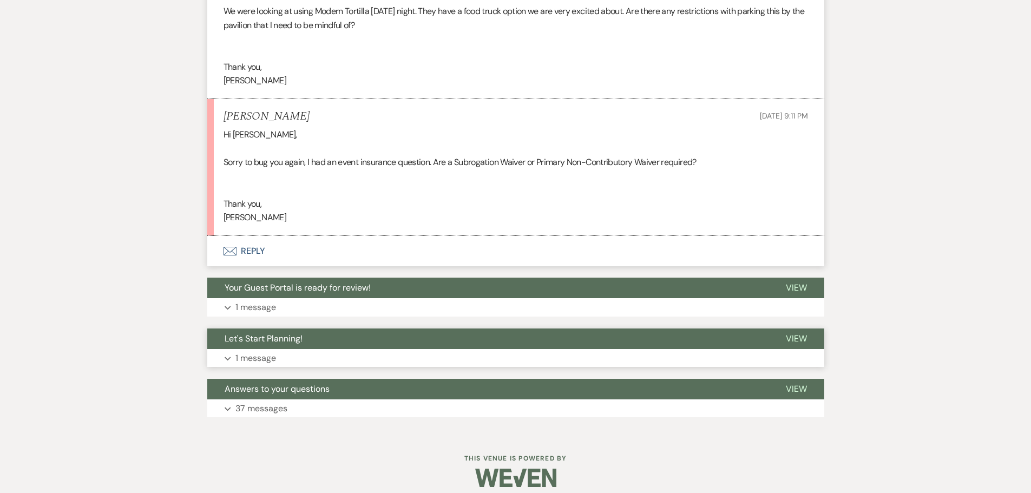
scroll to position [4925, 0]
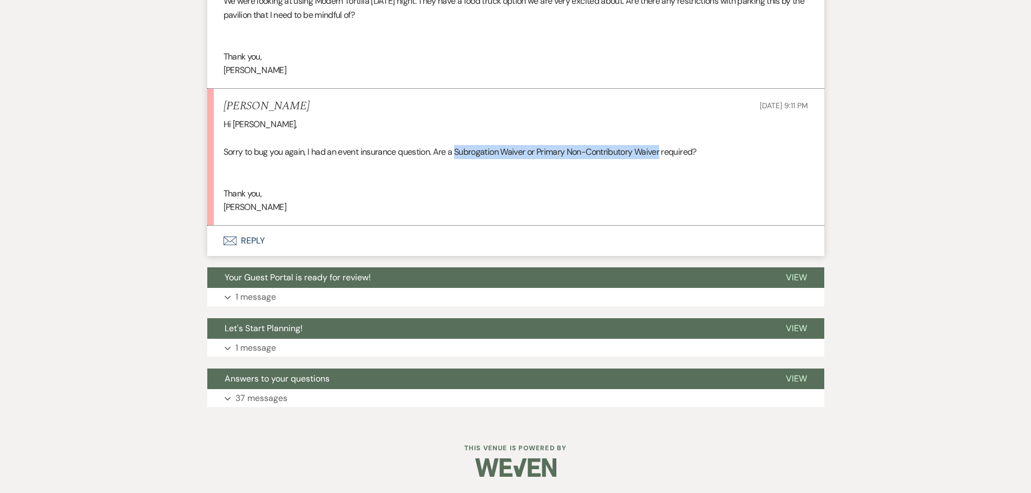
drag, startPoint x: 457, startPoint y: 159, endPoint x: 664, endPoint y: 160, distance: 206.7
click at [664, 160] on div "Hi [PERSON_NAME], Sorry to bug you again, I had an event insurance question. Ar…" at bounding box center [515, 165] width 584 height 97
copy div "Subrogation Waiver or Primary Non-Contributory Waiver"
click at [266, 249] on button "Envelope Reply" at bounding box center [515, 241] width 617 height 30
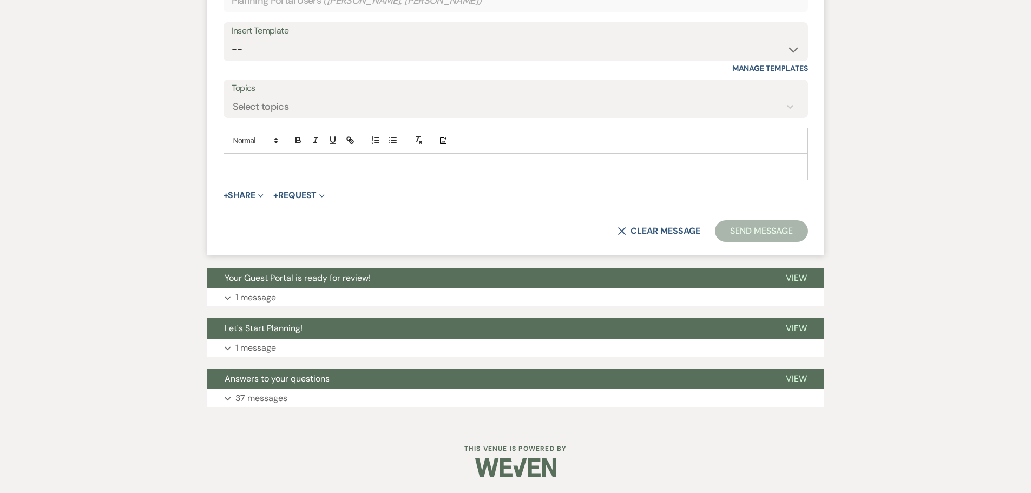
scroll to position [5097, 0]
click at [237, 173] on p at bounding box center [515, 167] width 567 height 12
click at [488, 173] on p "Yes, we wouldl ike to make sure that your insurance policy is the first to be u…" at bounding box center [515, 167] width 567 height 12
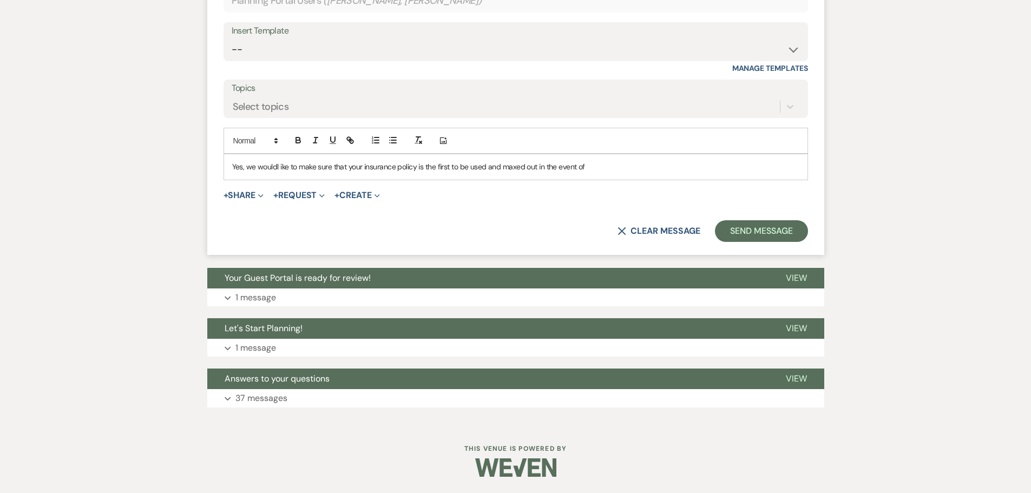
click at [616, 173] on p "Yes, we wouldl ike to make sure that your insurance policy is the first to be u…" at bounding box center [515, 167] width 567 height 12
click at [606, 173] on p "Yes, we wouldl ike to make sure that your insurance policy is the first to be u…" at bounding box center [515, 167] width 567 height 12
click at [656, 173] on p "Yes, we wouldl ike to make sure that your insurance policy is the first to be u…" at bounding box center [515, 167] width 567 height 12
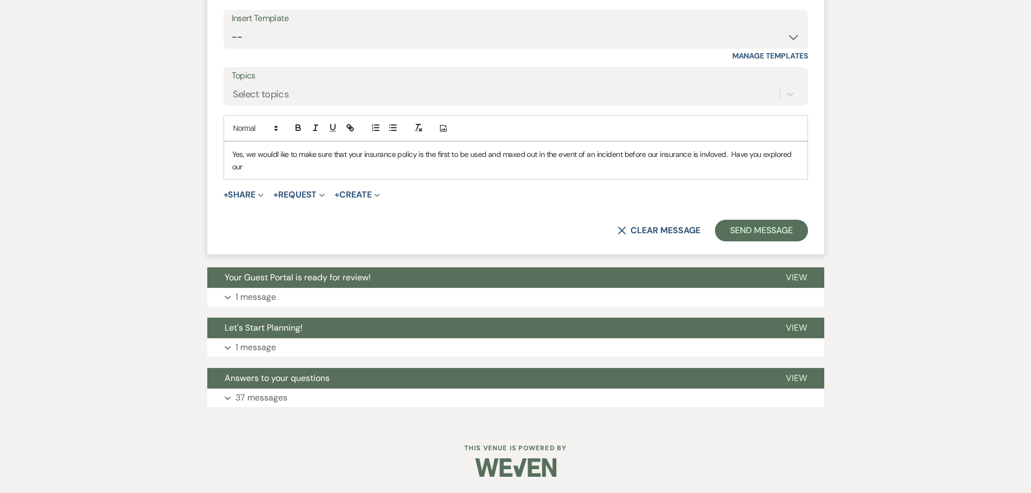
click at [274, 173] on p "Yes, we wouldl ike to make sure that your insurance policy is the first to be u…" at bounding box center [515, 160] width 567 height 24
click at [273, 173] on p "Yes, we would like to make sure that your insurance policy is the first to be u…" at bounding box center [515, 160] width 567 height 24
drag, startPoint x: 415, startPoint y: 344, endPoint x: 166, endPoint y: 325, distance: 249.6
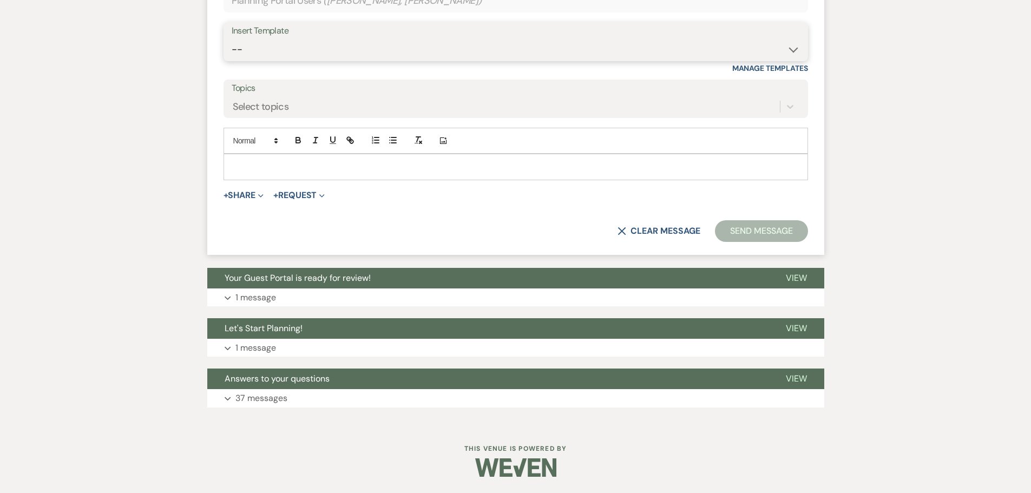
click at [262, 60] on select "-- Initial Inquiry Response Tour Request Response Follow Up Copy of Initial Inq…" at bounding box center [516, 49] width 568 height 21
select select "3383"
click at [232, 60] on select "-- Initial Inquiry Response Tour Request Response Follow Up Copy of Initial Inq…" at bounding box center [516, 49] width 568 height 21
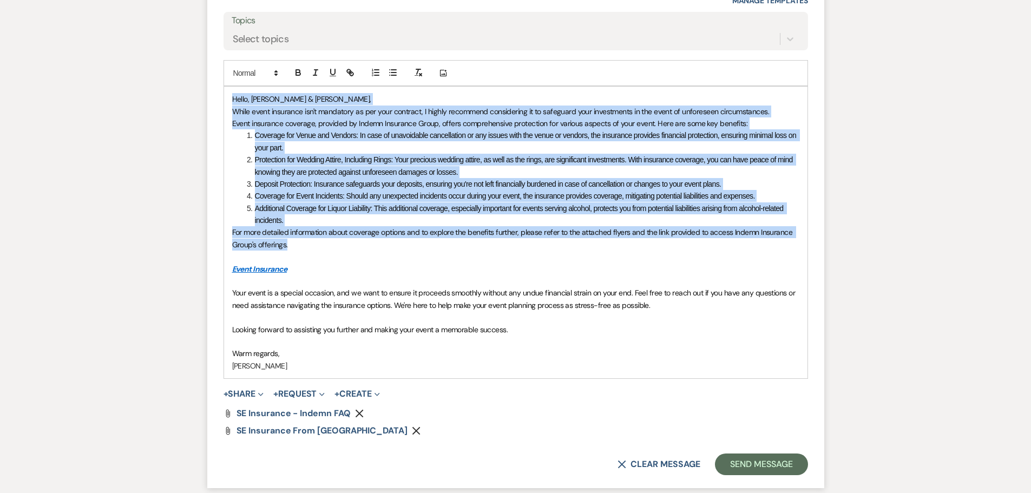
drag, startPoint x: 232, startPoint y: 328, endPoint x: 311, endPoint y: 462, distance: 155.0
click at [312, 378] on div "Hello, [PERSON_NAME] & [PERSON_NAME], While event insurance isn't mandatory as …" at bounding box center [515, 233] width 583 height 292
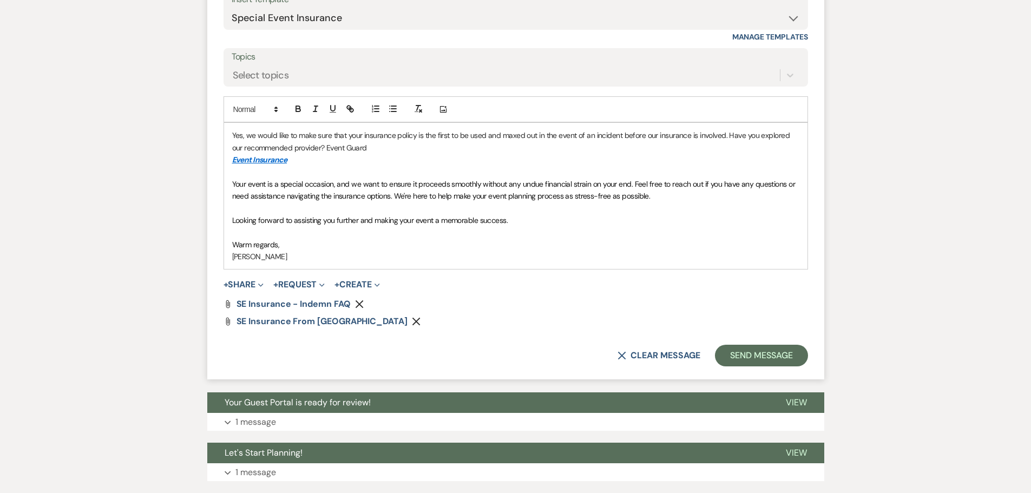
scroll to position [5037, 0]
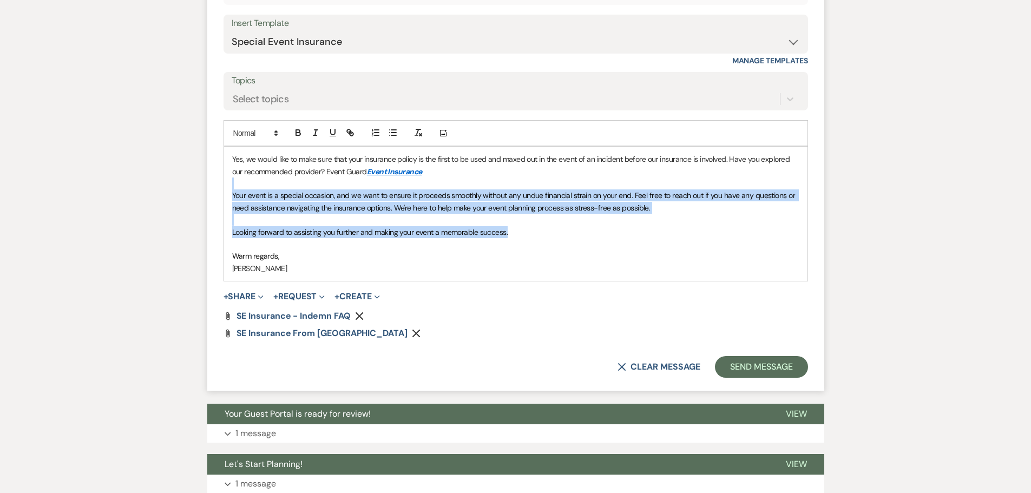
drag, startPoint x: 233, startPoint y: 419, endPoint x: 534, endPoint y: 456, distance: 303.0
click at [534, 281] on div "Yes, we would like to make sure that your insurance policy is the first to be u…" at bounding box center [515, 214] width 583 height 134
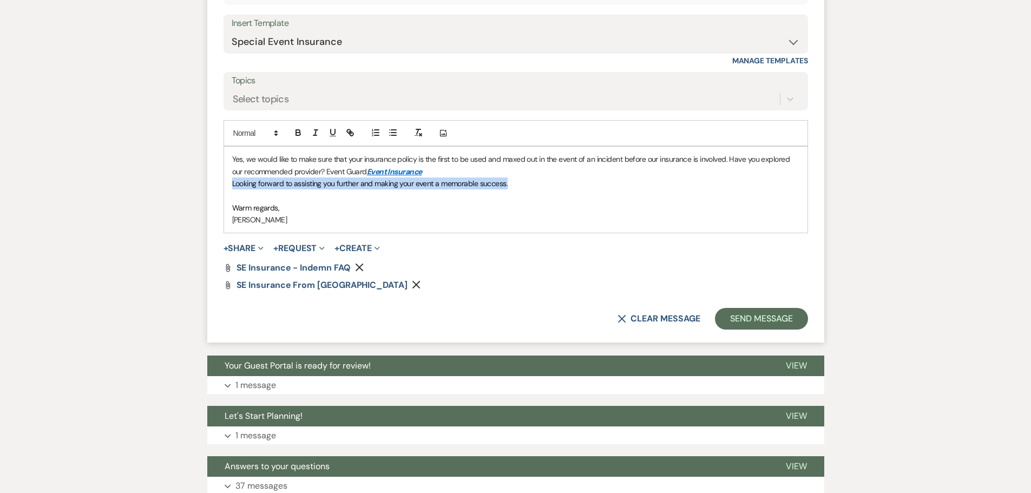
drag, startPoint x: 528, startPoint y: 415, endPoint x: 228, endPoint y: 419, distance: 299.8
click at [227, 232] on div "Yes, we would like to make sure that your insurance policy is the first to be u…" at bounding box center [515, 189] width 583 height 85
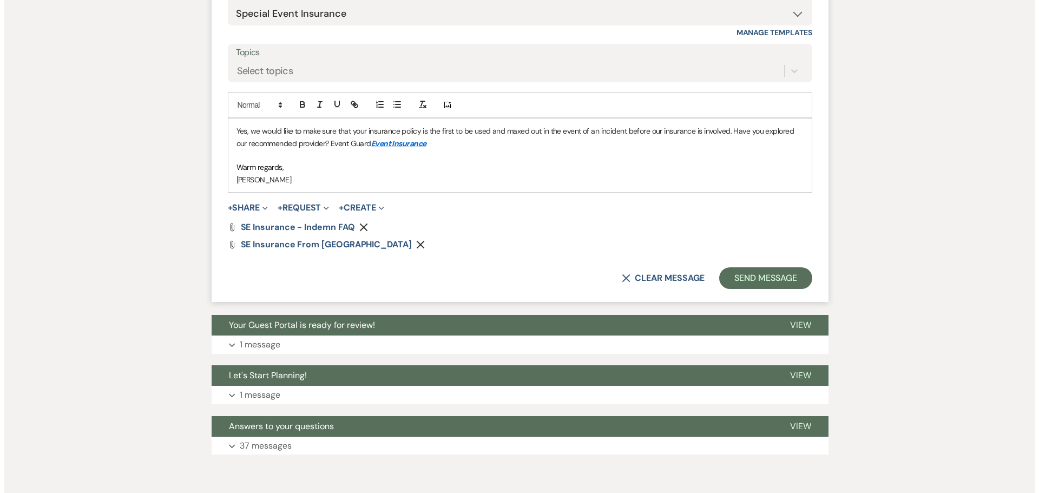
scroll to position [5145, 0]
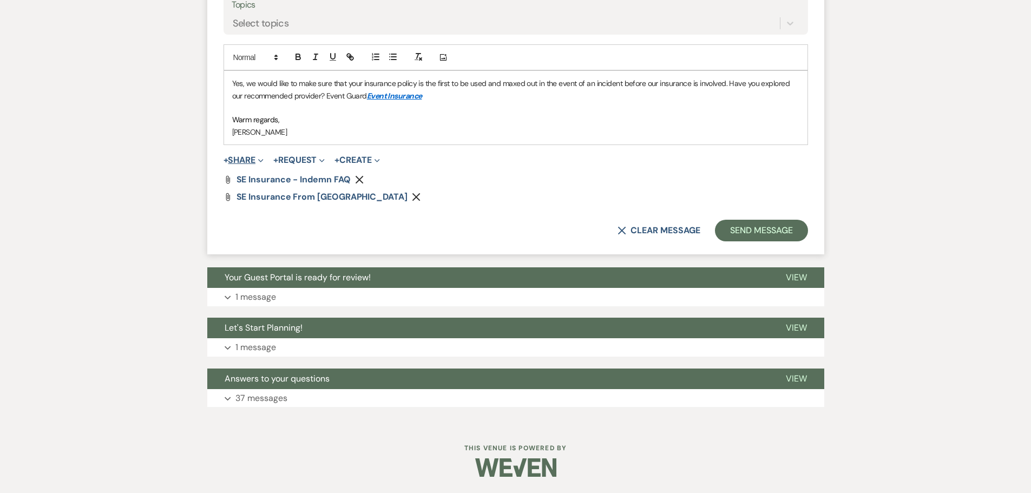
click at [248, 165] on button "+ Share Expand" at bounding box center [243, 160] width 41 height 9
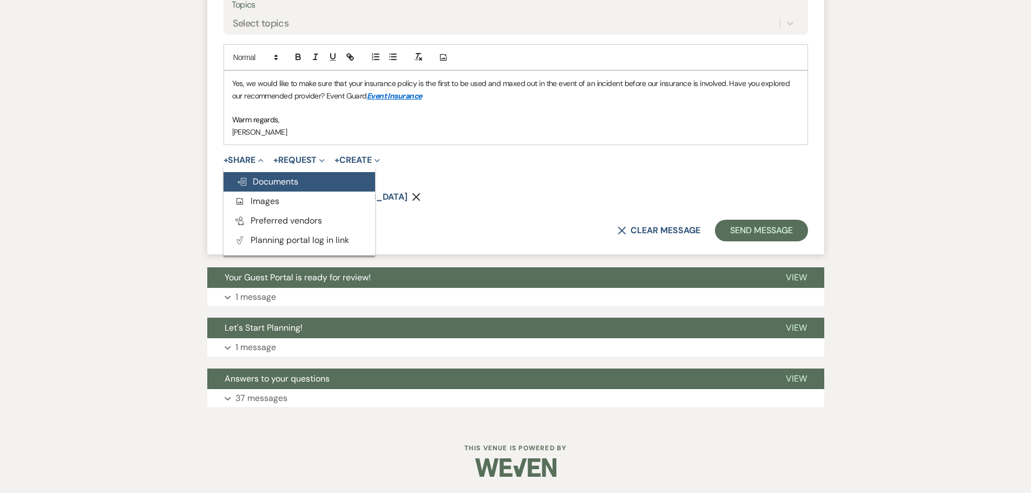
click at [263, 187] on span "Doc Upload Documents" at bounding box center [267, 181] width 62 height 11
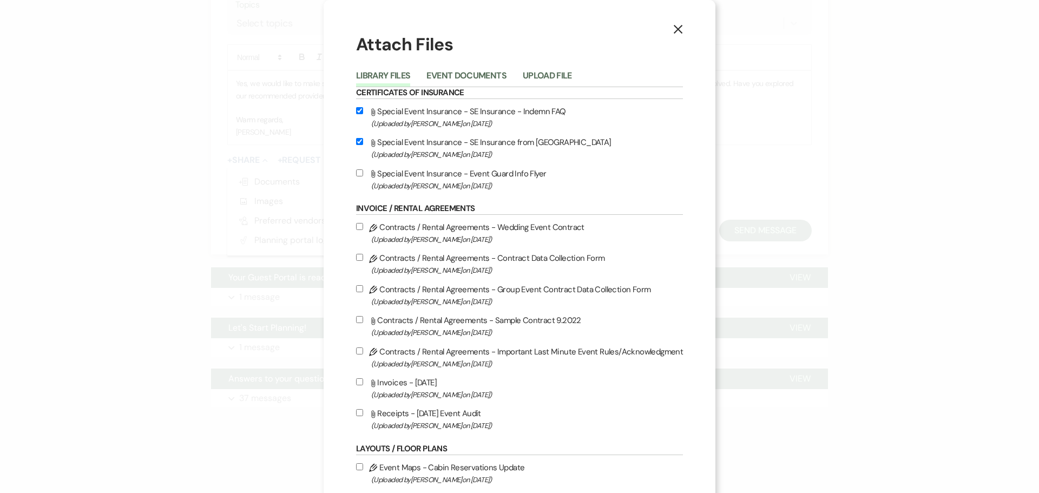
click at [359, 176] on input "Attach File Special Event Insurance - Event Guard Info Flyer (Uploaded by [PERS…" at bounding box center [359, 172] width 7 height 7
checkbox input "true"
drag, startPoint x: 359, startPoint y: 153, endPoint x: 359, endPoint y: 138, distance: 15.2
click at [359, 145] on input "Attach File Special Event Insurance - SE Insurance from [GEOGRAPHIC_DATA] (Uplo…" at bounding box center [359, 141] width 7 height 7
checkbox input "false"
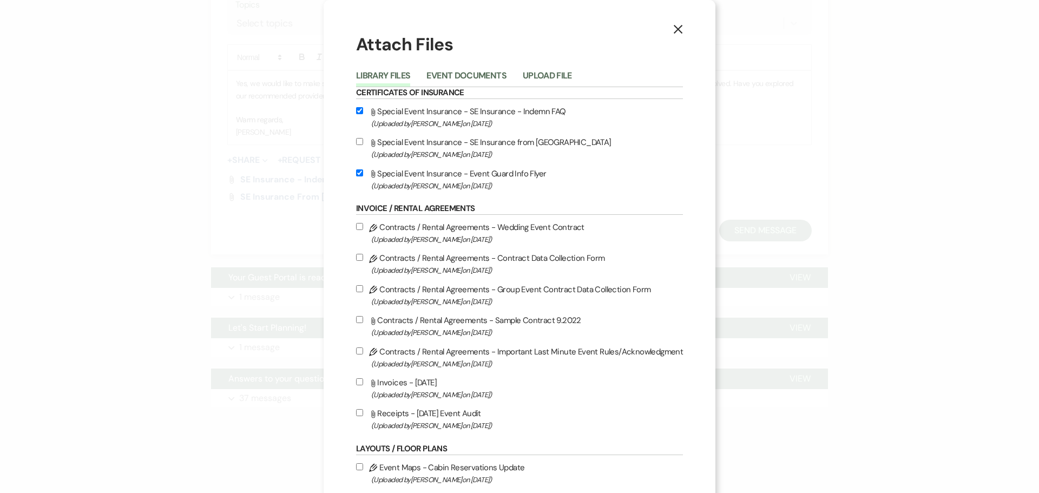
click at [358, 114] on input "Attach File Special Event Insurance - SE Insurance - Indemn FAQ (Uploaded by [P…" at bounding box center [359, 110] width 7 height 7
checkbox input "false"
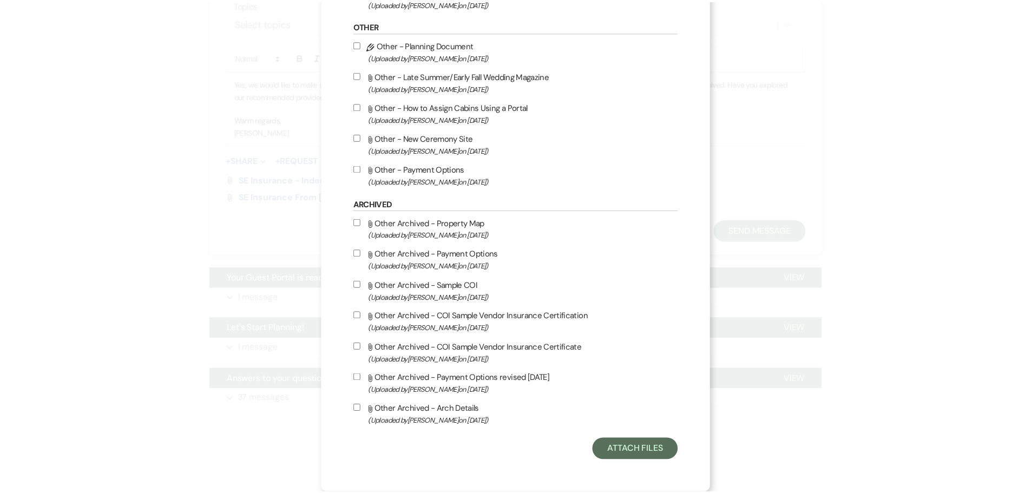
scroll to position [774, 0]
drag, startPoint x: 629, startPoint y: 451, endPoint x: 627, endPoint y: 444, distance: 7.7
click at [629, 451] on button "Attach Files" at bounding box center [640, 450] width 86 height 22
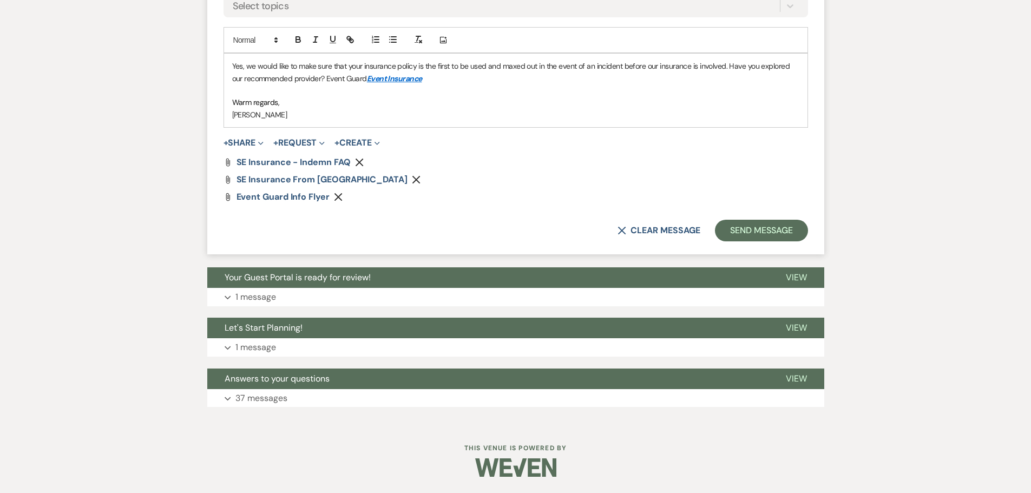
click at [412, 184] on icon "Remove" at bounding box center [416, 179] width 9 height 9
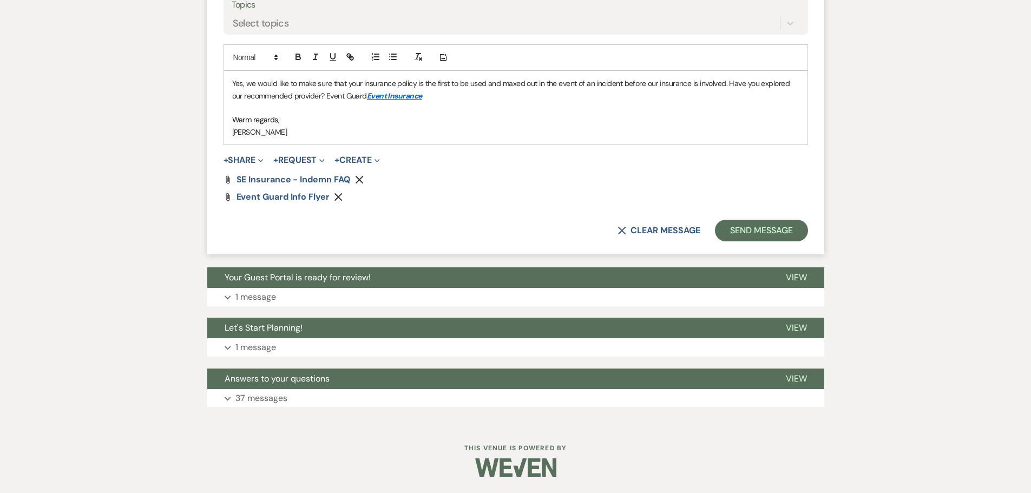
click at [363, 183] on use "button" at bounding box center [359, 179] width 8 height 8
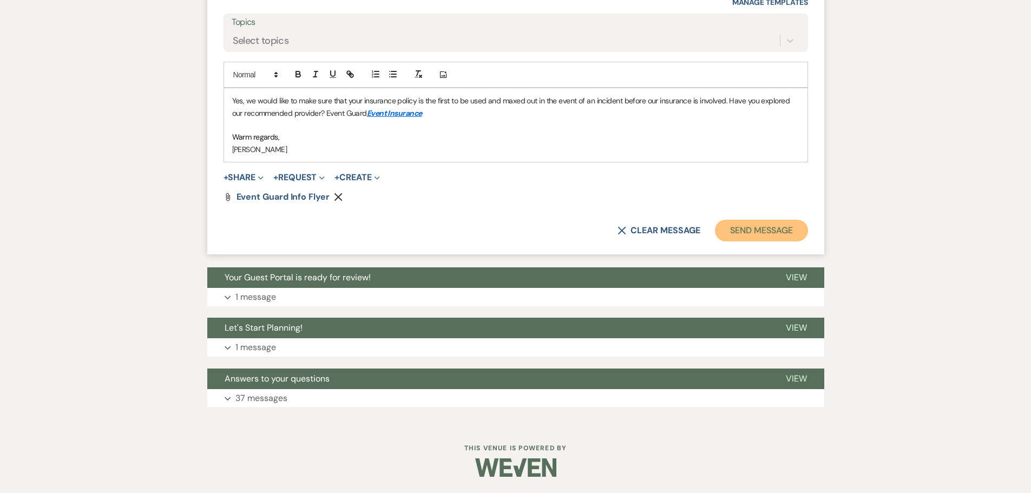
click at [759, 241] on button "Send Message" at bounding box center [761, 231] width 93 height 22
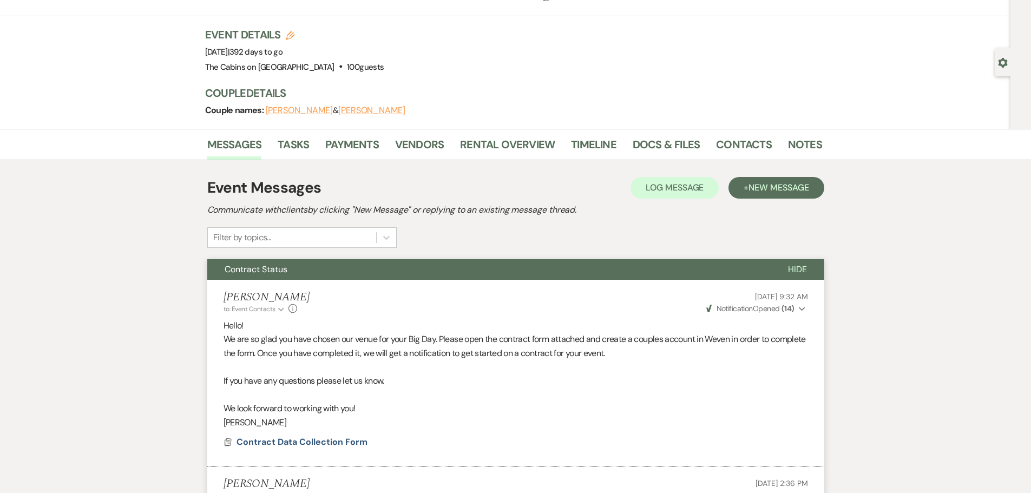
scroll to position [0, 0]
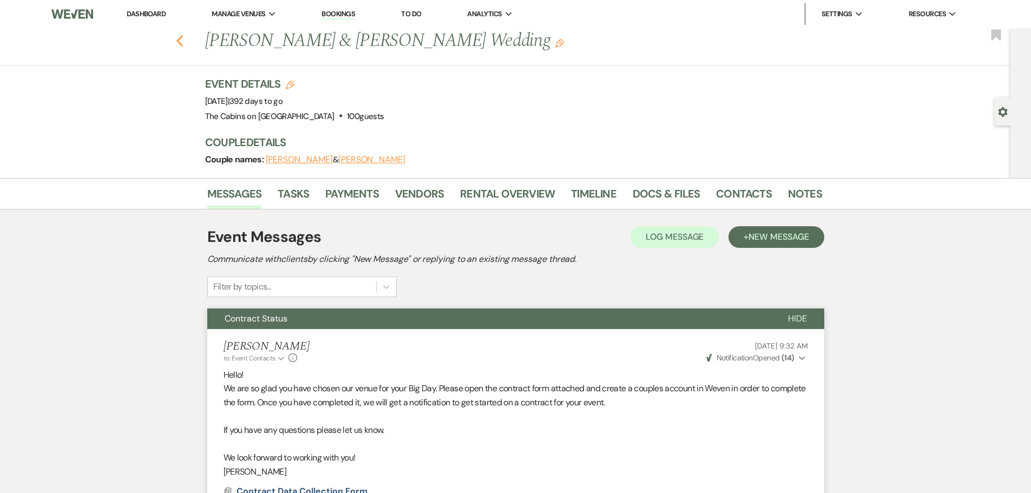
click at [182, 45] on use "button" at bounding box center [179, 41] width 7 height 12
